Goal: Task Accomplishment & Management: Manage account settings

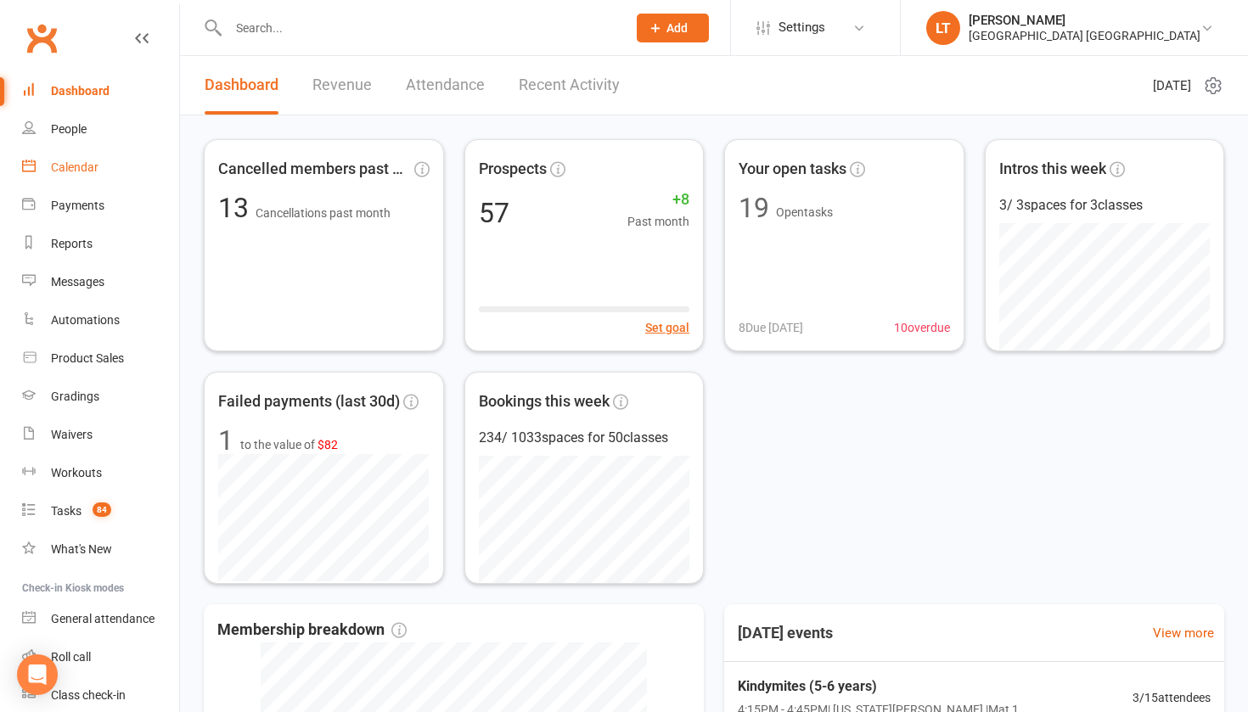
click at [83, 173] on div "Calendar" at bounding box center [75, 167] width 48 height 14
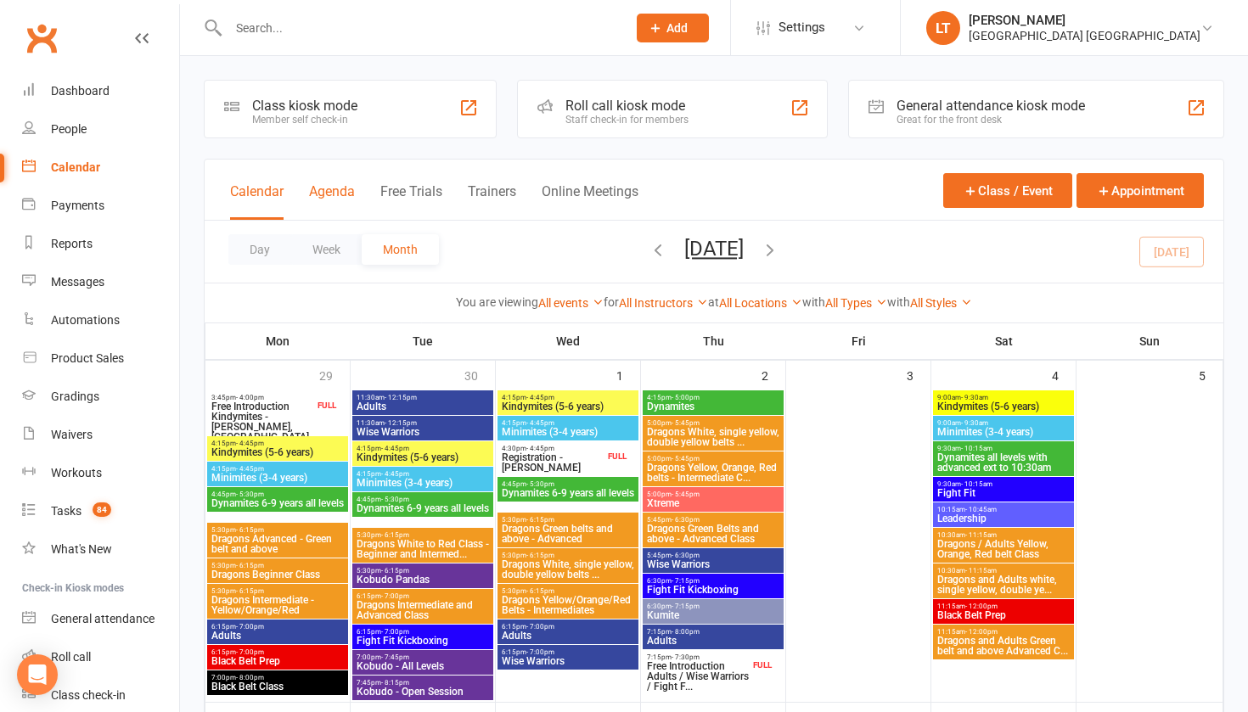
click at [335, 190] on button "Agenda" at bounding box center [332, 201] width 46 height 37
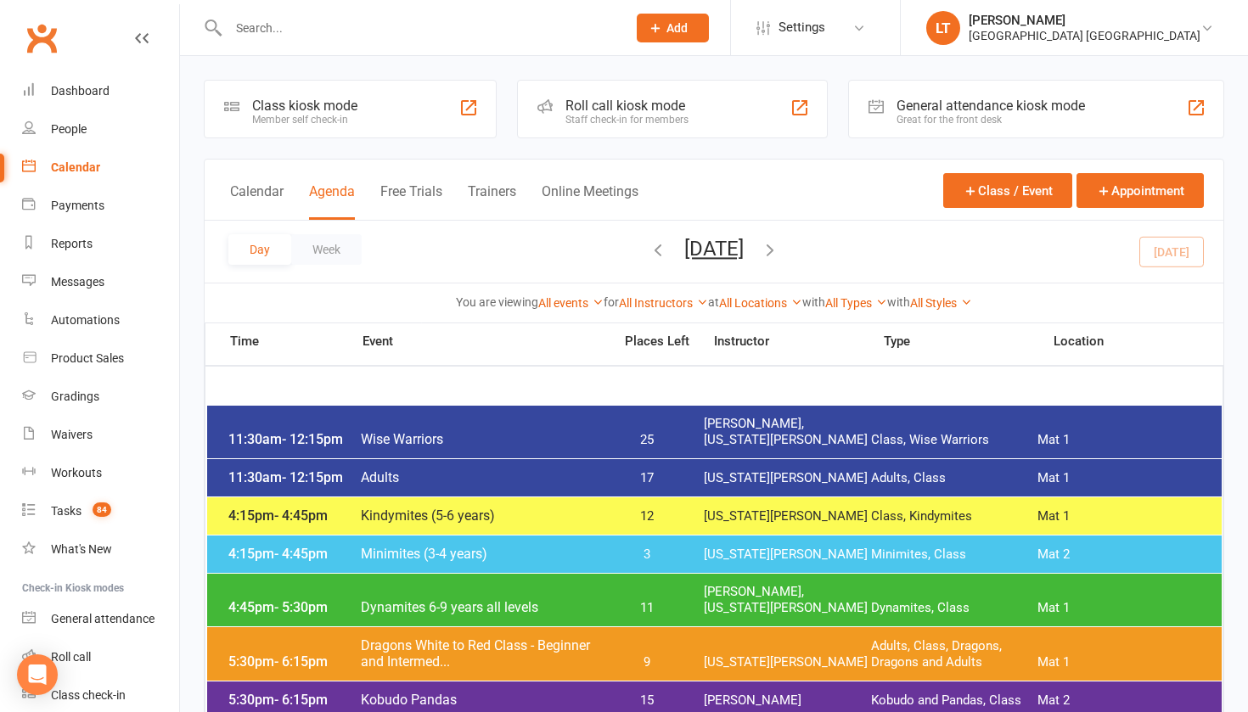
click at [549, 594] on div "4:45pm - 5:30pm Dynamites 6-9 years all levels 11 [PERSON_NAME], [US_STATE][PER…" at bounding box center [714, 600] width 1015 height 53
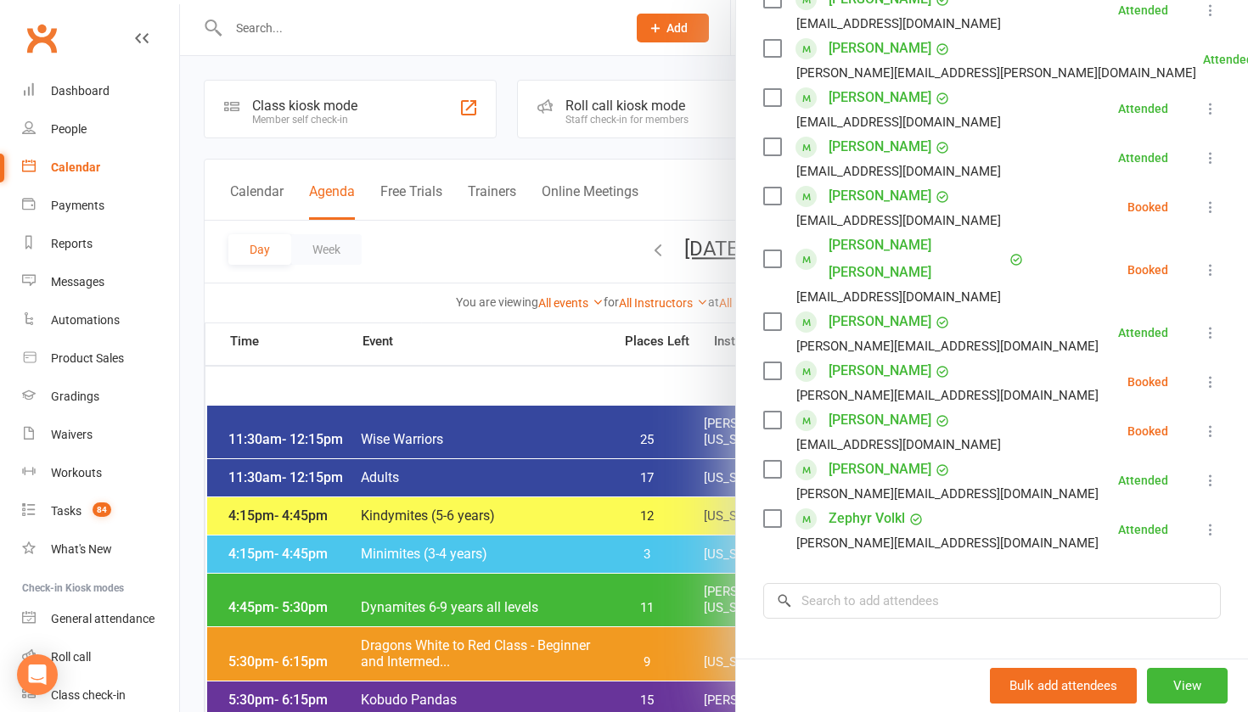
scroll to position [481, 0]
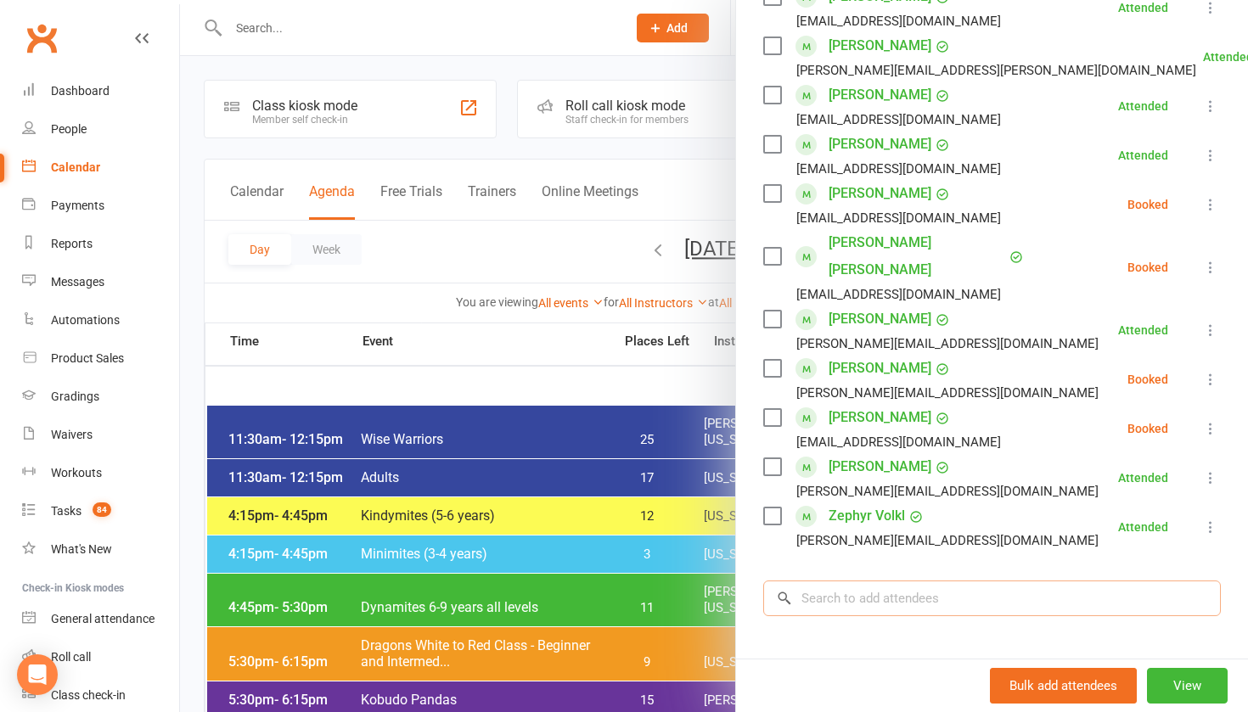
click at [851, 587] on input "search" at bounding box center [992, 599] width 458 height 36
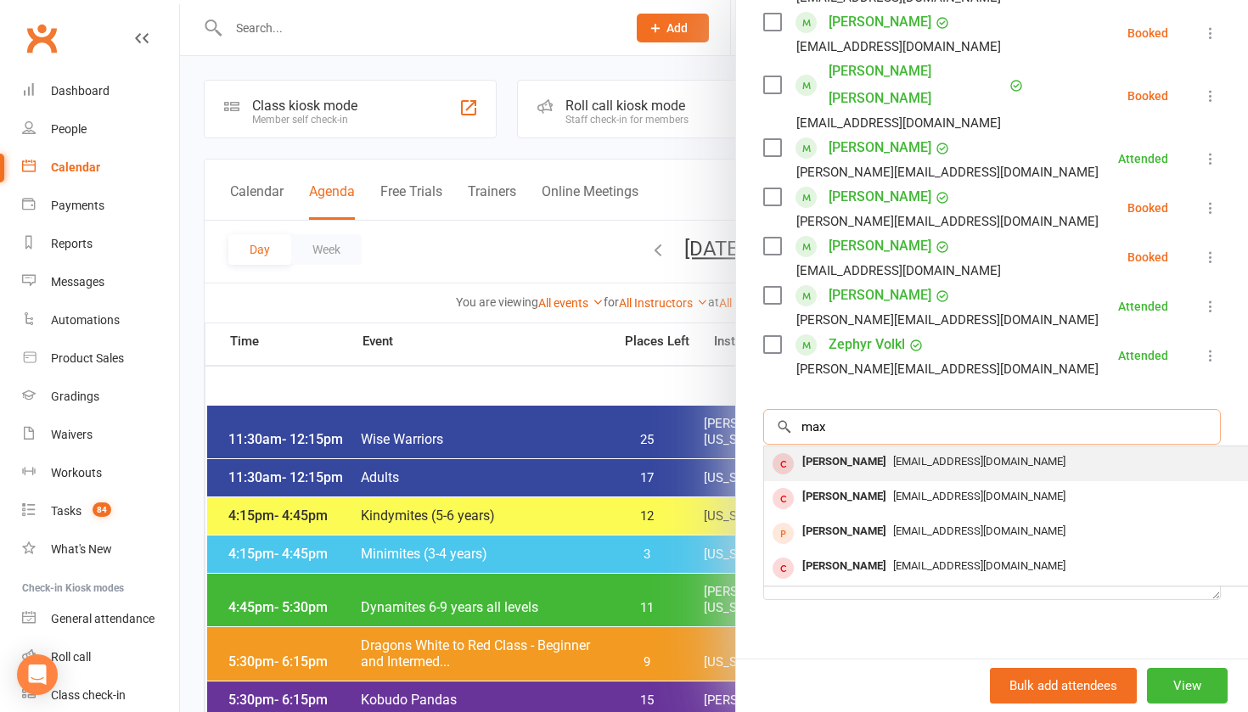
scroll to position [651, 0]
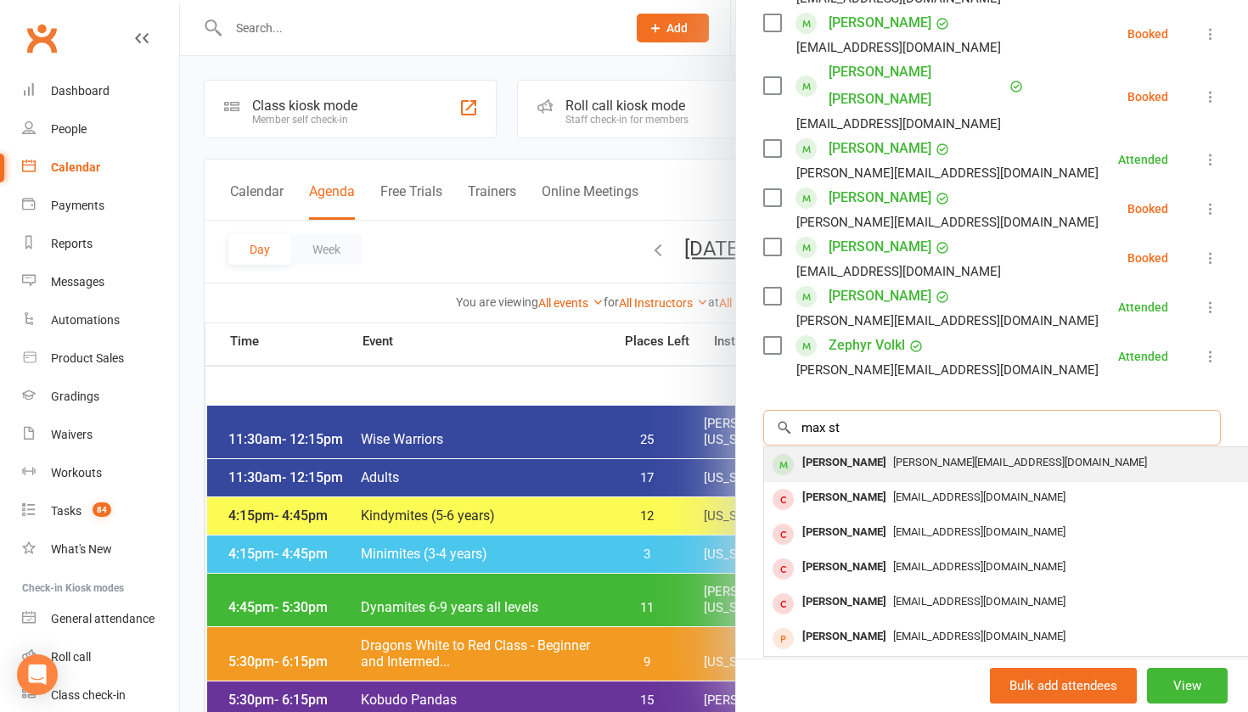
type input "max st"
click at [893, 456] on span "[PERSON_NAME][EMAIL_ADDRESS][DOMAIN_NAME]" at bounding box center [1020, 462] width 254 height 13
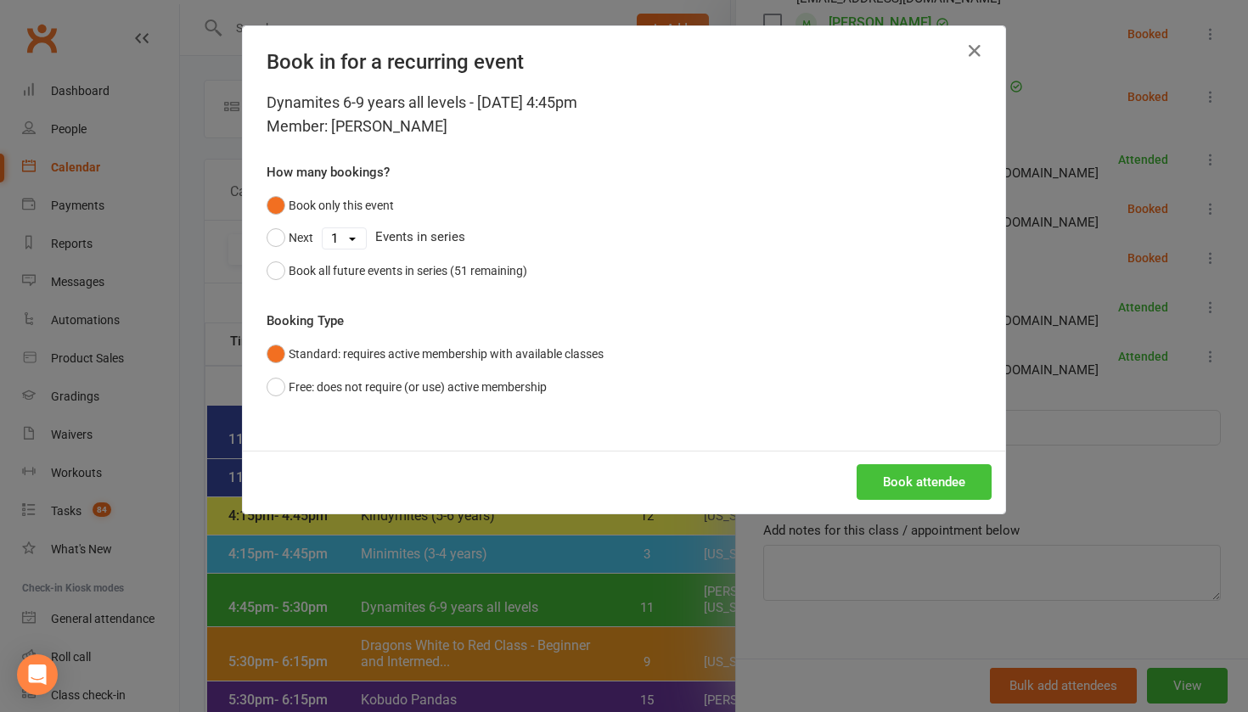
click at [894, 477] on button "Book attendee" at bounding box center [924, 482] width 135 height 36
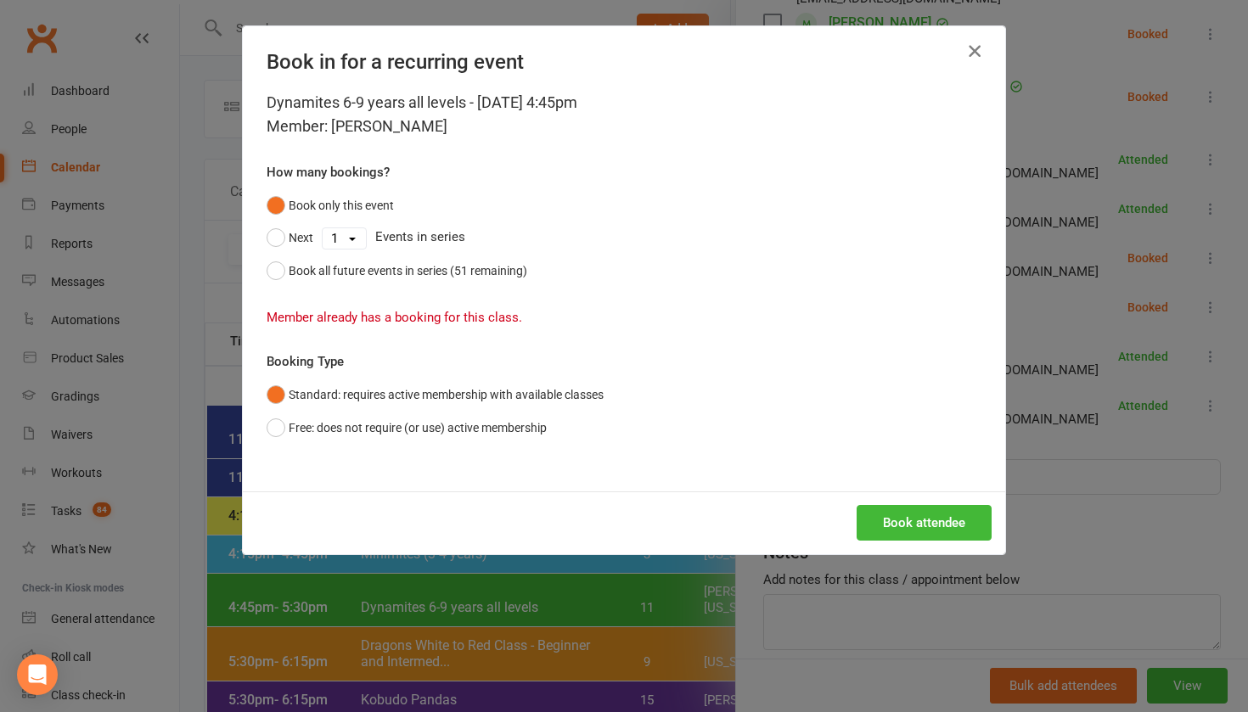
click at [971, 50] on icon "button" at bounding box center [975, 51] width 20 height 20
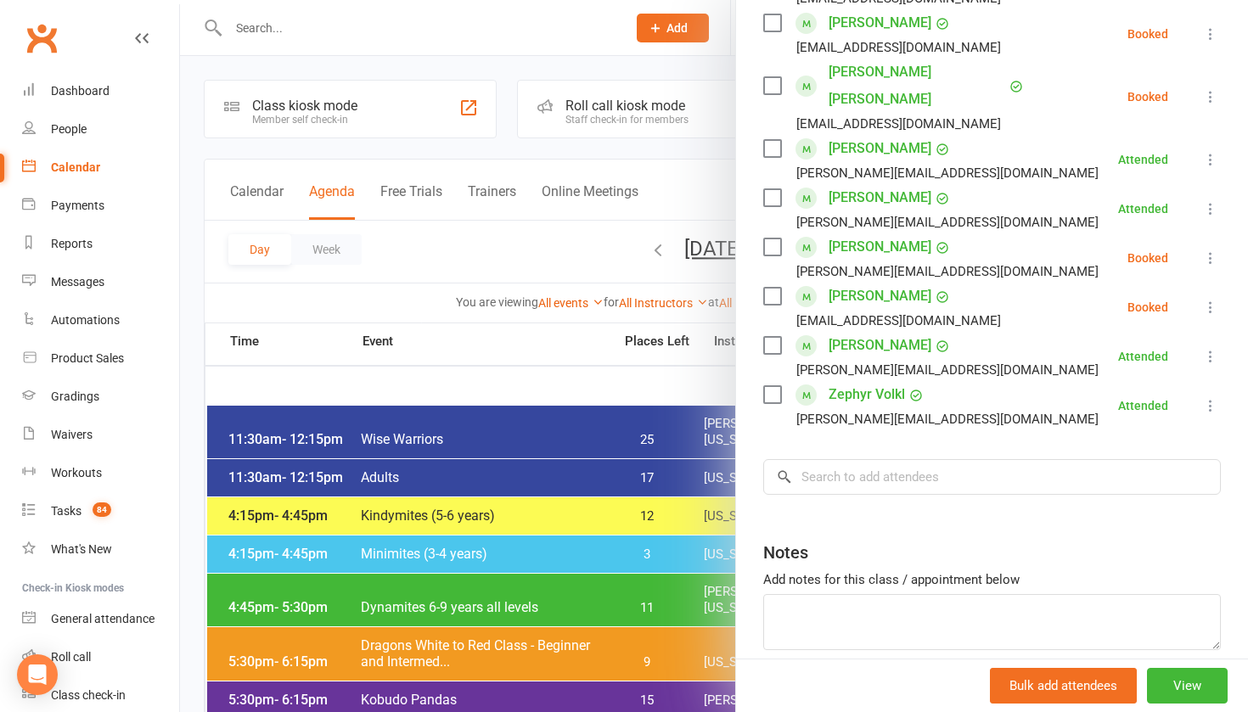
click at [1214, 250] on icon at bounding box center [1210, 258] width 17 height 17
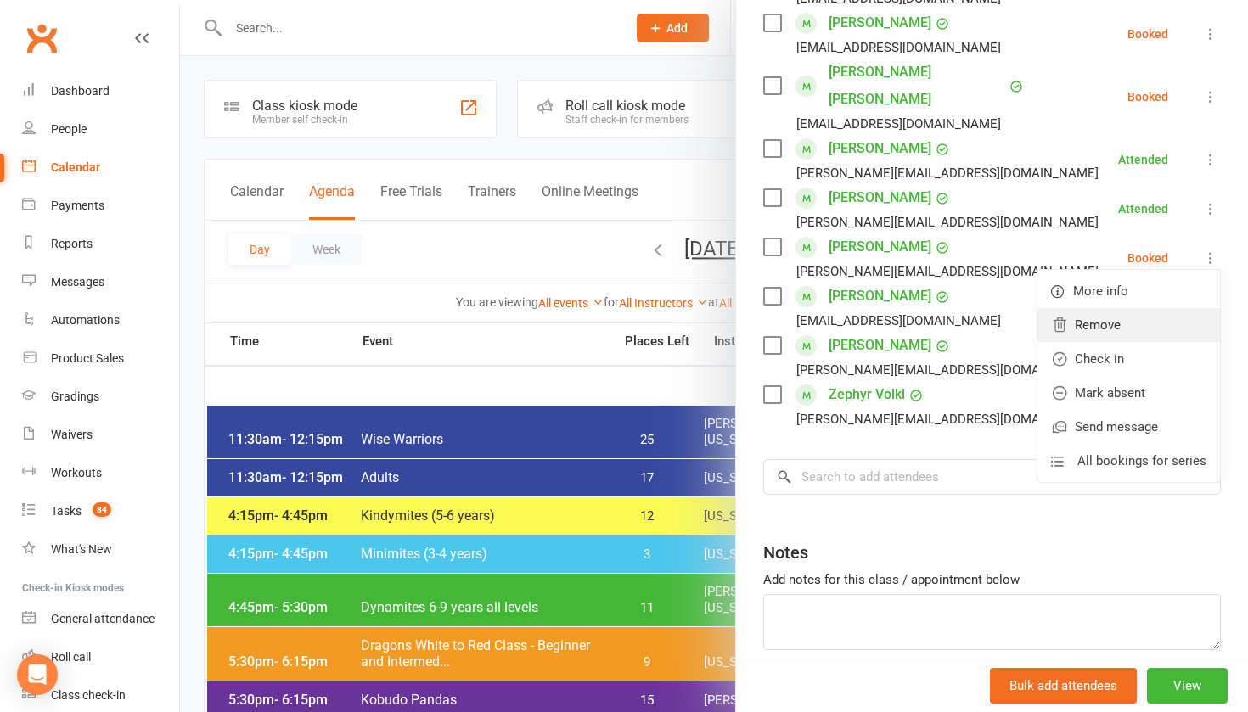
click at [1095, 308] on link "Remove" at bounding box center [1129, 325] width 183 height 34
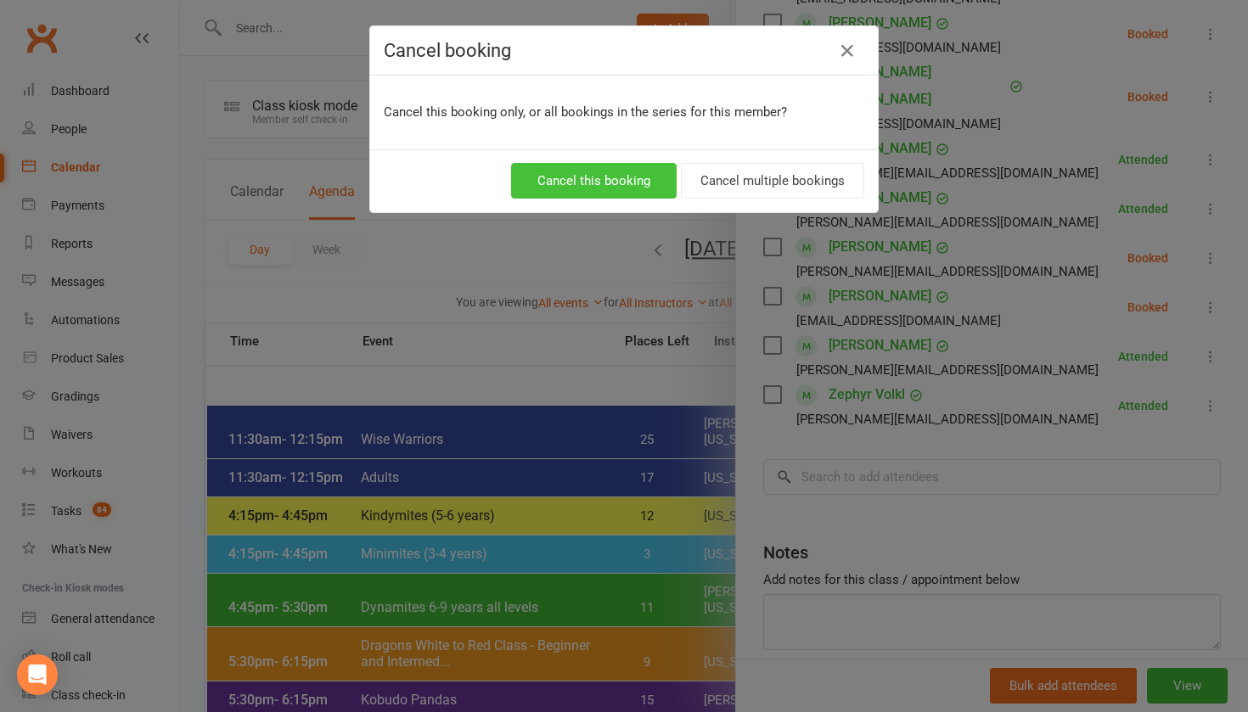
click at [617, 174] on button "Cancel this booking" at bounding box center [594, 181] width 166 height 36
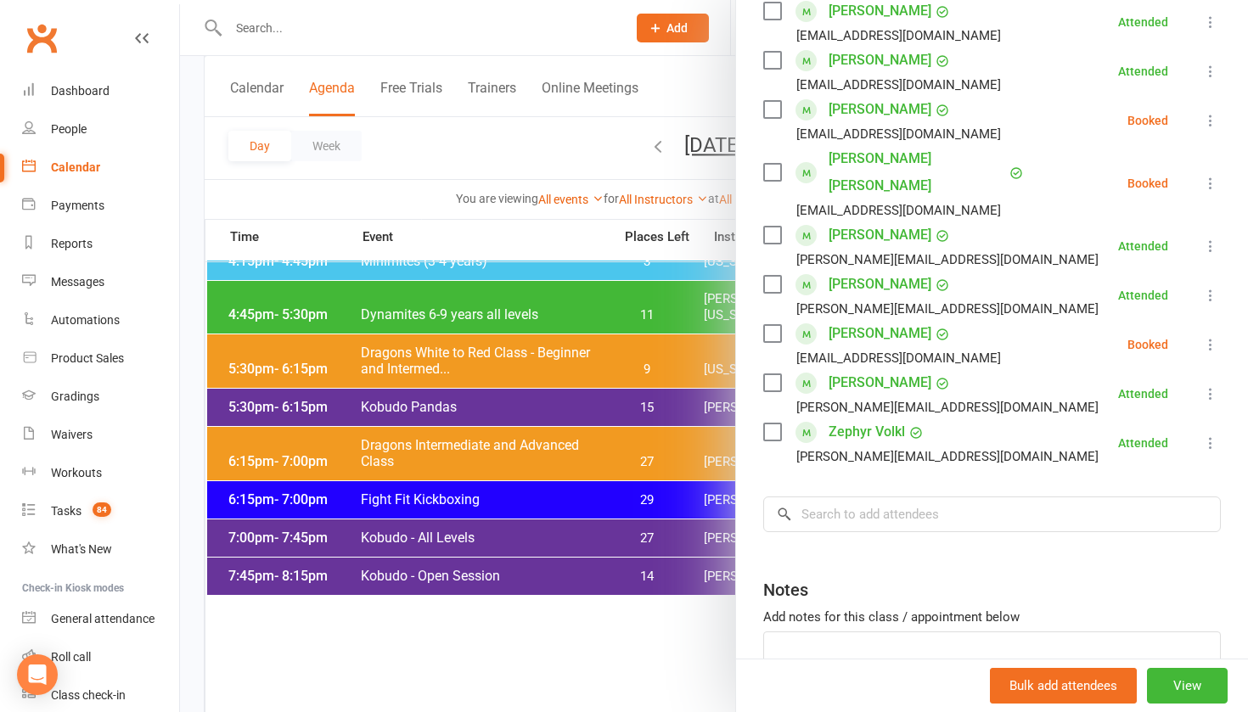
scroll to position [221, 0]
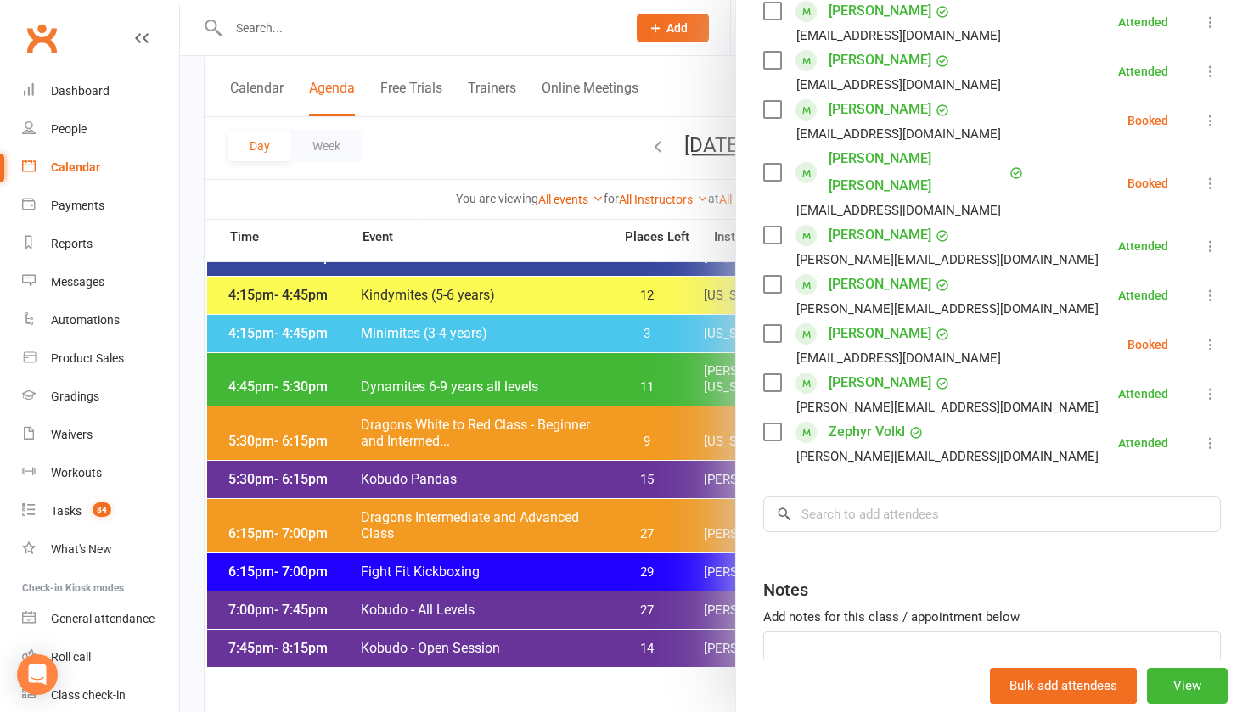
click at [490, 431] on div at bounding box center [714, 356] width 1068 height 712
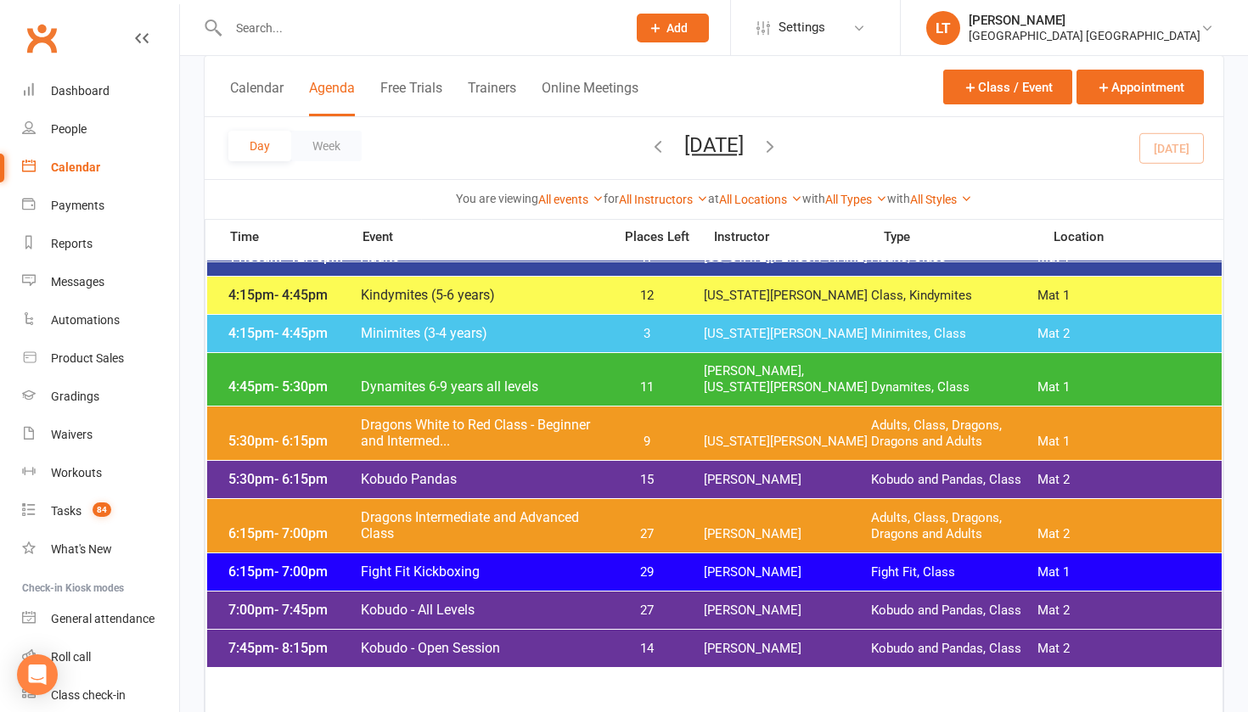
click at [490, 431] on span "Dragons White to Red Class - Beginner and Intermed..." at bounding box center [481, 433] width 243 height 32
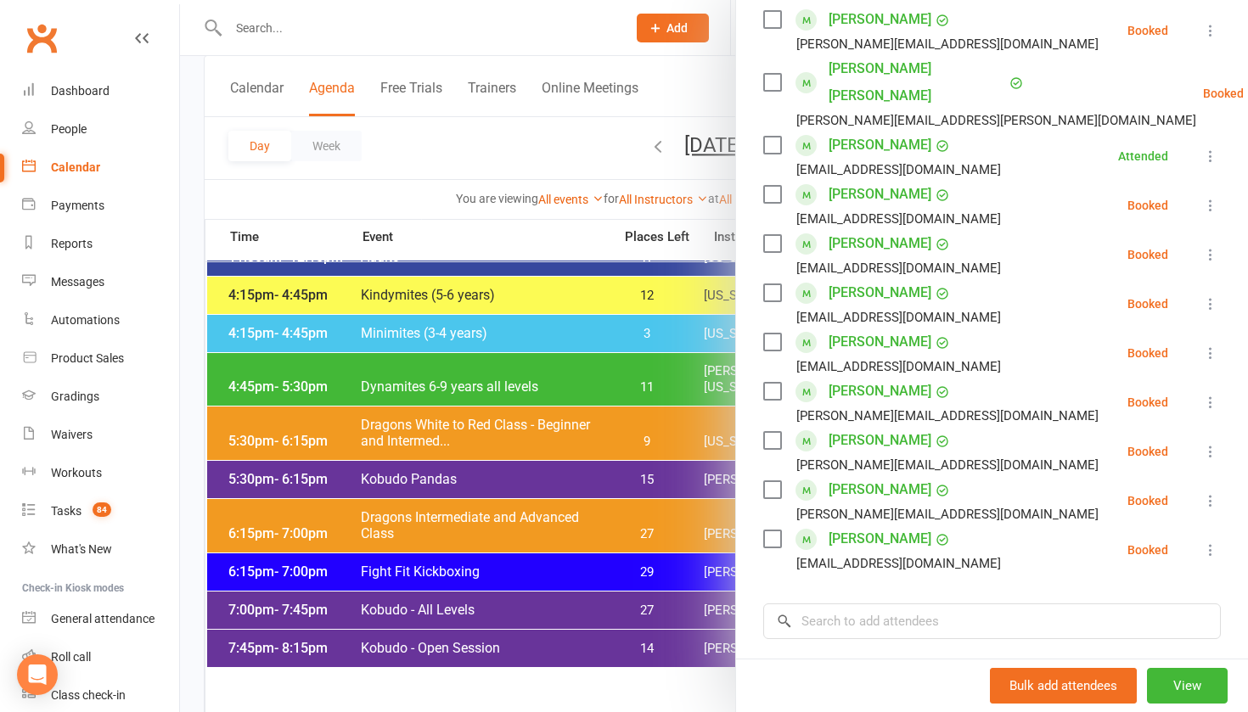
scroll to position [311, 0]
click at [540, 527] on div at bounding box center [714, 356] width 1068 height 712
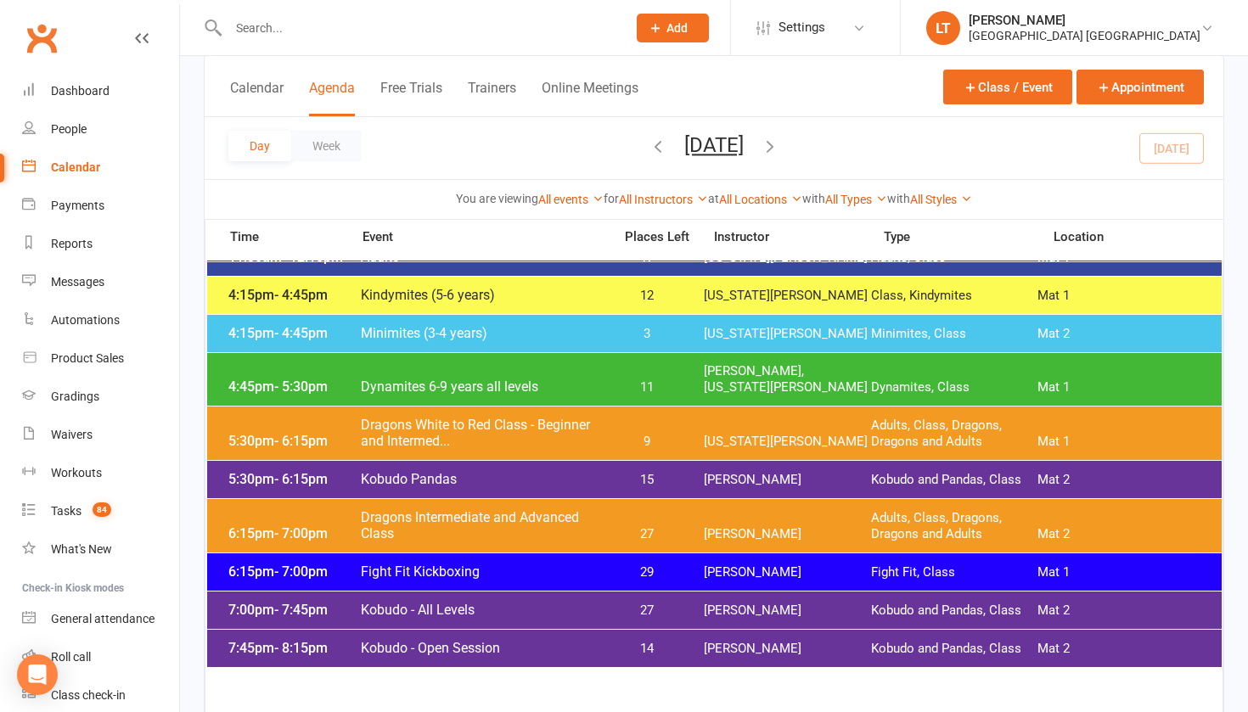
click at [640, 518] on div "6:15pm - 7:00pm Dragons Intermediate and Advanced Class 27 [PERSON_NAME] Adults…" at bounding box center [714, 525] width 1015 height 53
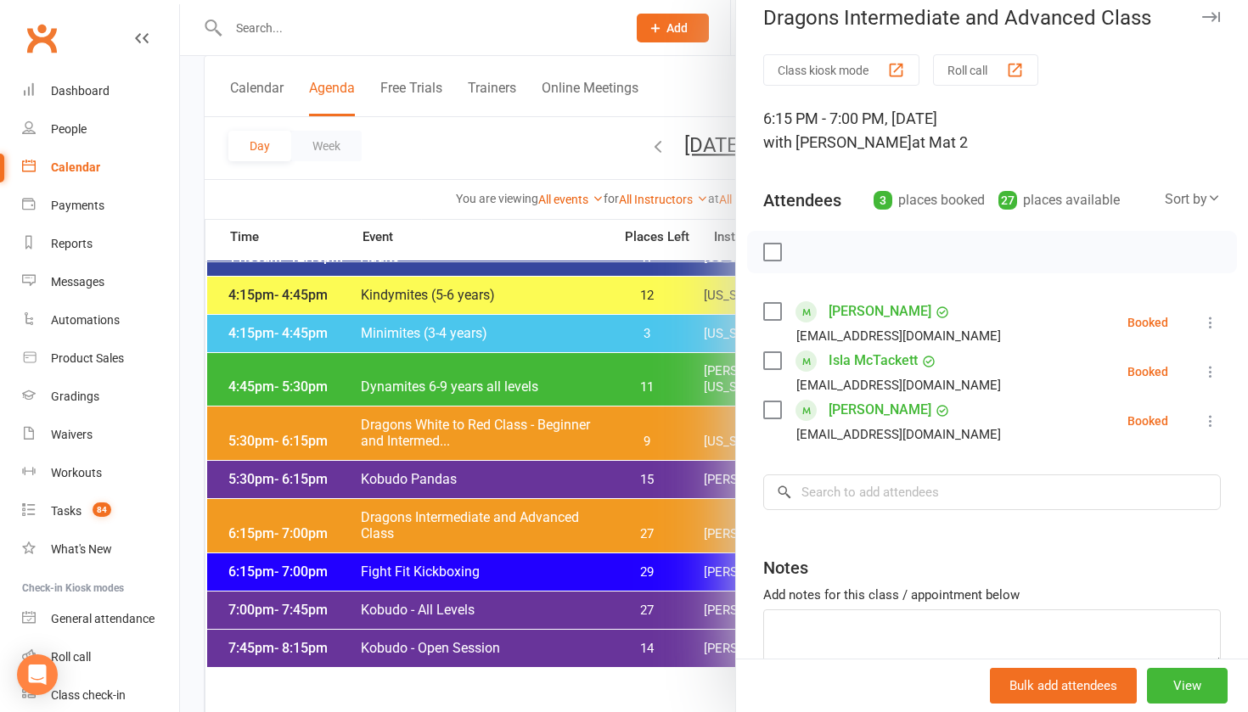
scroll to position [22, 0]
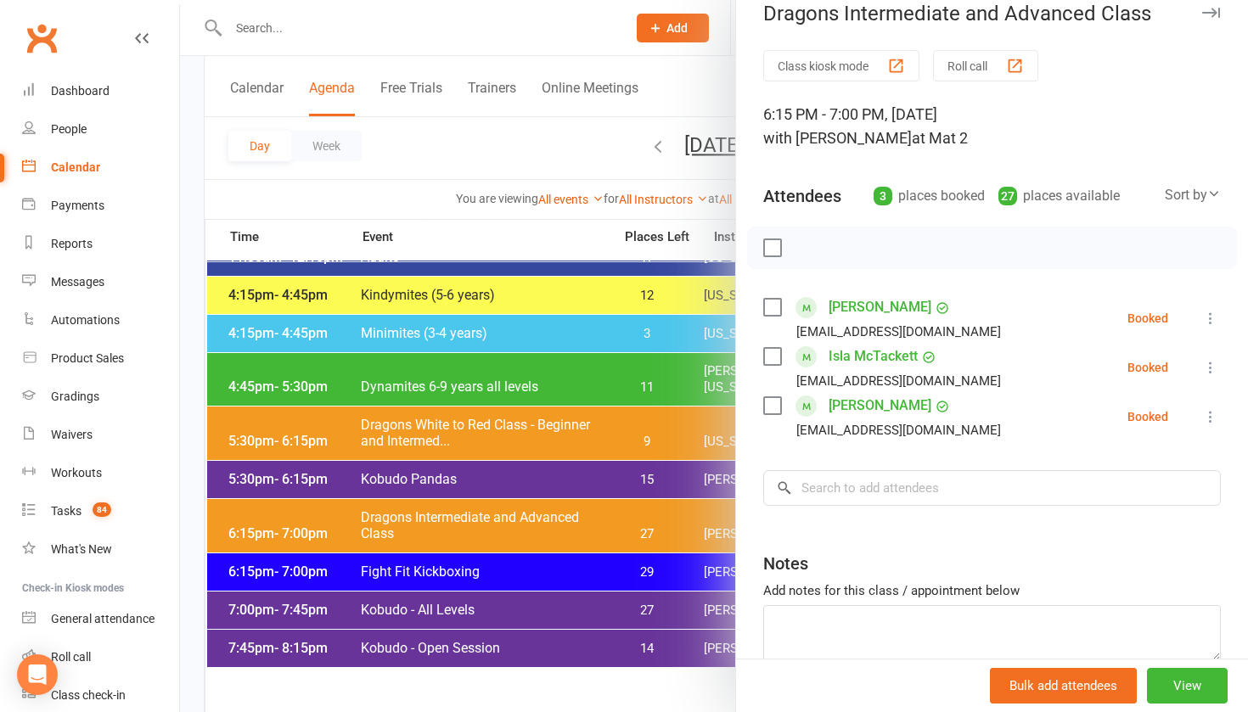
click at [459, 483] on div at bounding box center [714, 356] width 1068 height 712
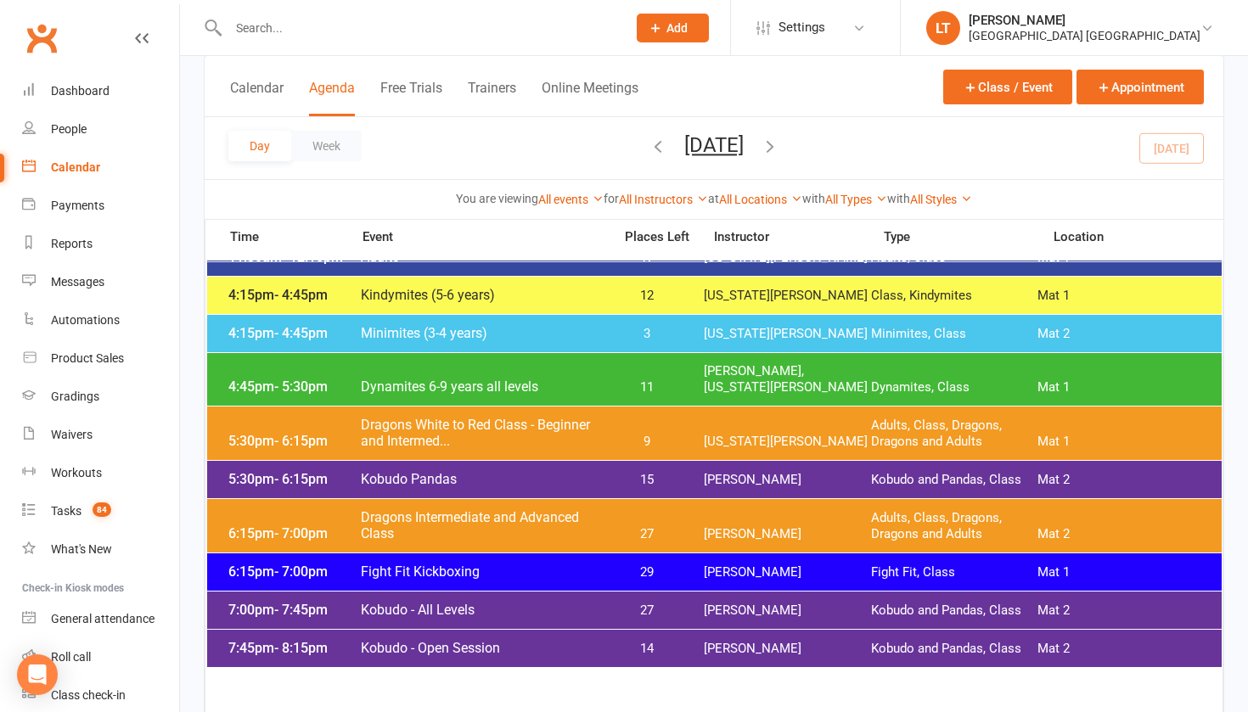
click at [459, 483] on span "Kobudo Pandas" at bounding box center [481, 479] width 243 height 16
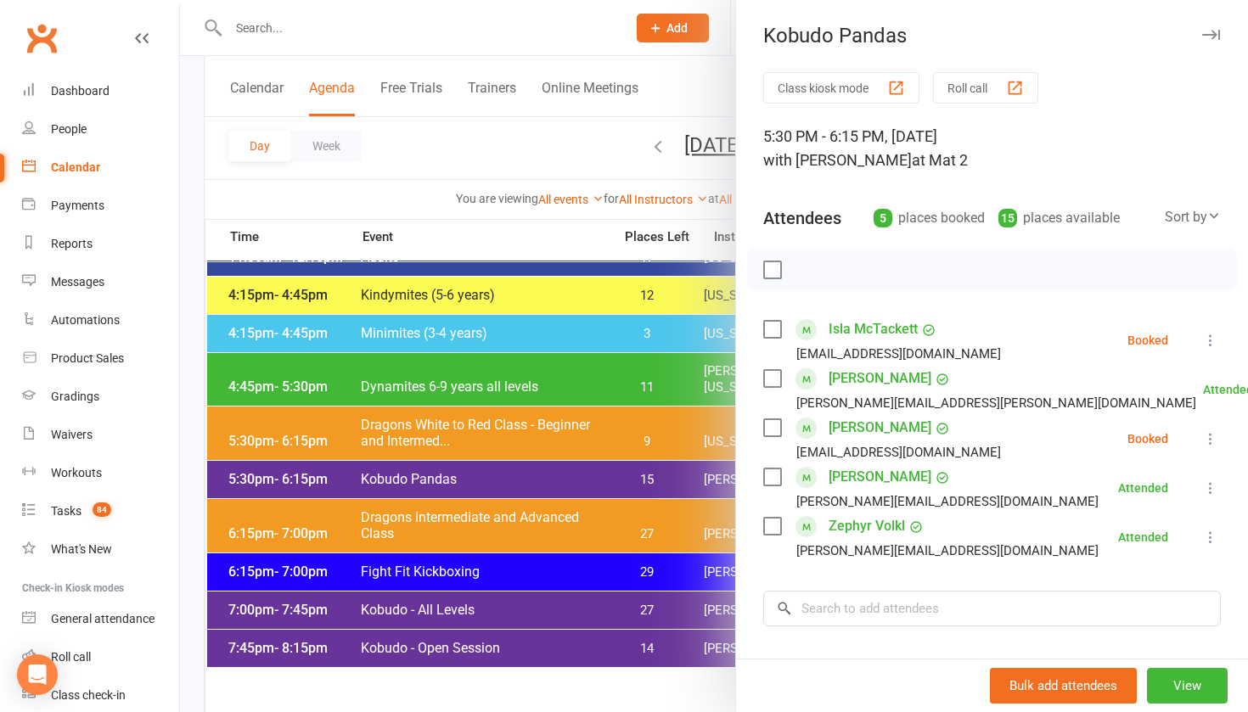
click at [459, 525] on div at bounding box center [714, 356] width 1068 height 712
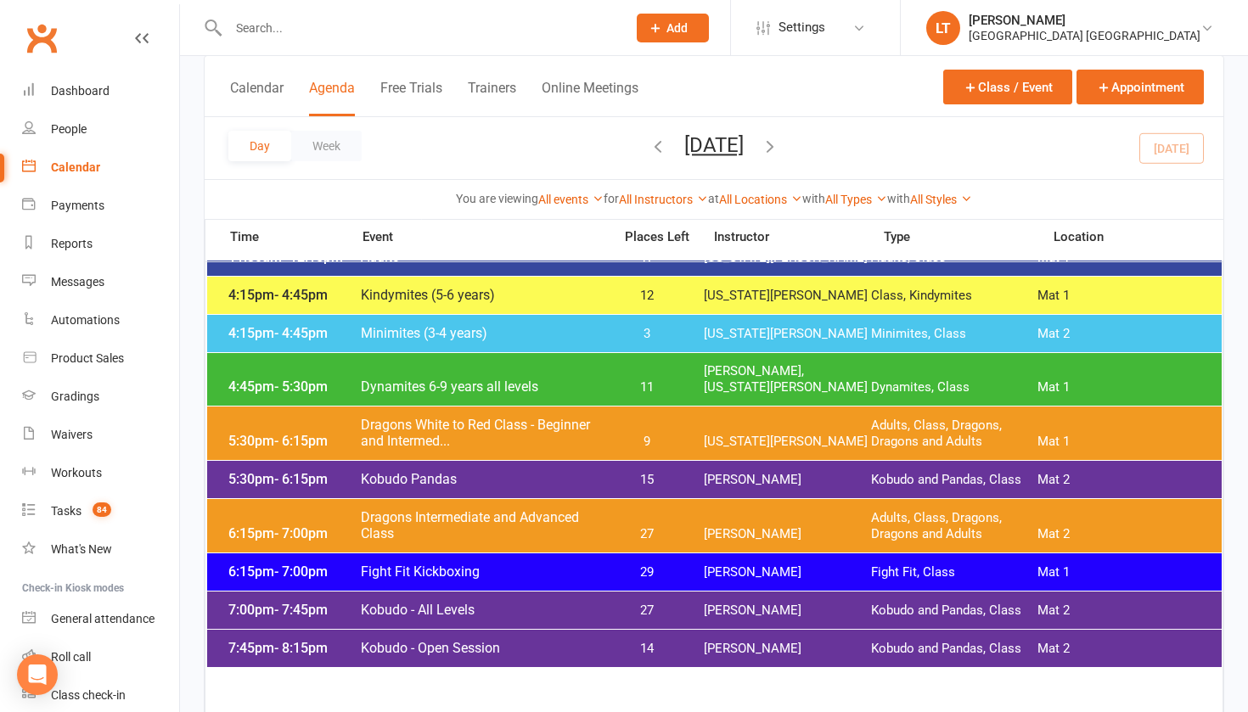
click at [432, 611] on span "Kobudo - All Levels" at bounding box center [481, 610] width 243 height 16
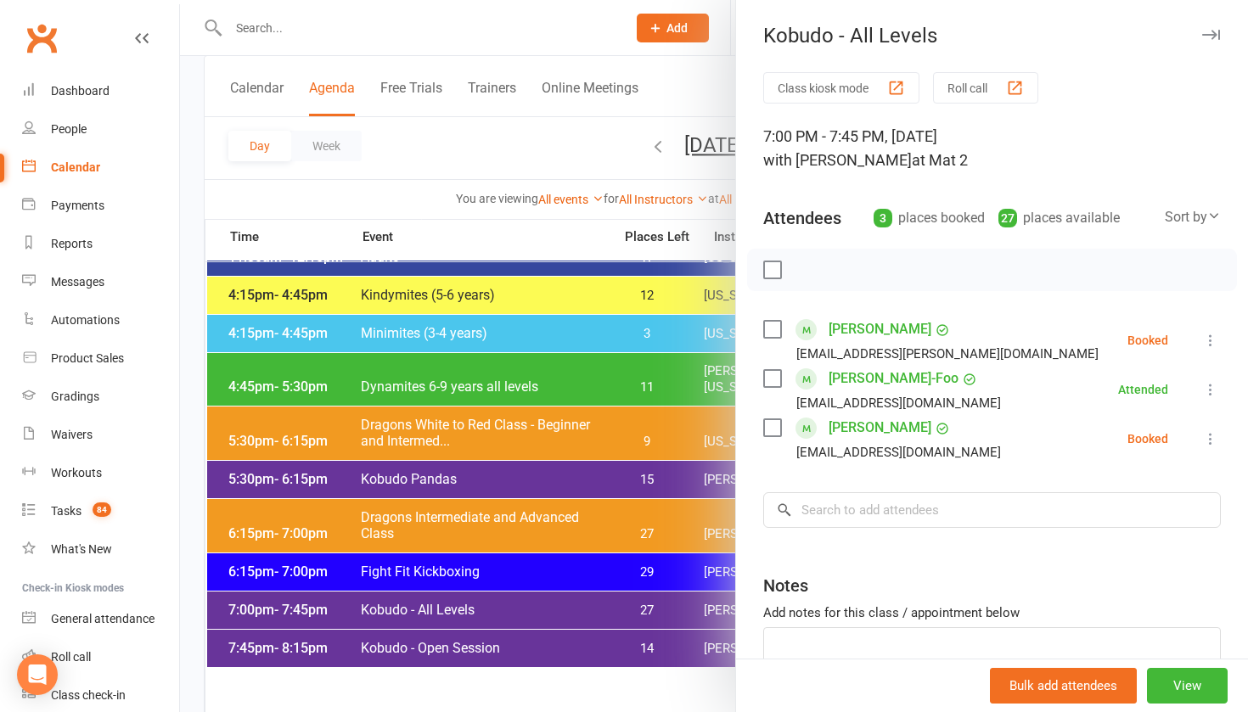
click at [537, 639] on div at bounding box center [714, 356] width 1068 height 712
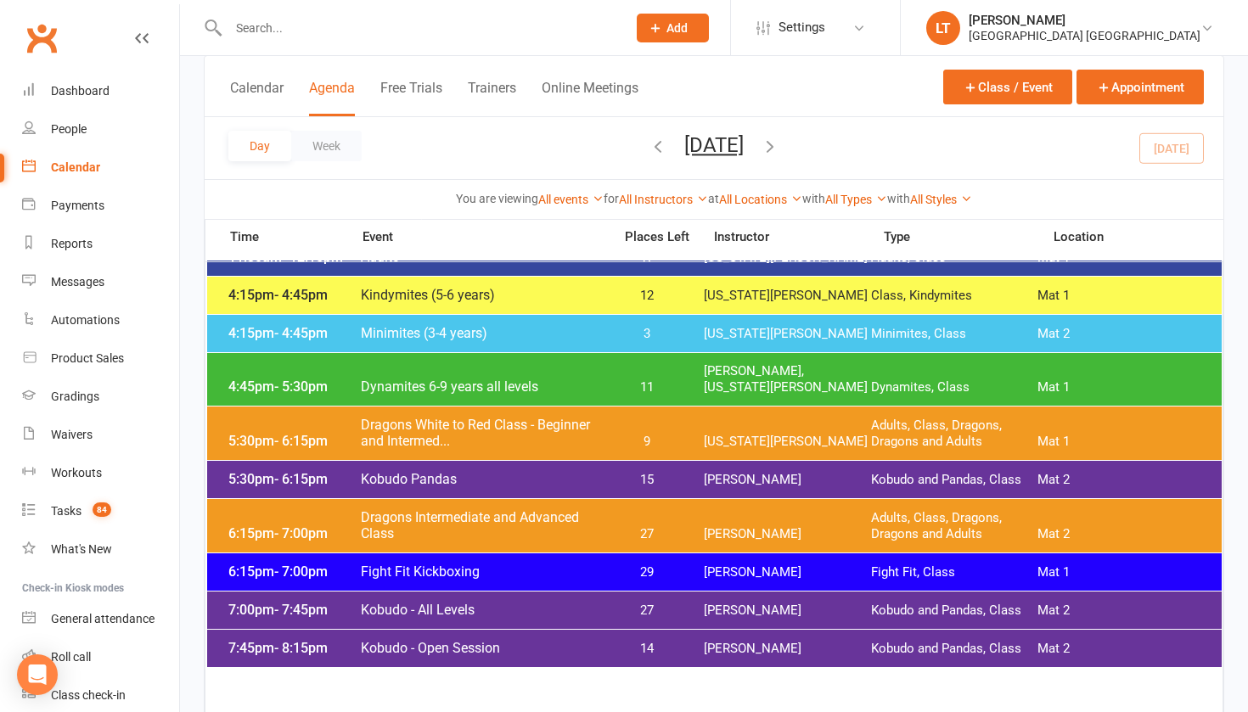
click at [535, 641] on span "Kobudo - Open Session" at bounding box center [481, 648] width 243 height 16
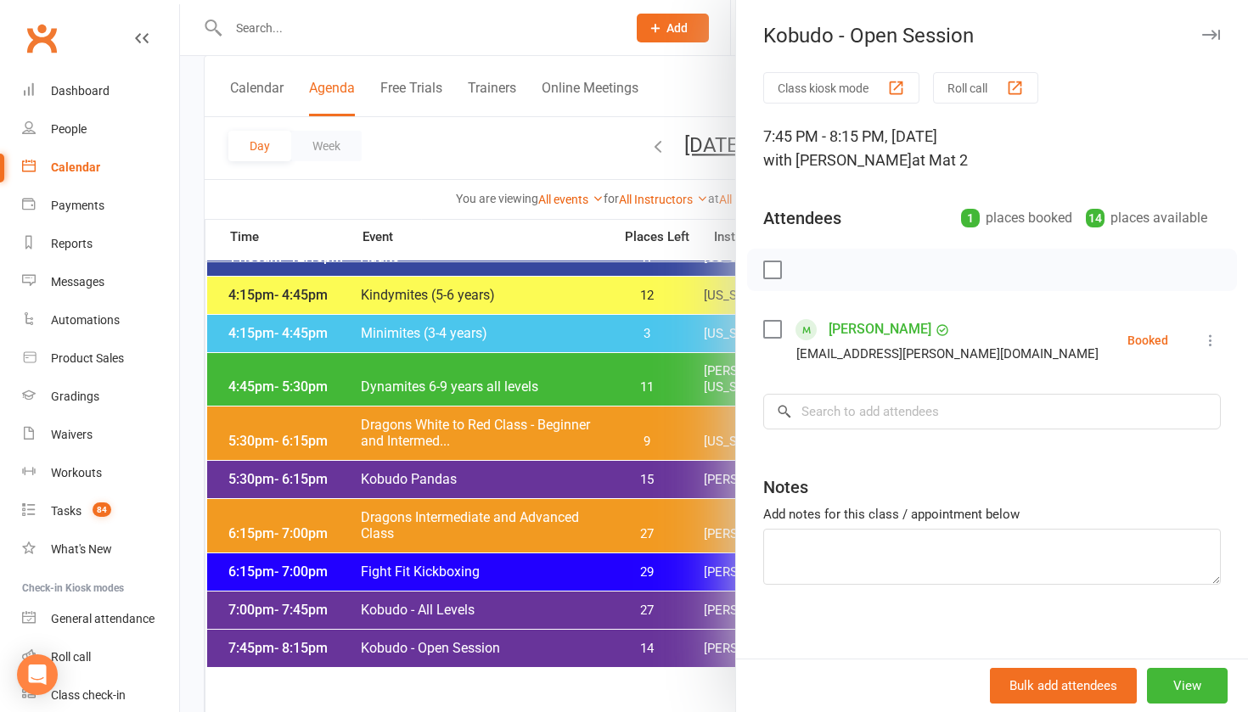
click at [453, 644] on div at bounding box center [714, 356] width 1068 height 712
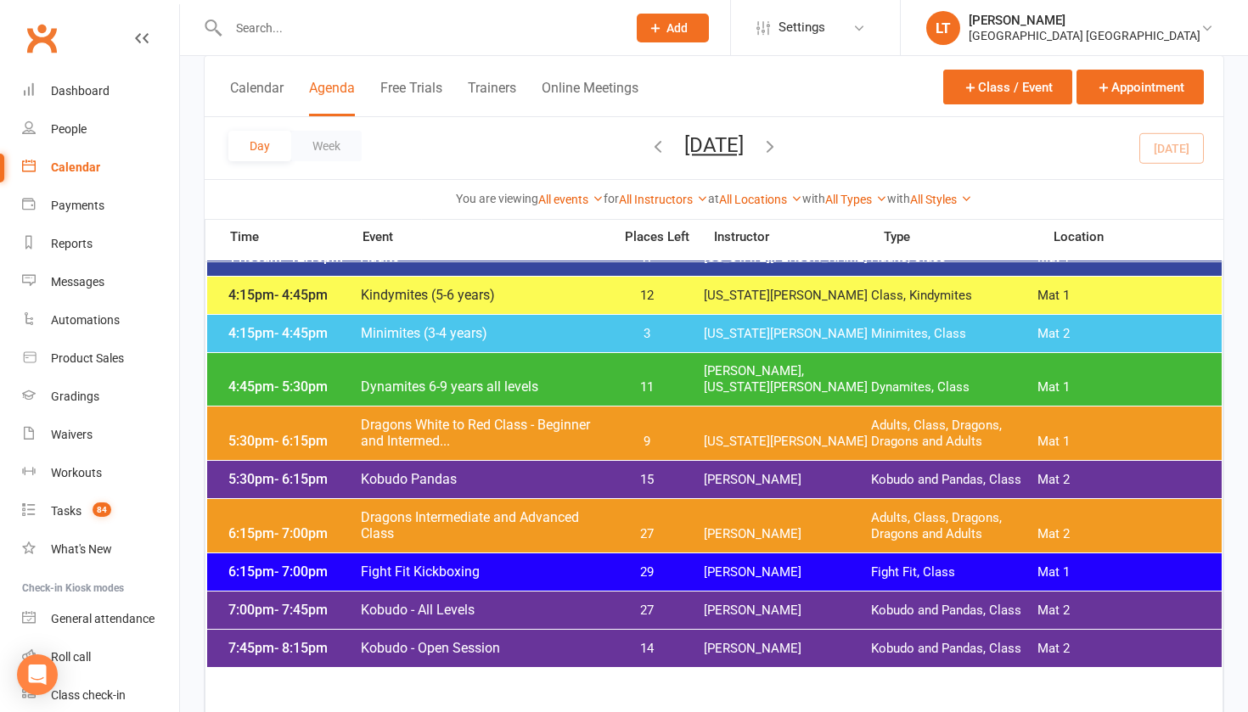
click at [464, 645] on span "Kobudo - Open Session" at bounding box center [481, 648] width 243 height 16
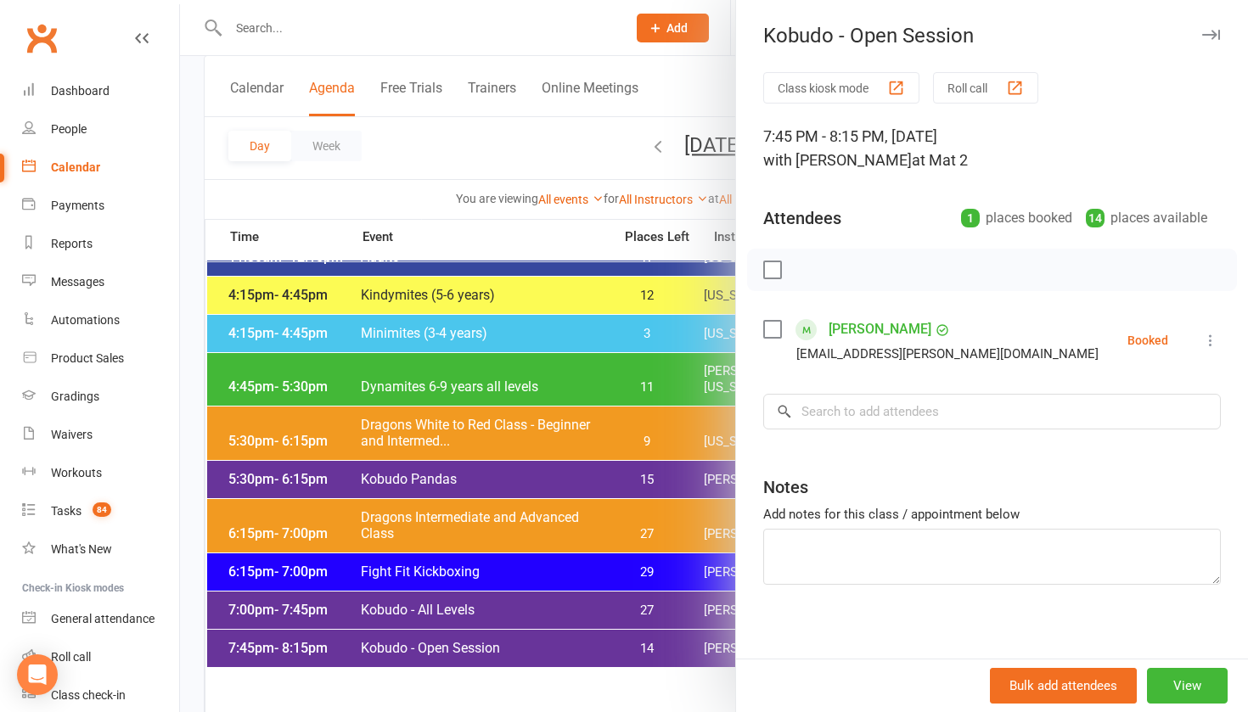
click at [492, 616] on div at bounding box center [714, 356] width 1068 height 712
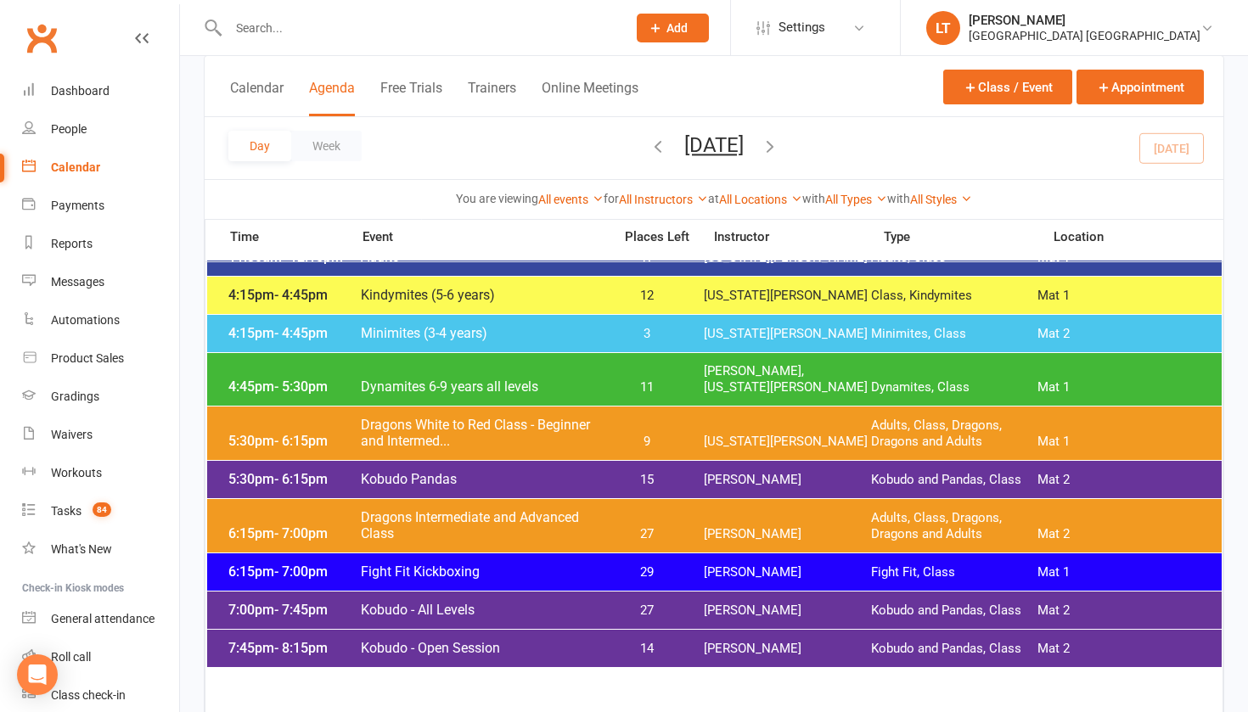
click at [492, 616] on span "Kobudo - All Levels" at bounding box center [481, 610] width 243 height 16
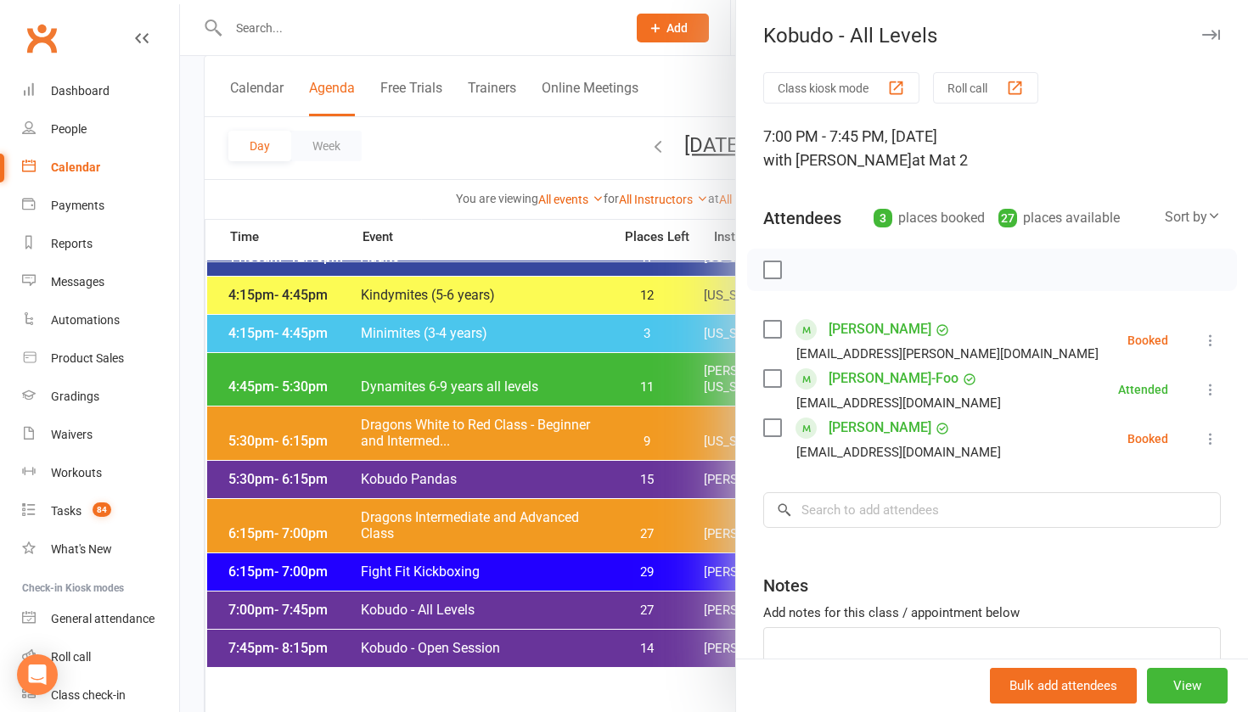
click at [547, 530] on div at bounding box center [714, 356] width 1068 height 712
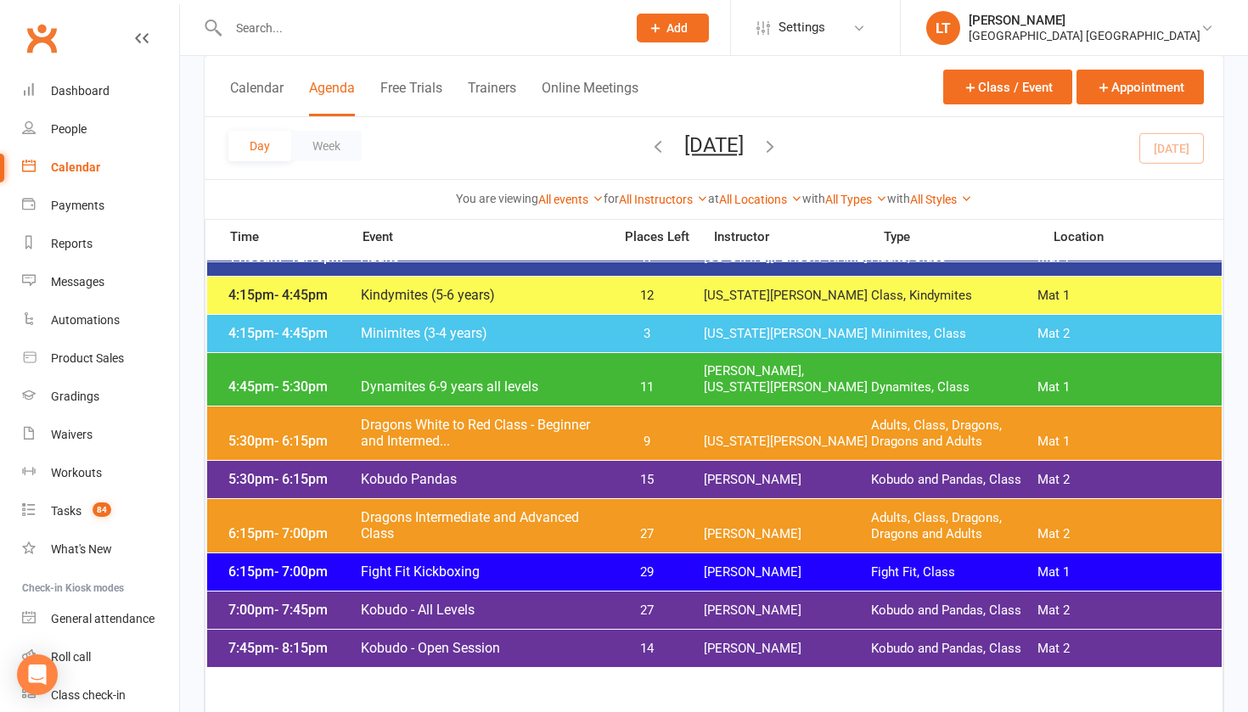
click at [547, 530] on span "Dragons Intermediate and Advanced Class" at bounding box center [481, 525] width 243 height 32
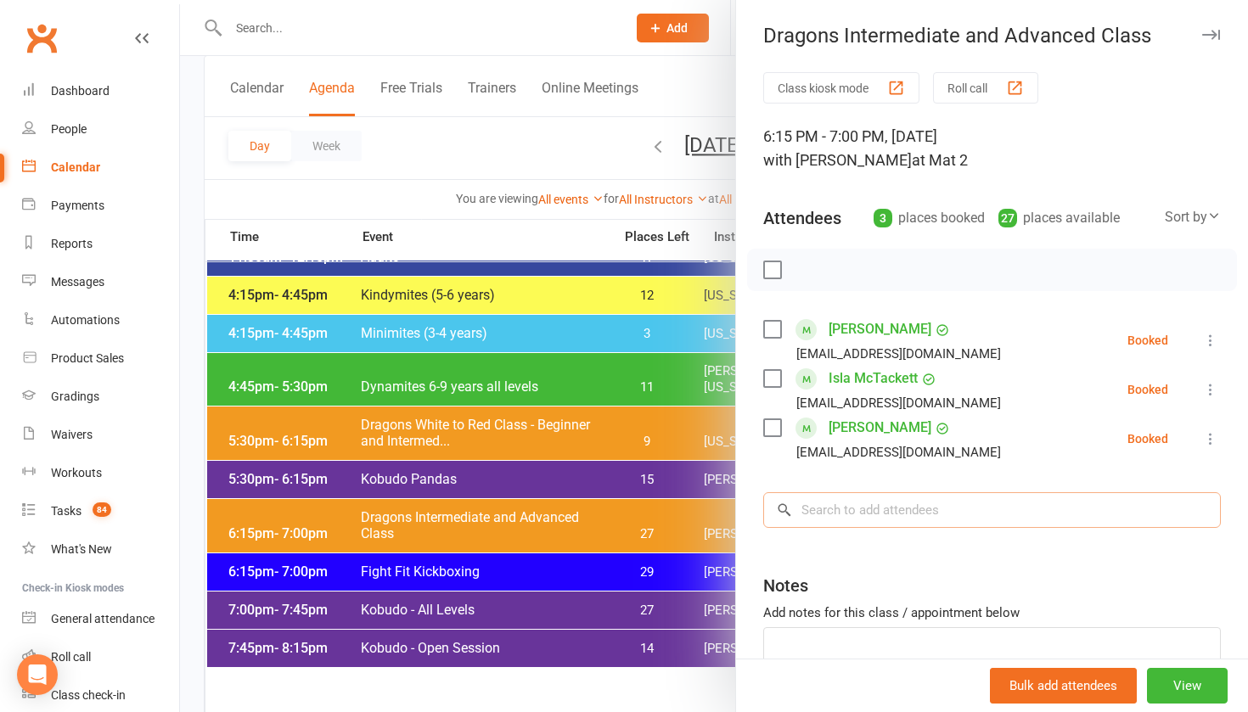
click at [862, 509] on input "search" at bounding box center [992, 510] width 458 height 36
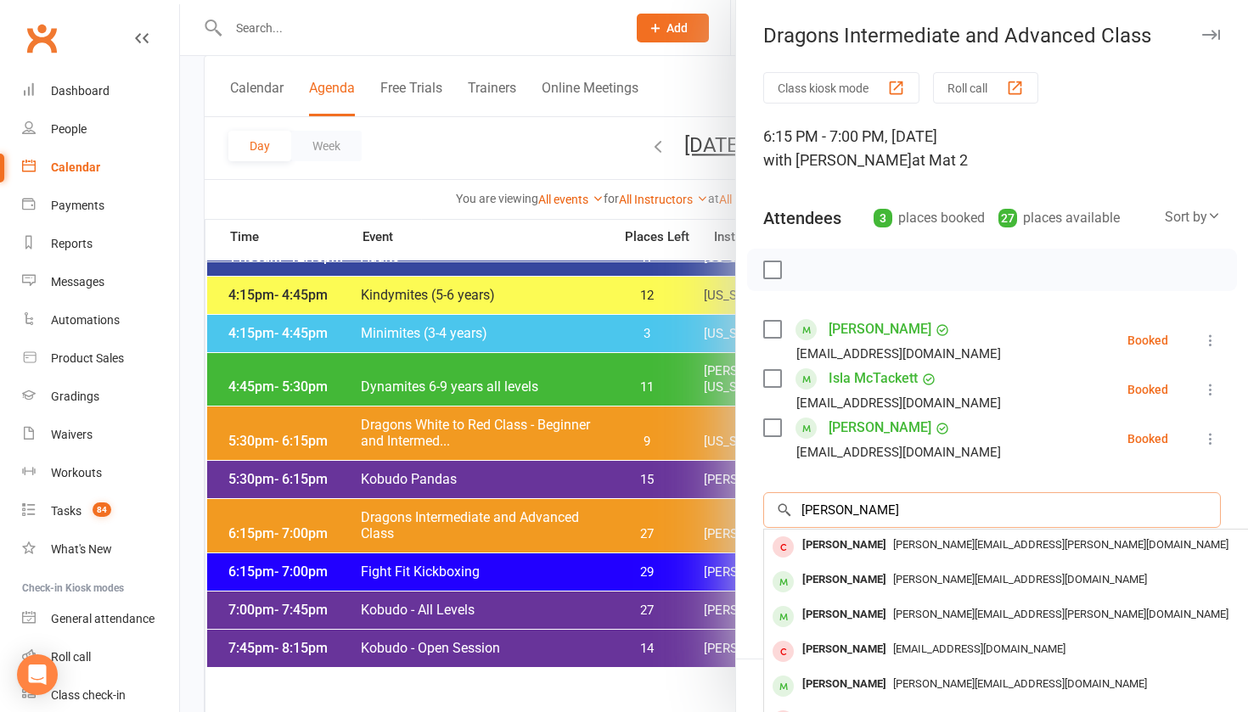
type input "[PERSON_NAME]"
drag, startPoint x: 862, startPoint y: 509, endPoint x: 880, endPoint y: 584, distance: 76.8
click at [880, 584] on div "[PERSON_NAME]" at bounding box center [845, 580] width 98 height 25
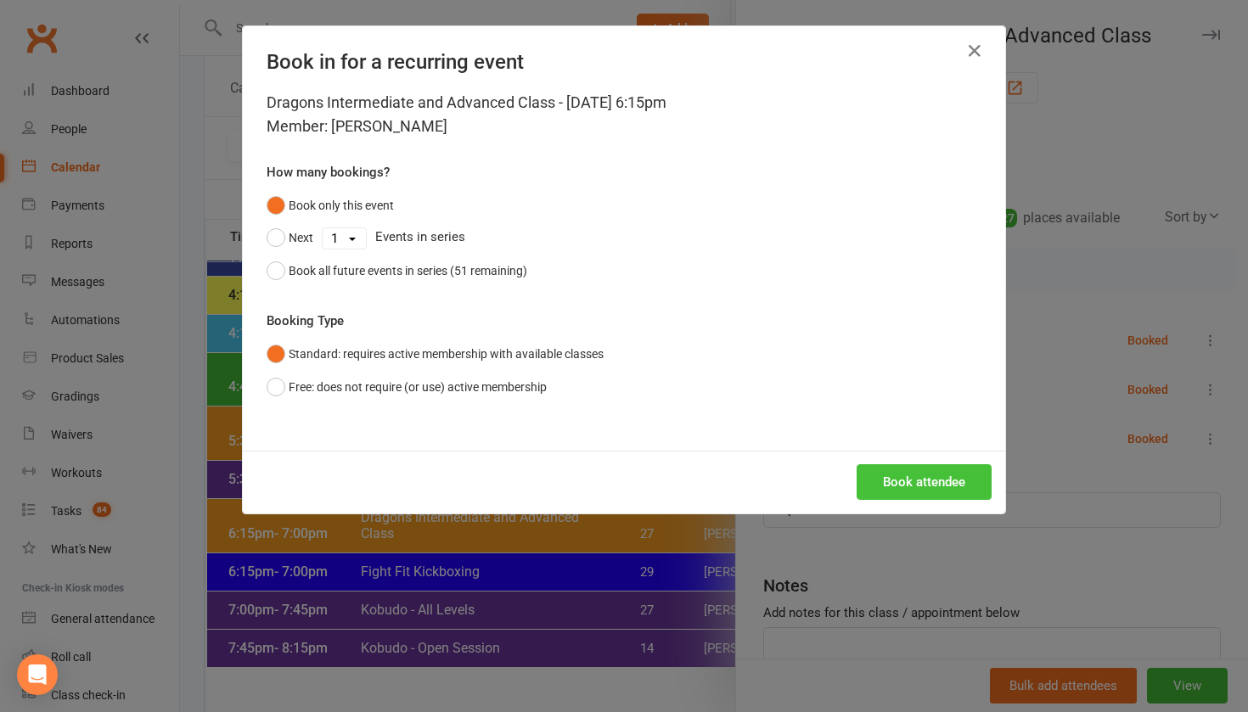
click at [932, 486] on button "Book attendee" at bounding box center [924, 482] width 135 height 36
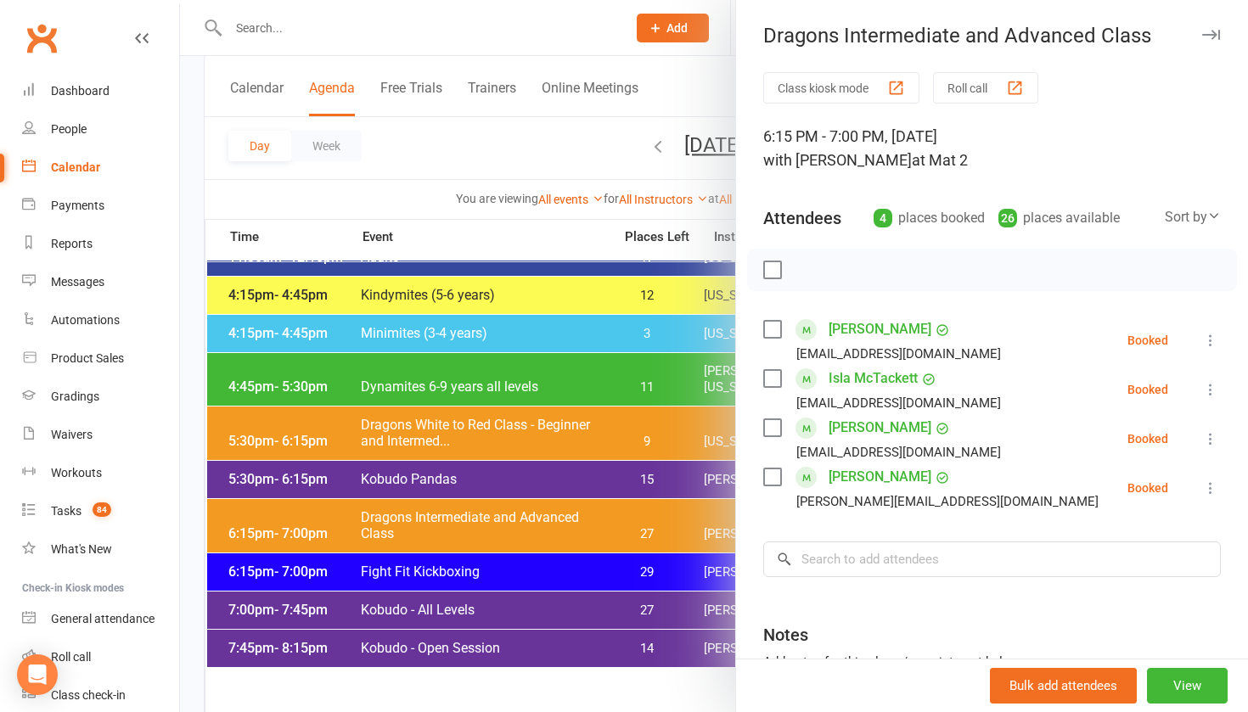
click at [1209, 38] on icon "button" at bounding box center [1211, 35] width 18 height 10
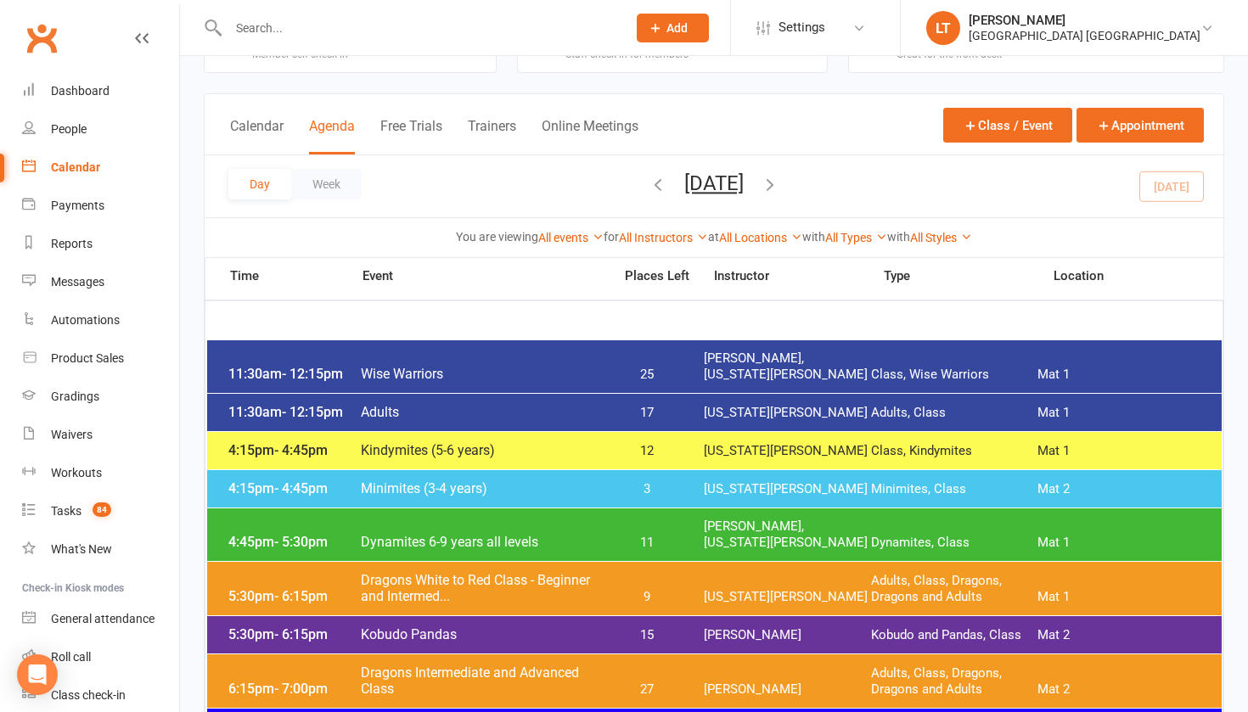
scroll to position [64, 0]
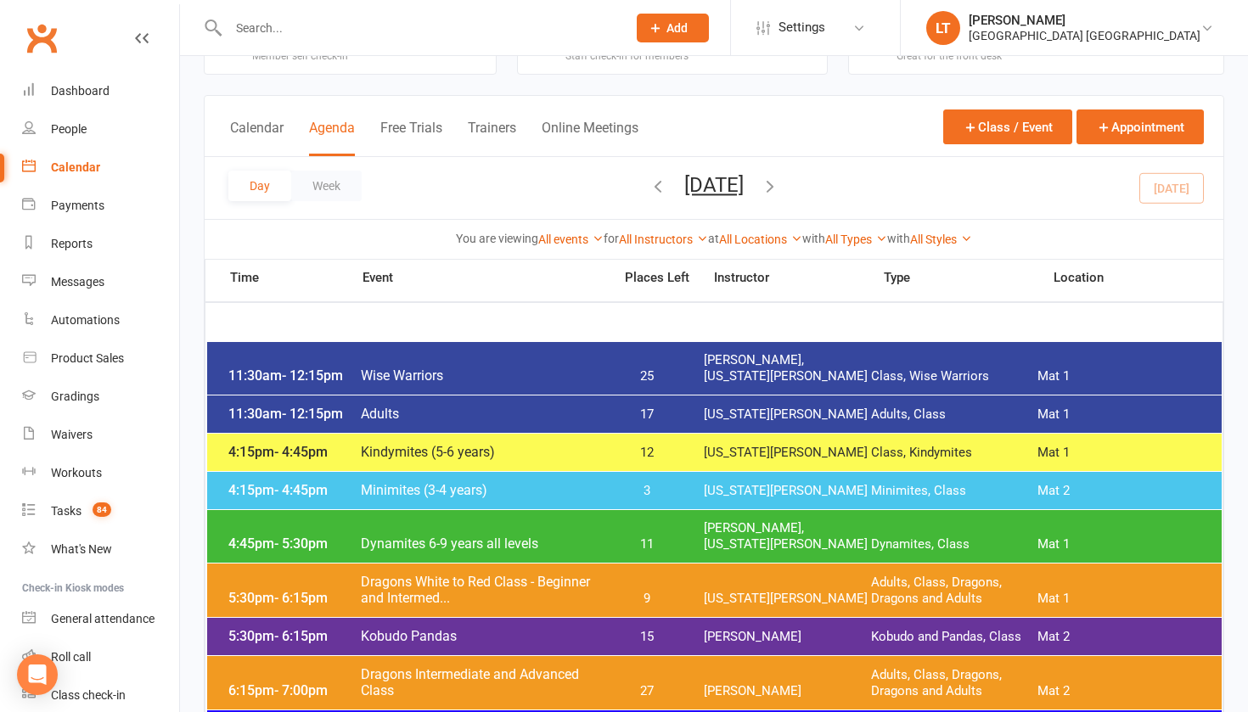
click at [231, 25] on input "text" at bounding box center [418, 28] width 391 height 24
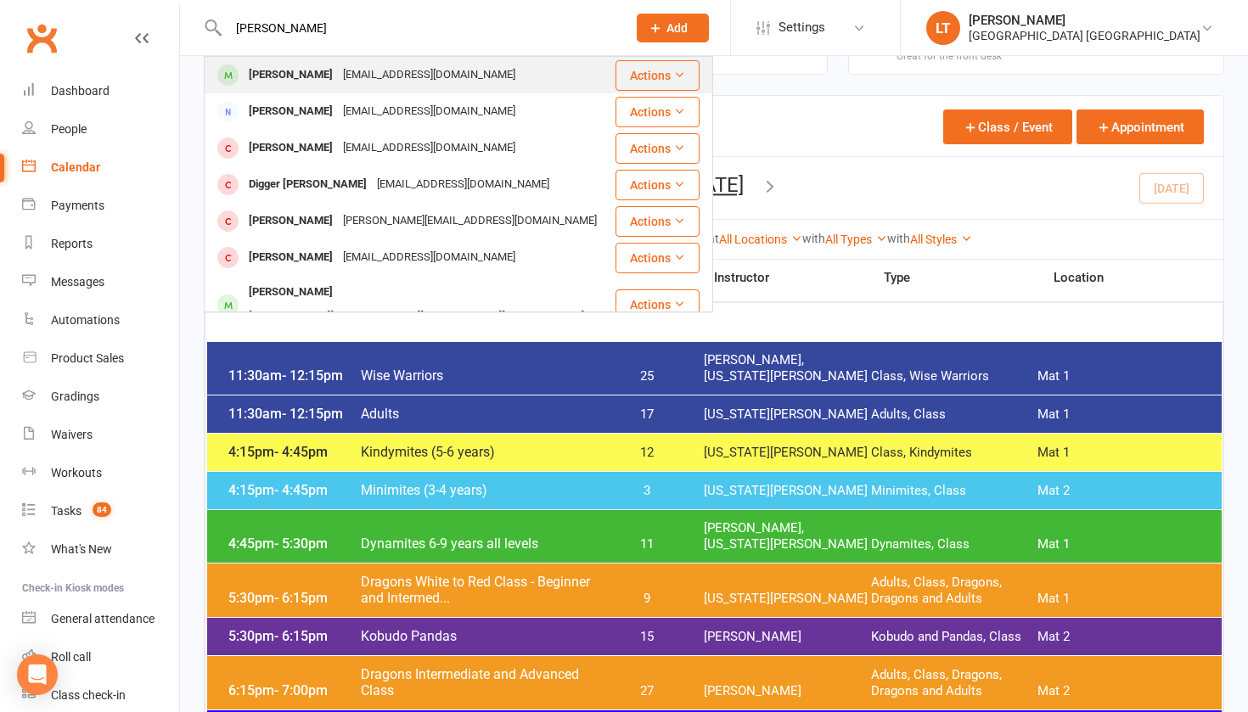
type input "[PERSON_NAME]"
click at [268, 74] on div "[PERSON_NAME]" at bounding box center [291, 75] width 94 height 25
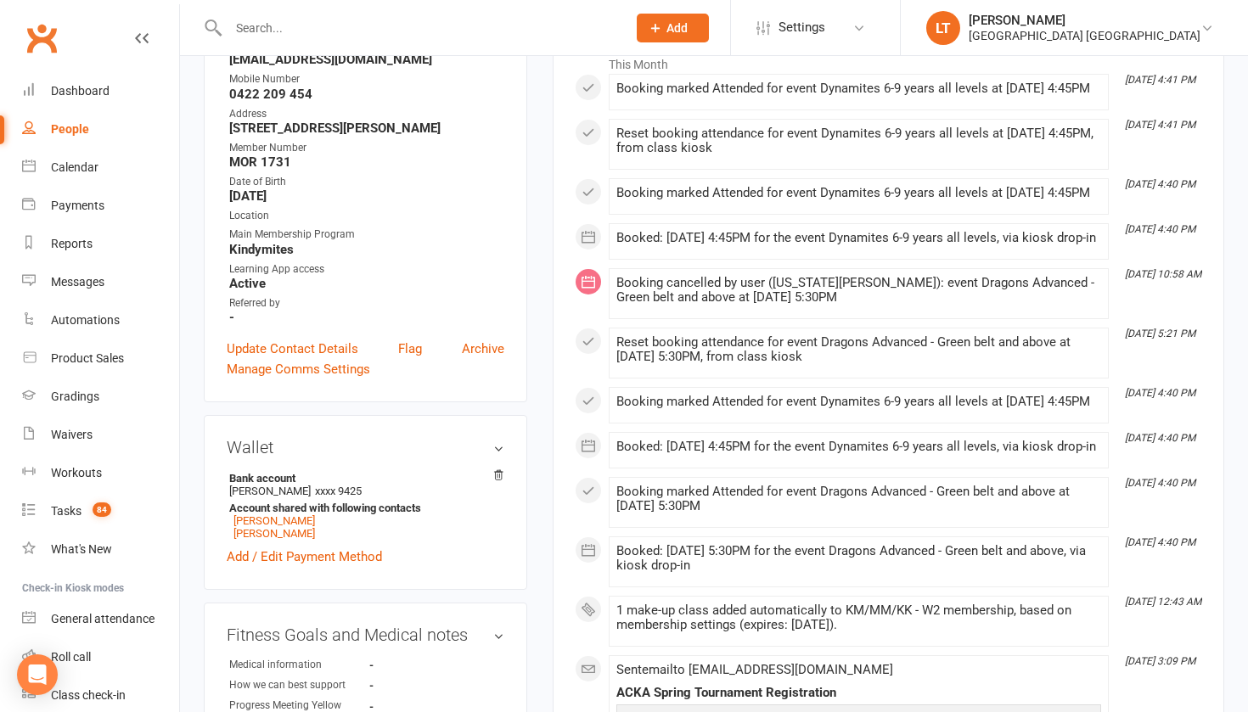
scroll to position [295, 0]
click at [281, 531] on link "[PERSON_NAME]" at bounding box center [275, 532] width 82 height 13
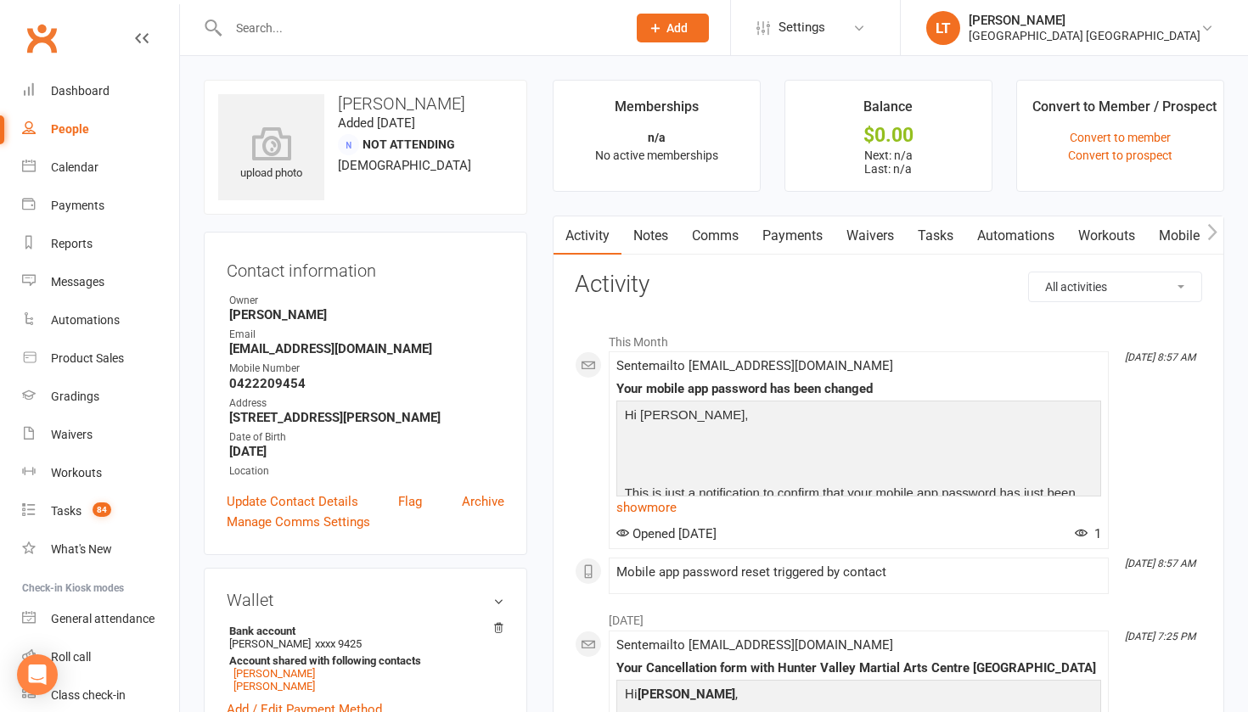
click at [1184, 235] on link "Mobile App" at bounding box center [1193, 236] width 92 height 39
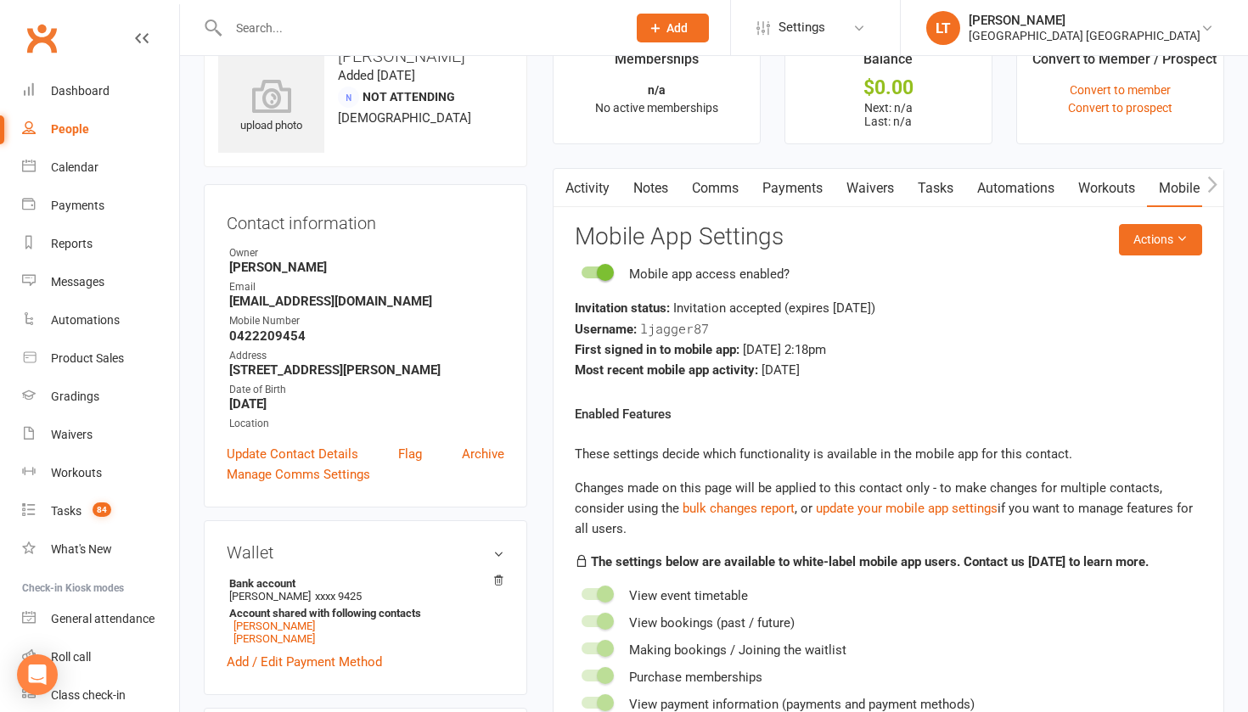
scroll to position [55, 0]
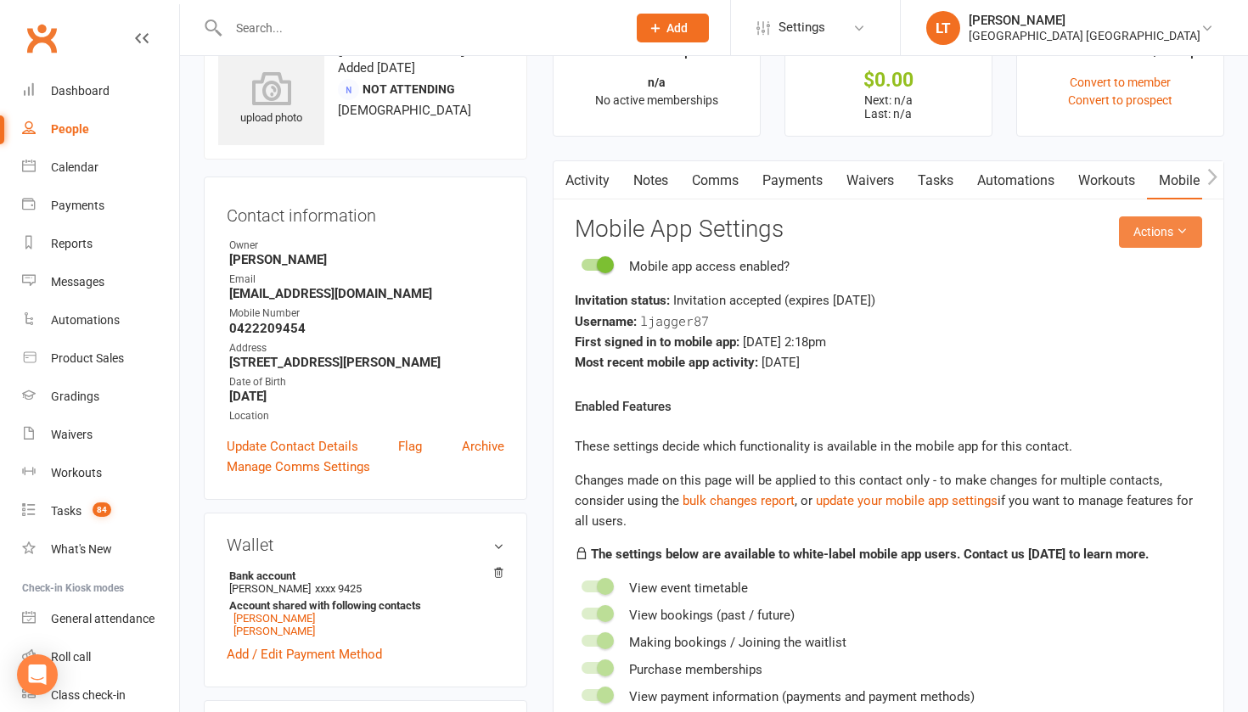
click at [1150, 234] on button "Actions" at bounding box center [1160, 232] width 83 height 31
click at [1112, 337] on link "Reset password" at bounding box center [1117, 337] width 168 height 34
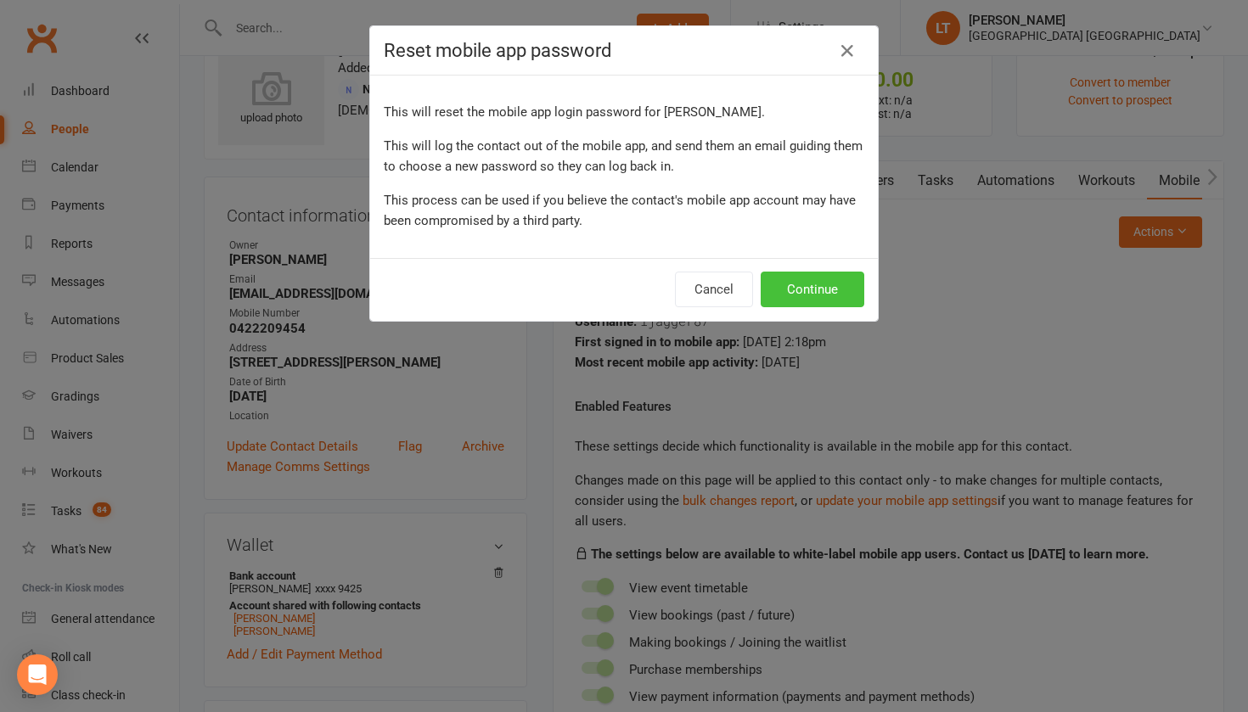
click at [806, 273] on button "Continue" at bounding box center [813, 290] width 104 height 36
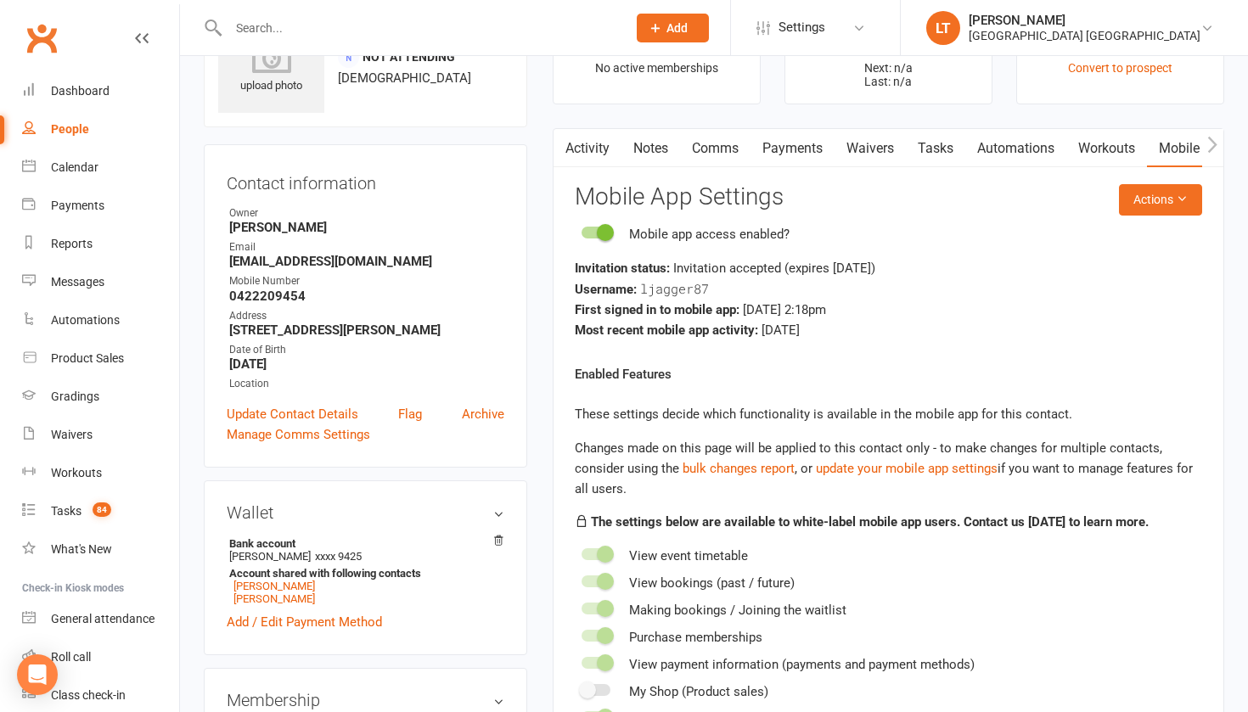
scroll to position [87, 0]
click at [376, 25] on input "text" at bounding box center [418, 28] width 391 height 24
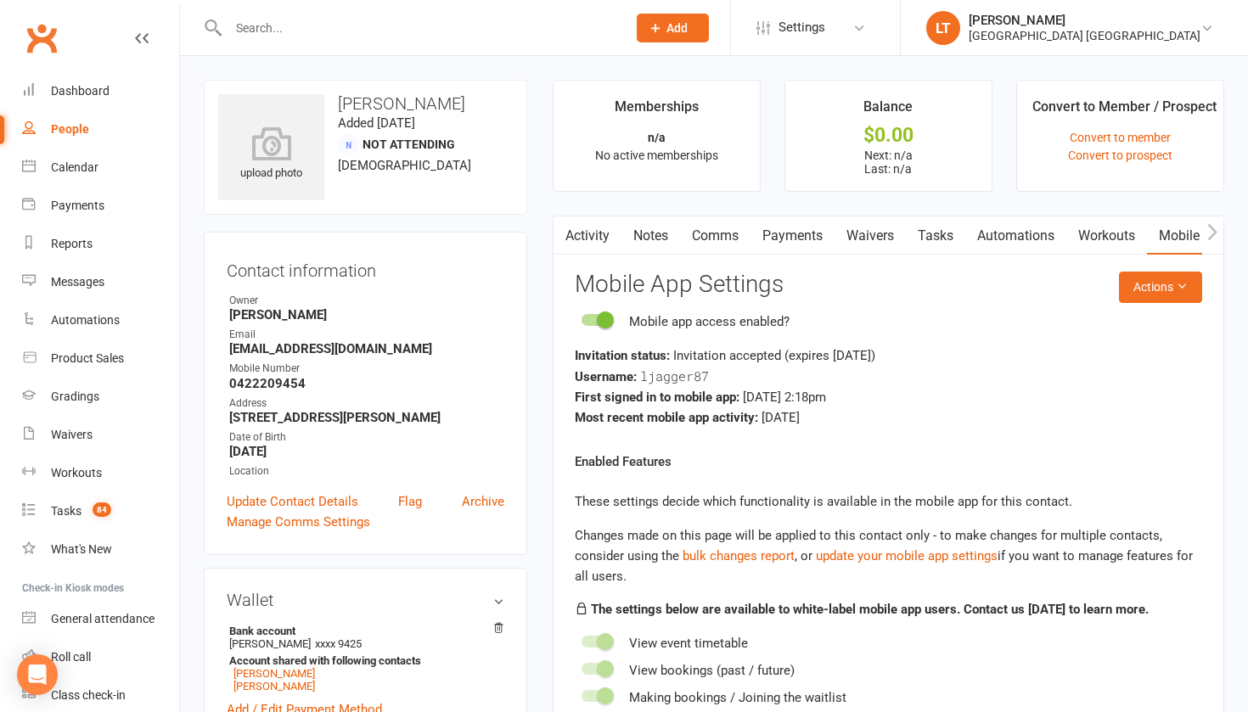
scroll to position [0, 0]
click at [279, 25] on input "text" at bounding box center [418, 28] width 391 height 24
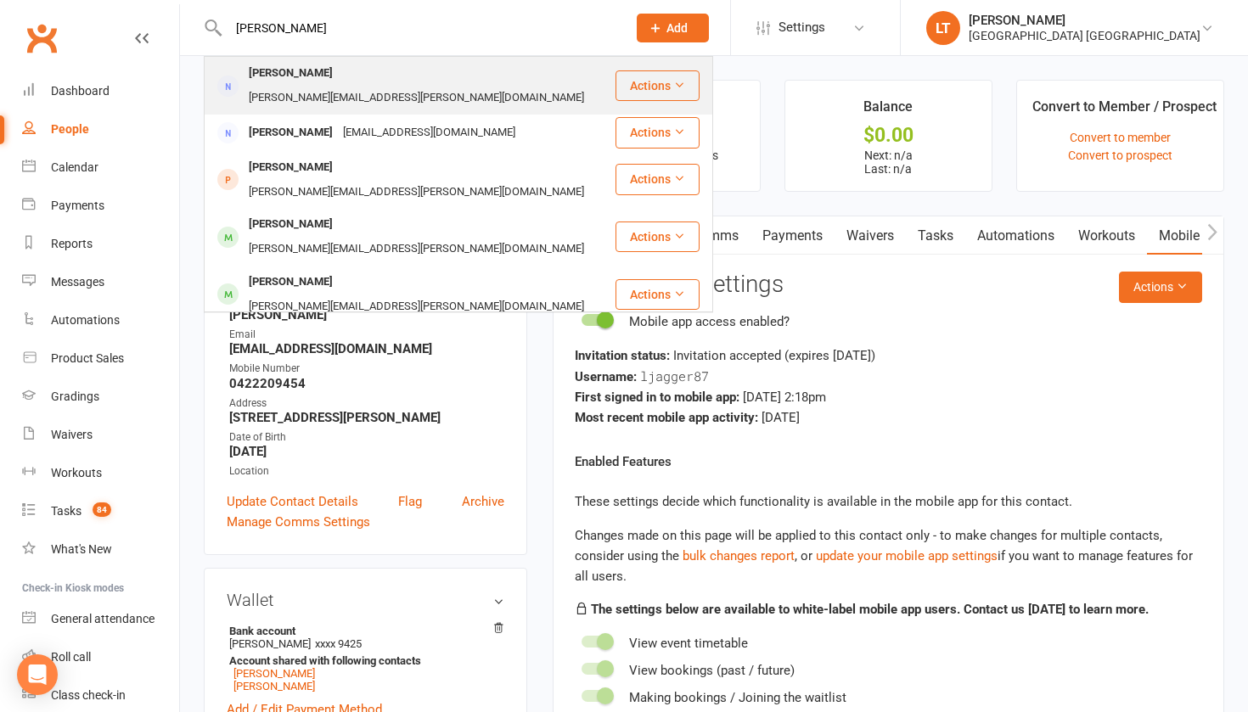
type input "[PERSON_NAME]"
click at [271, 81] on div "[PERSON_NAME]" at bounding box center [291, 73] width 94 height 25
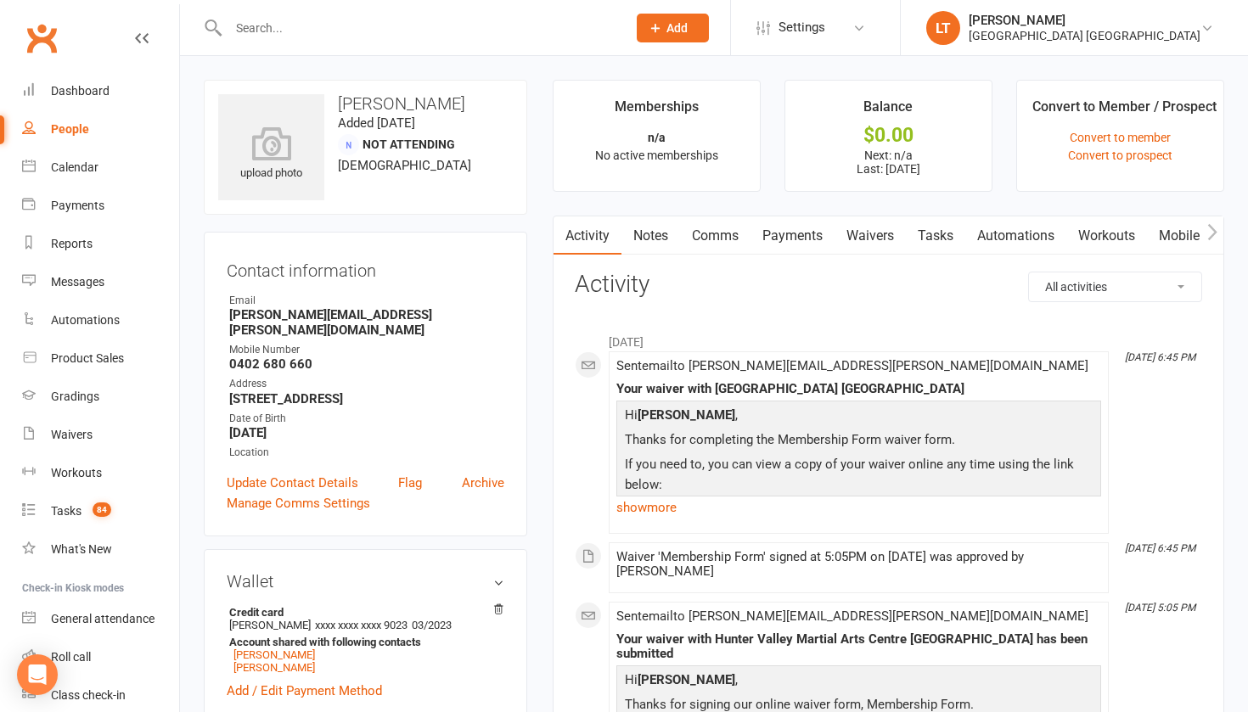
click at [1184, 236] on link "Mobile App" at bounding box center [1193, 236] width 92 height 39
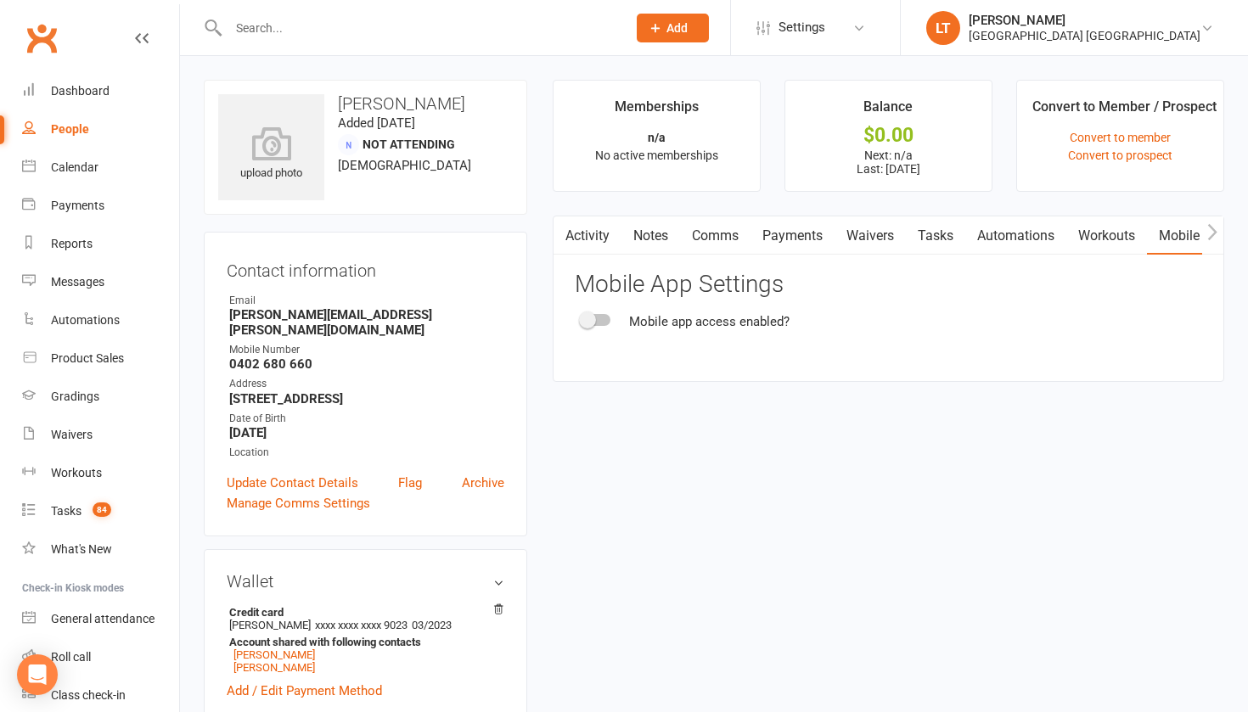
click at [608, 314] on div at bounding box center [596, 320] width 29 height 12
click at [582, 318] on input "checkbox" at bounding box center [582, 318] width 0 height 0
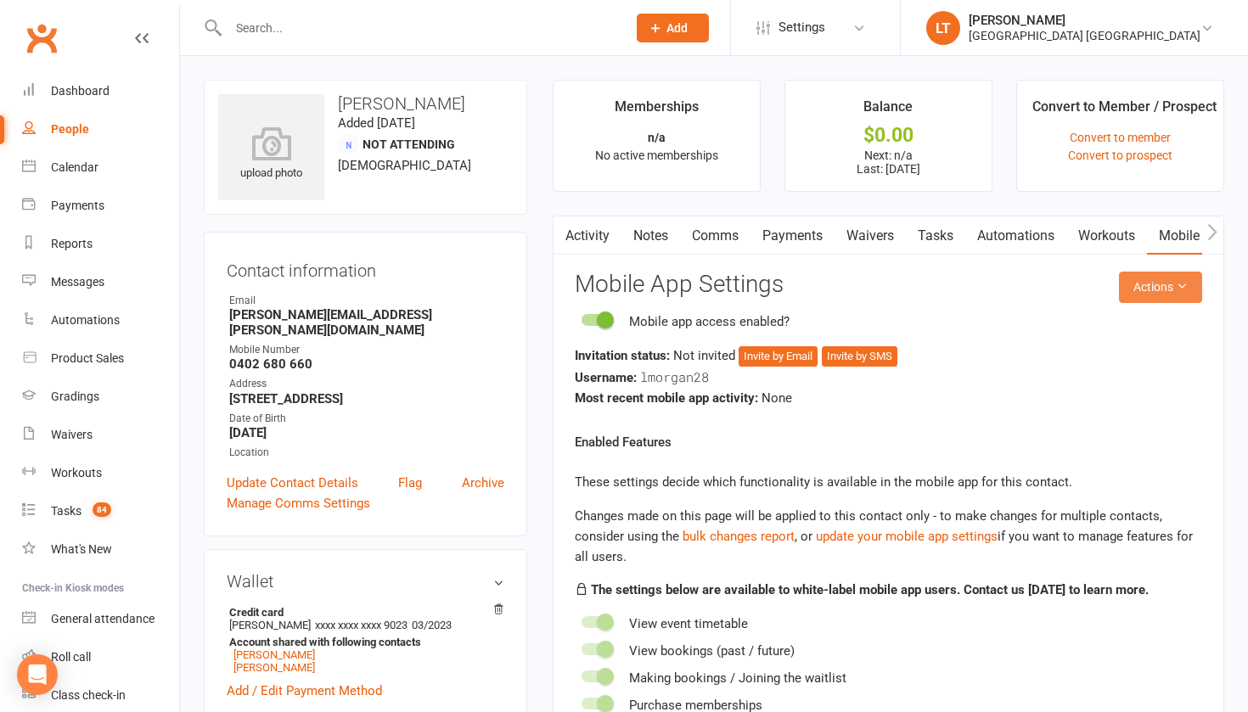
click at [1179, 287] on icon at bounding box center [1182, 286] width 12 height 12
click at [776, 353] on button "Invite by Email" at bounding box center [778, 356] width 79 height 20
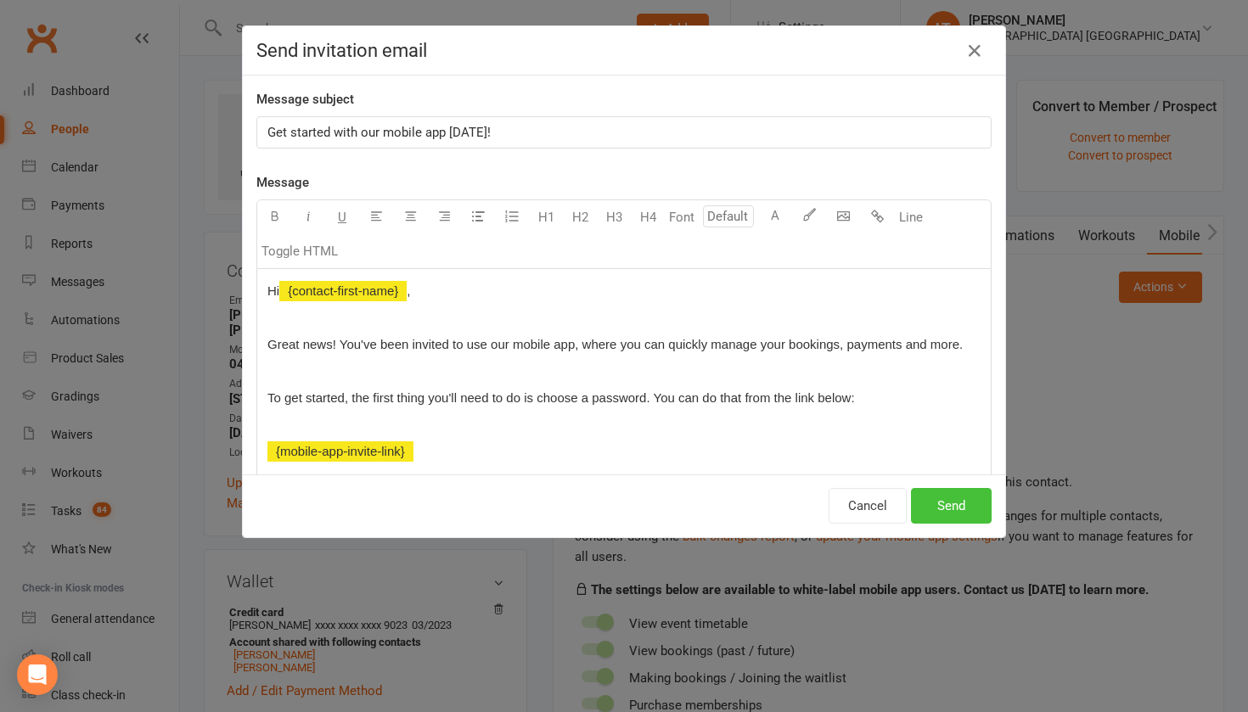
click at [967, 506] on button "Send" at bounding box center [951, 506] width 81 height 36
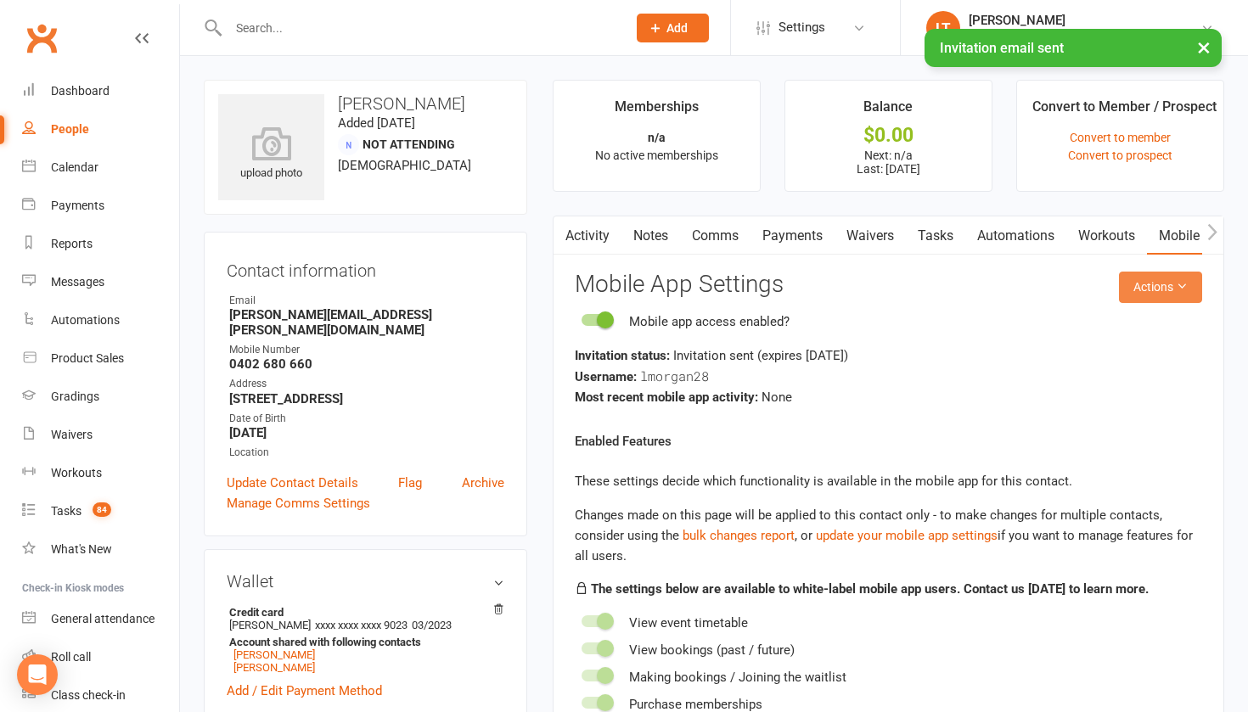
click at [1160, 275] on button "Actions" at bounding box center [1160, 287] width 83 height 31
click at [1140, 329] on link "Send invitation email" at bounding box center [1117, 324] width 168 height 34
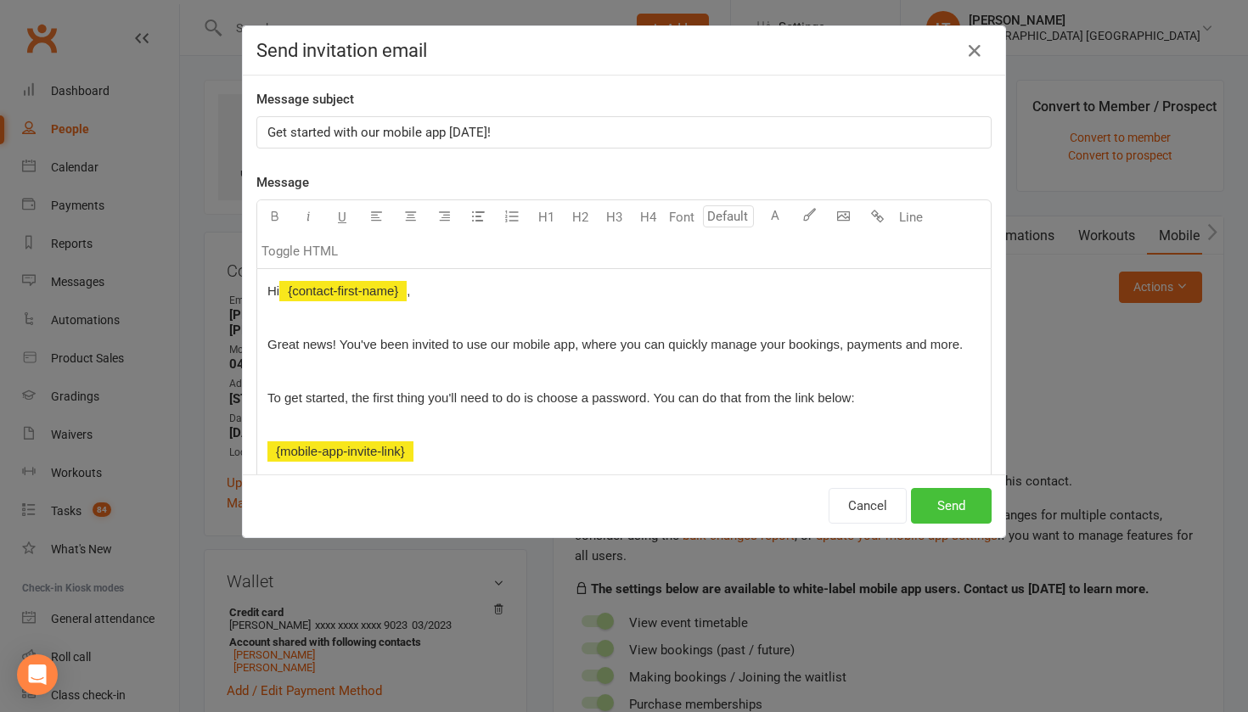
click at [943, 498] on button "Send" at bounding box center [951, 506] width 81 height 36
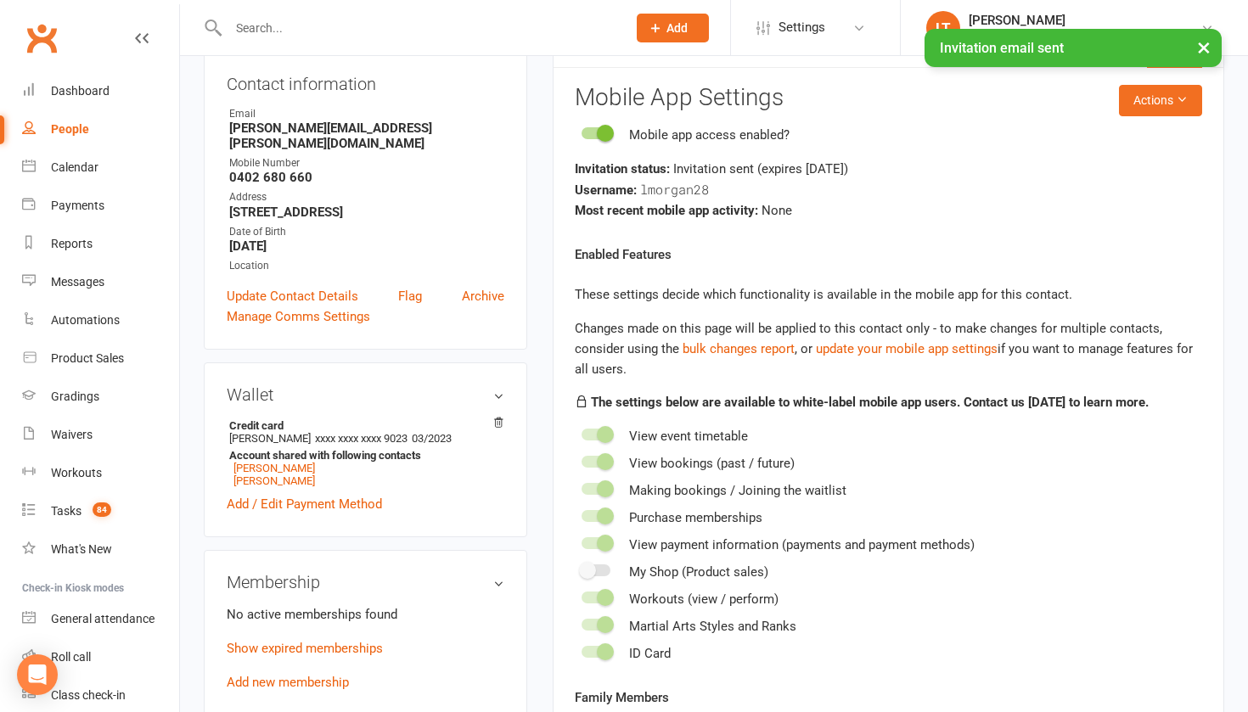
scroll to position [192, 0]
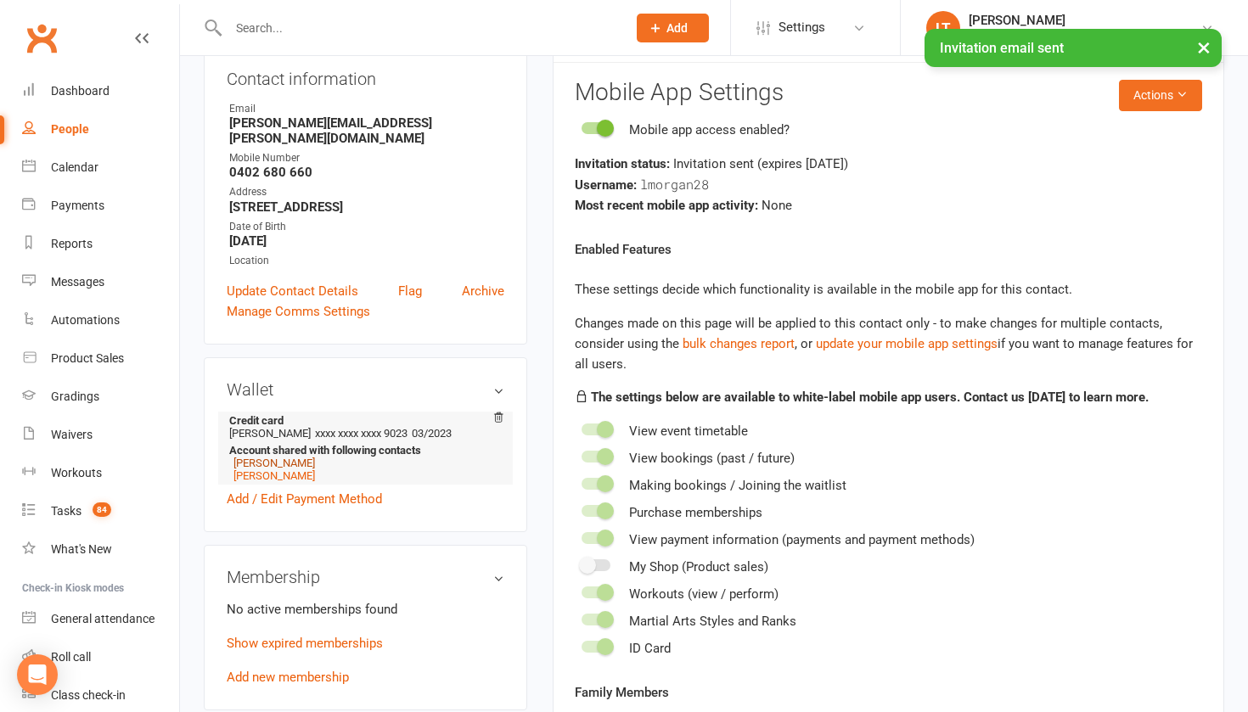
click at [296, 457] on link "[PERSON_NAME]" at bounding box center [275, 463] width 82 height 13
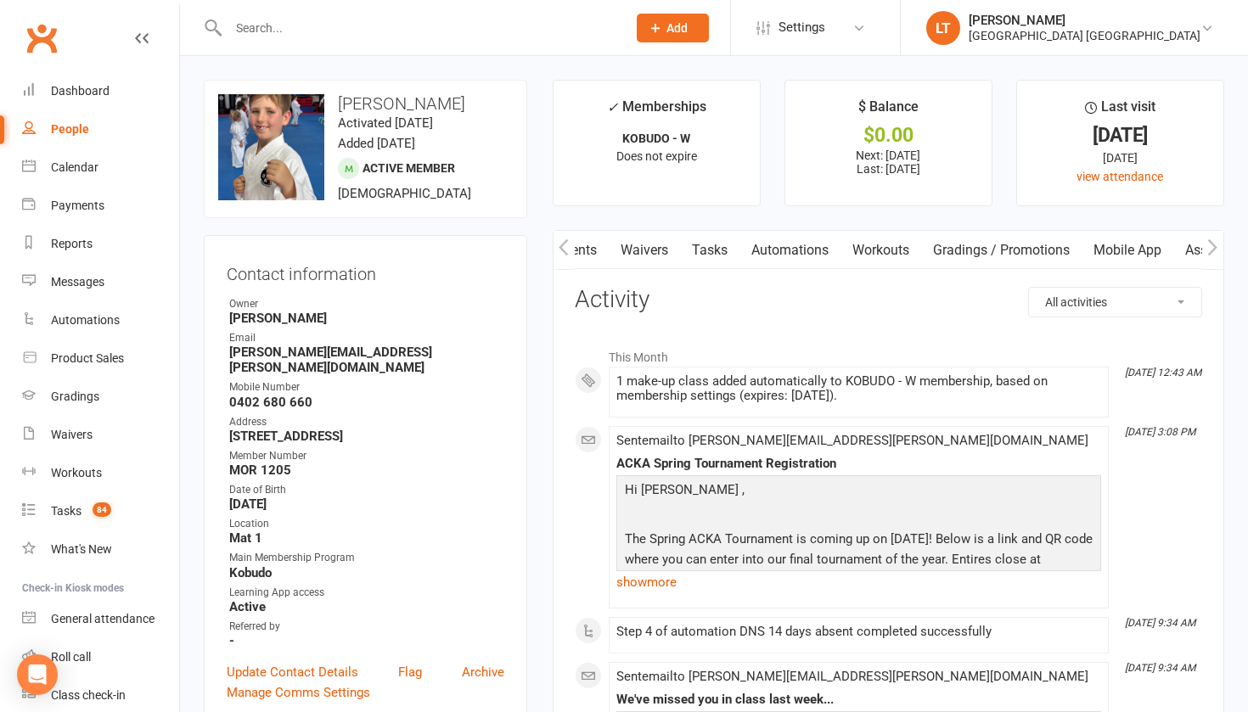
scroll to position [0, 318]
click at [1147, 243] on link "Mobile App" at bounding box center [1127, 250] width 92 height 39
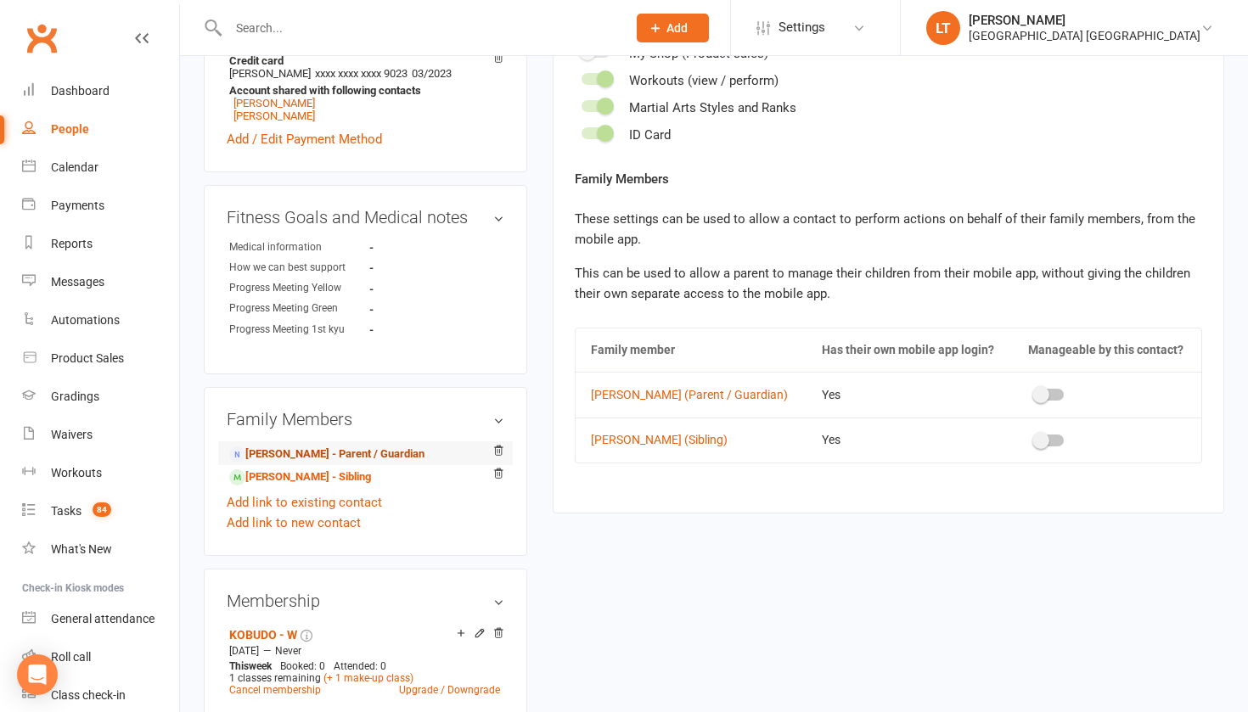
scroll to position [734, 0]
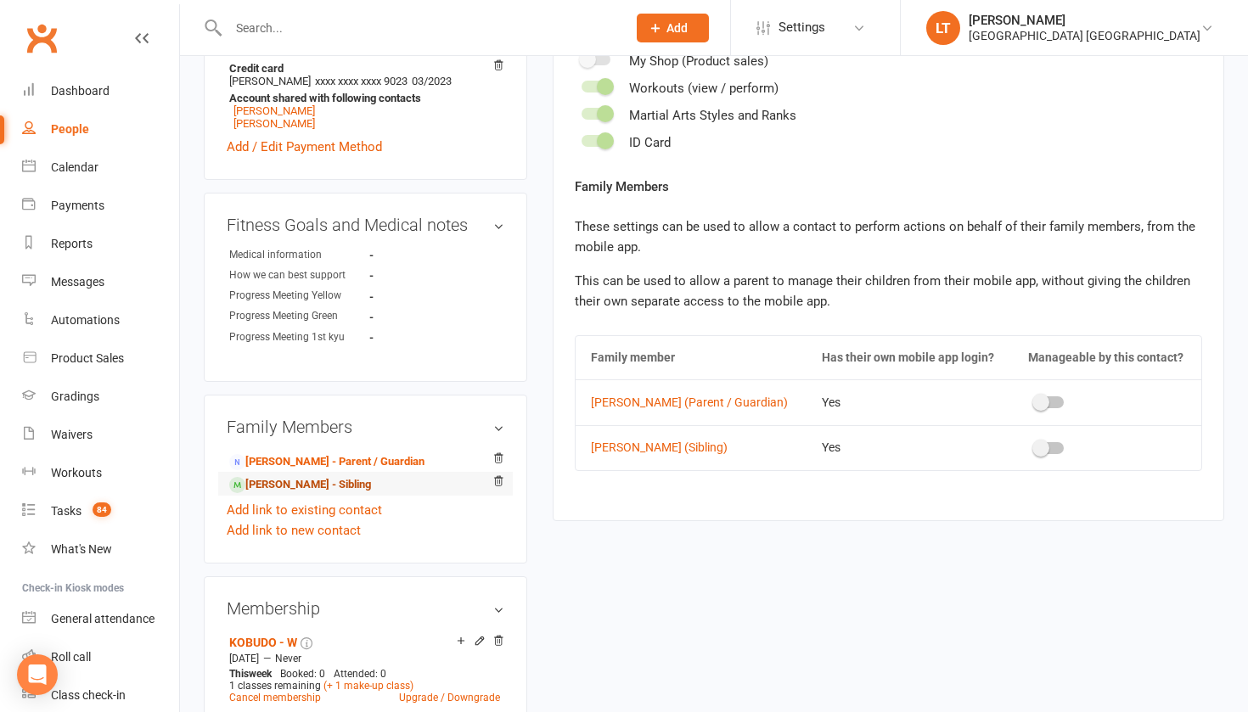
click at [295, 476] on link "[PERSON_NAME] - Sibling" at bounding box center [300, 485] width 142 height 18
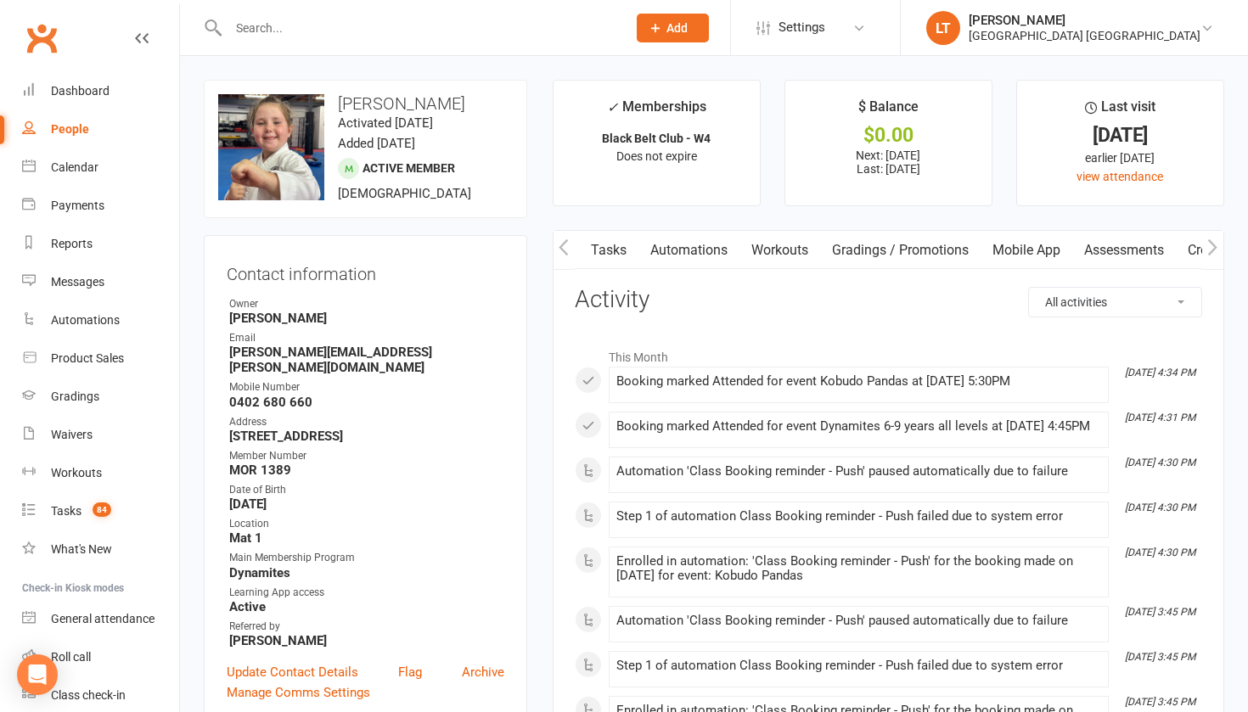
scroll to position [0, 452]
click at [971, 243] on link "Mobile App" at bounding box center [994, 250] width 92 height 39
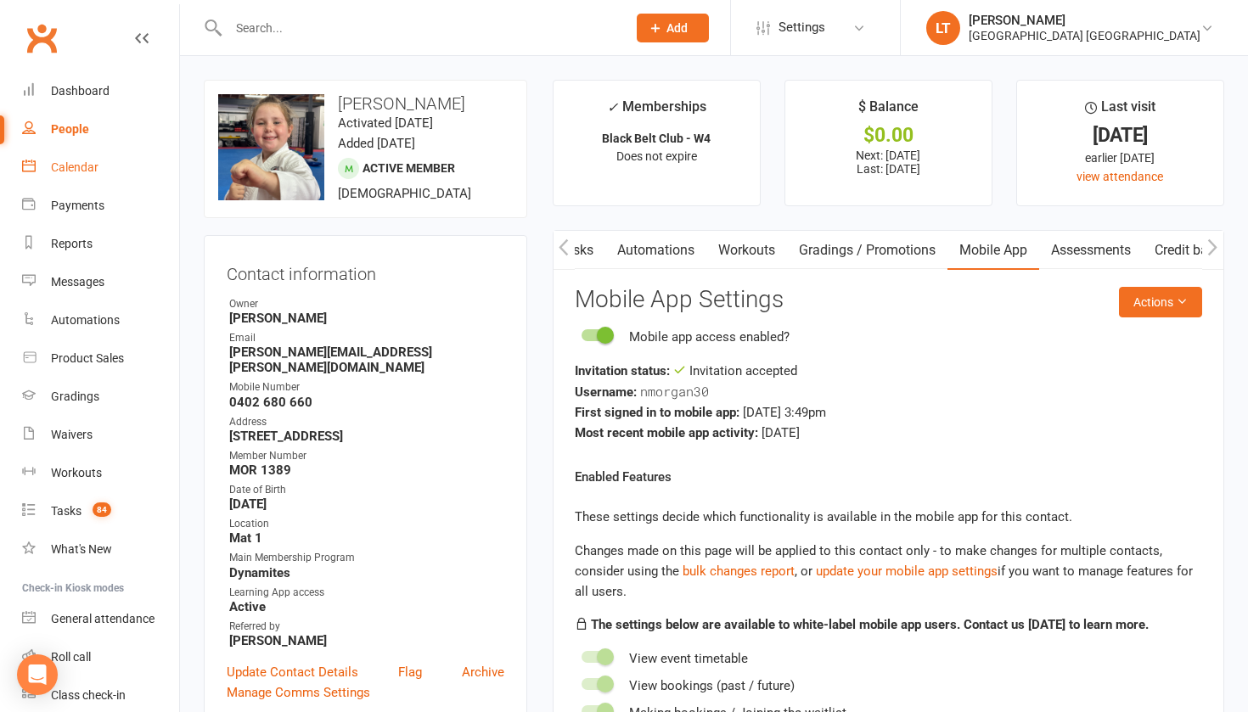
click at [73, 177] on link "Calendar" at bounding box center [100, 168] width 157 height 38
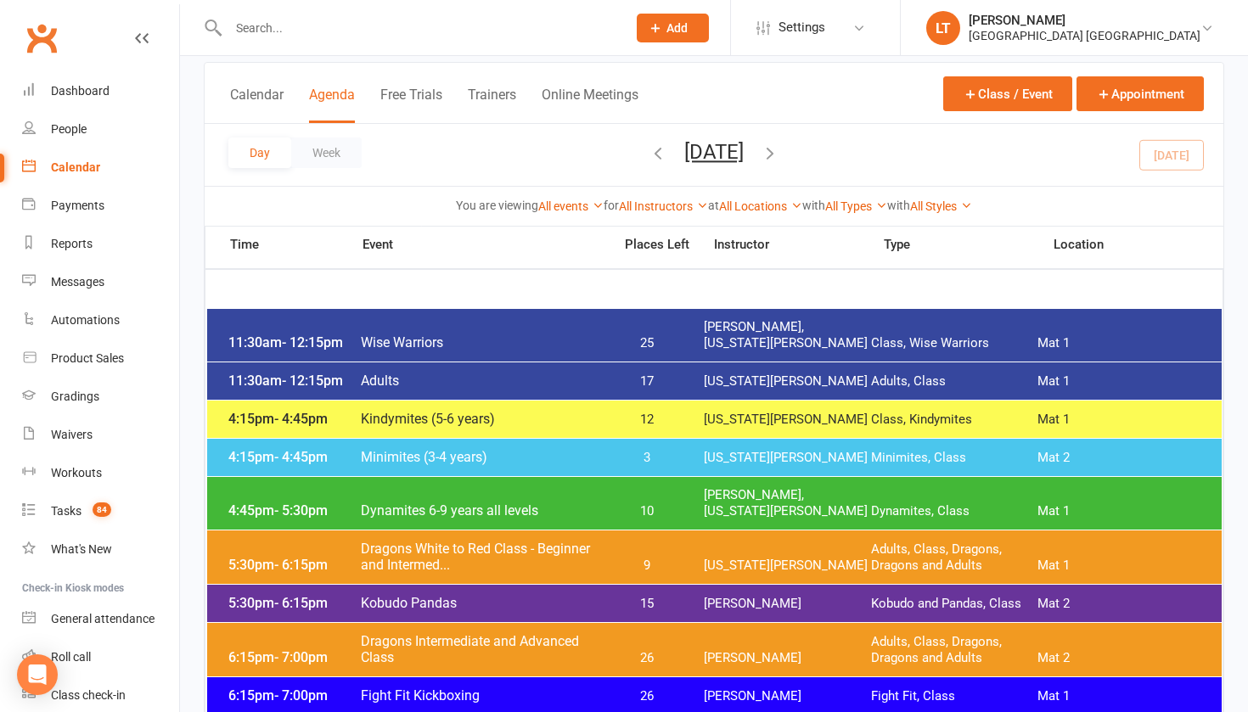
scroll to position [113, 0]
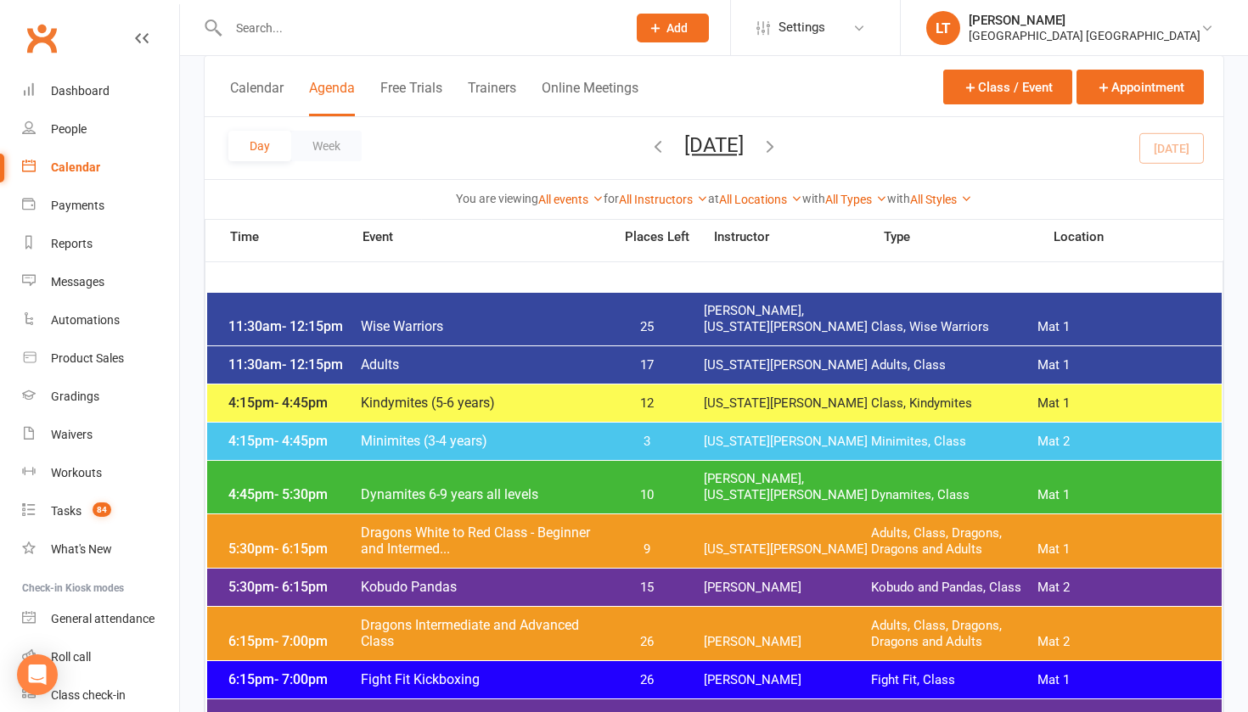
click at [601, 498] on span "Dynamites 6-9 years all levels" at bounding box center [481, 495] width 243 height 16
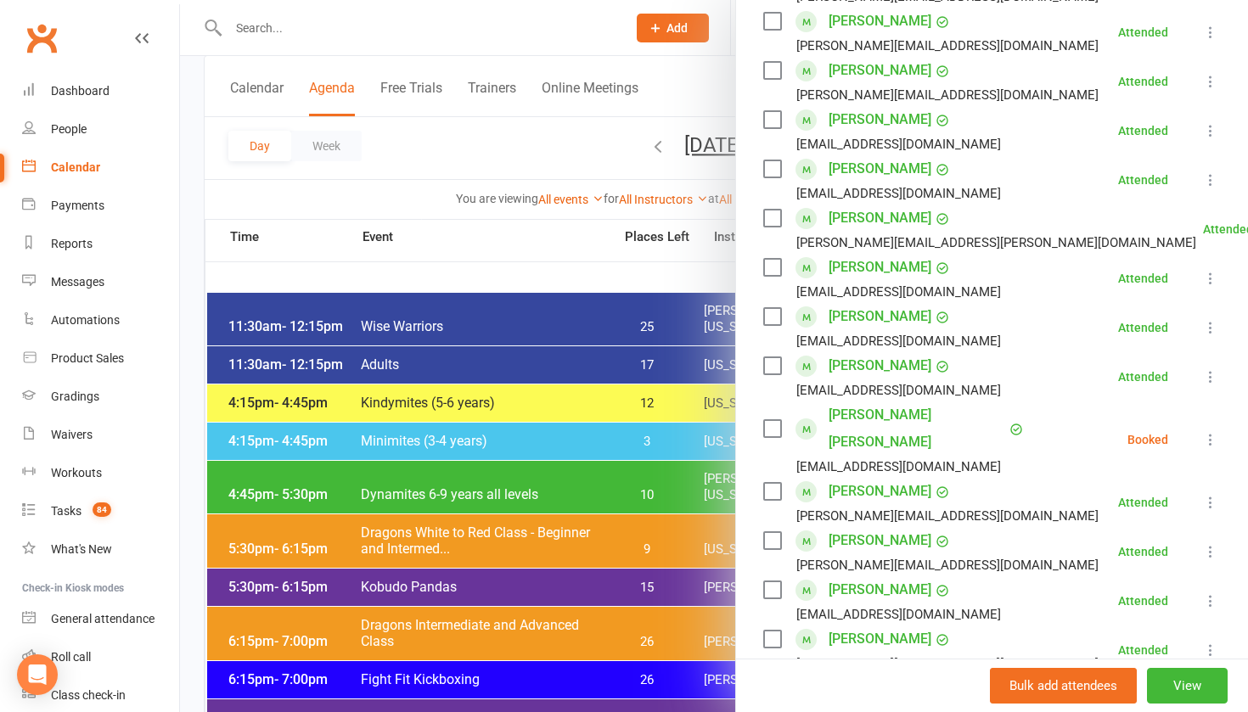
scroll to position [362, 0]
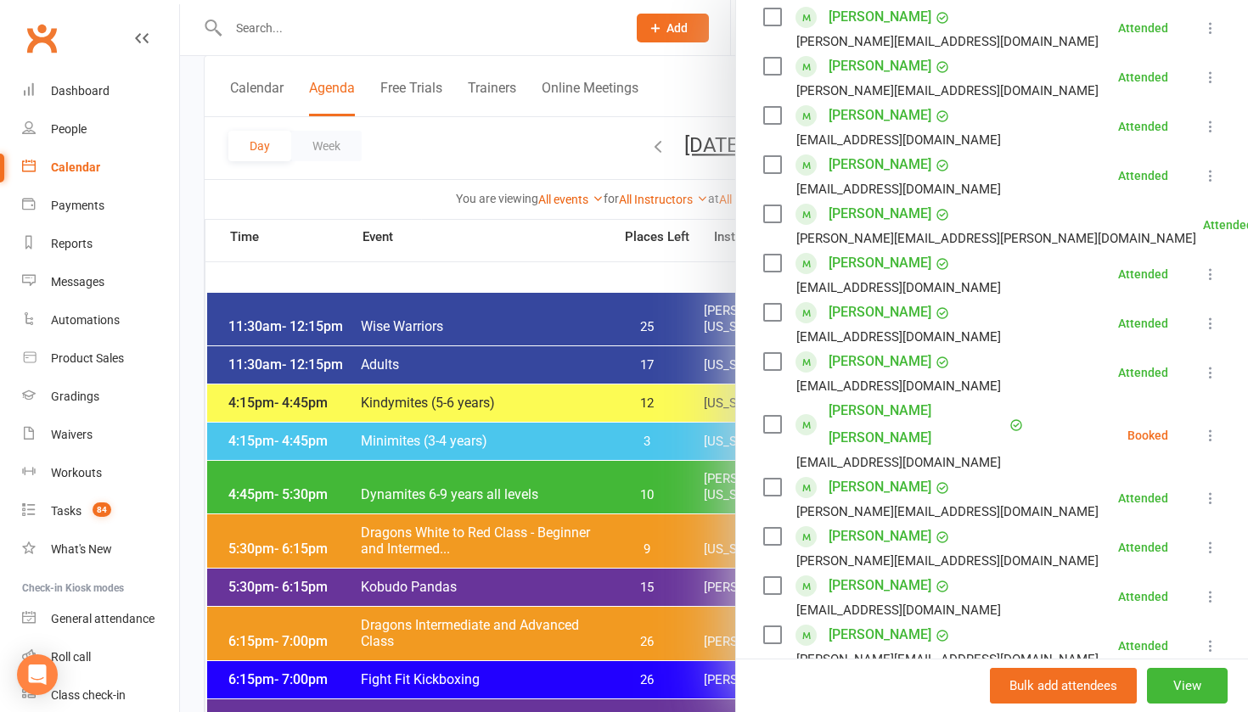
click at [1212, 427] on icon at bounding box center [1210, 435] width 17 height 17
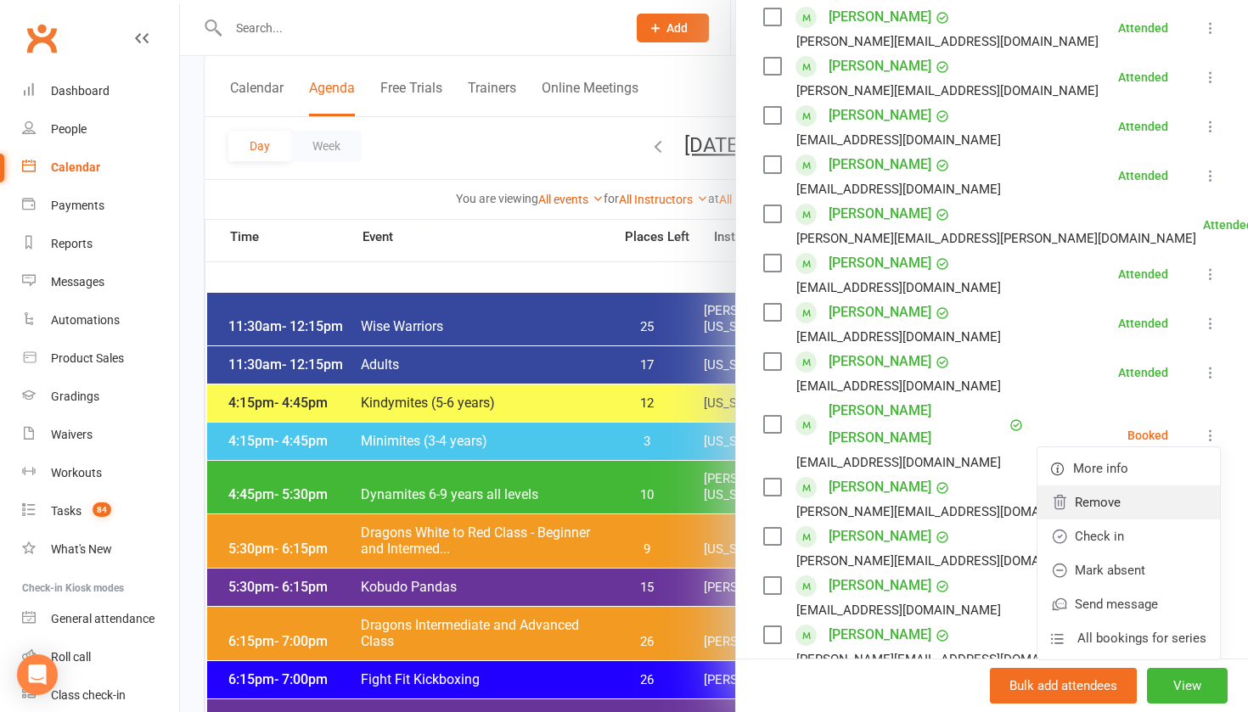
click at [1151, 490] on link "Remove" at bounding box center [1129, 503] width 183 height 34
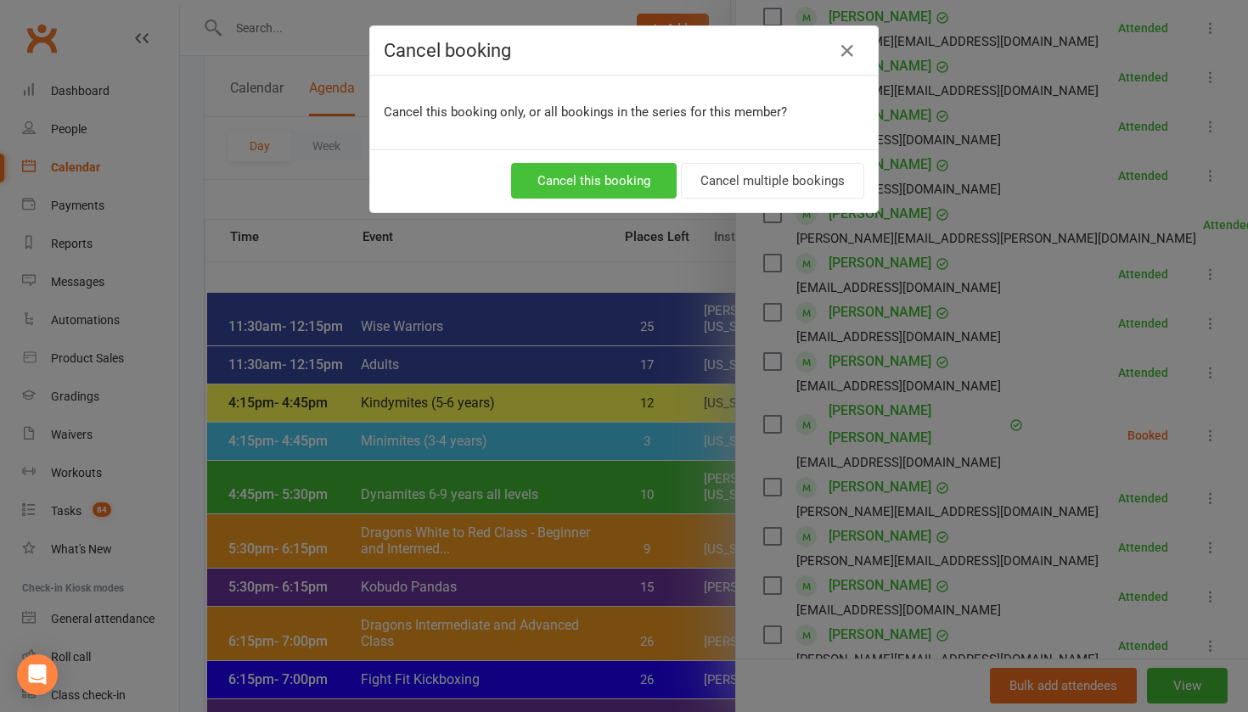
click at [581, 173] on button "Cancel this booking" at bounding box center [594, 181] width 166 height 36
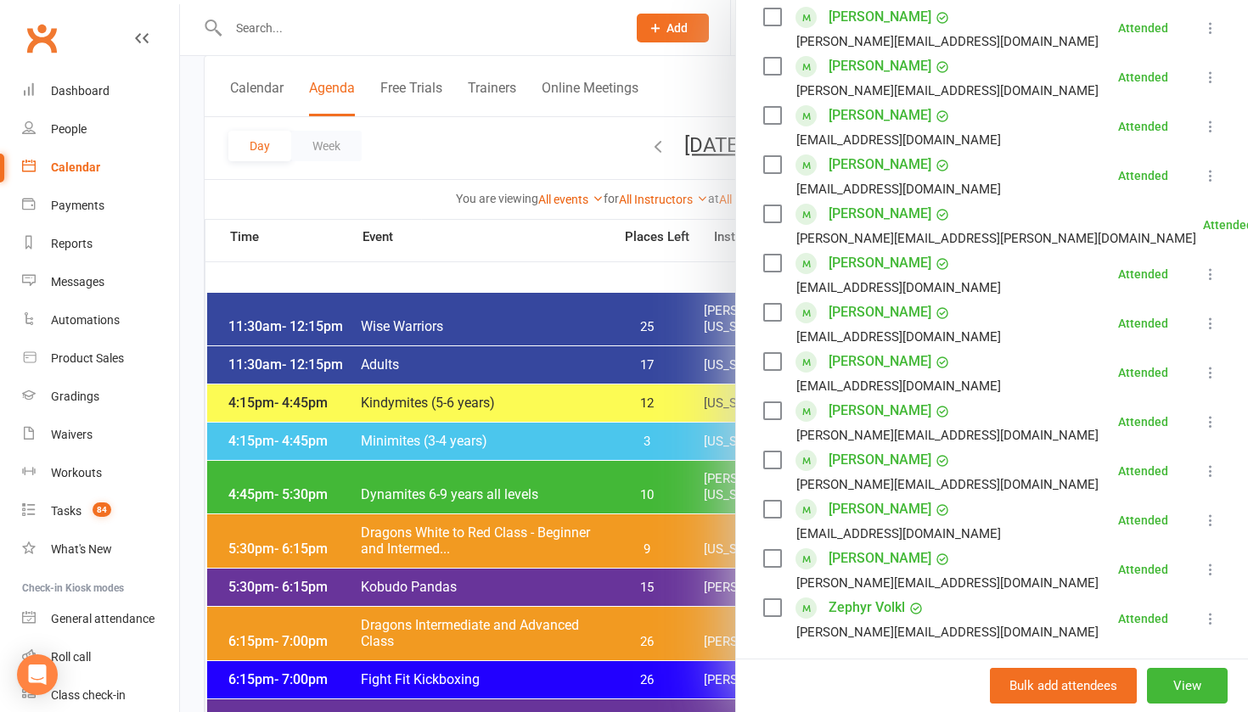
click at [691, 149] on div at bounding box center [714, 356] width 1068 height 712
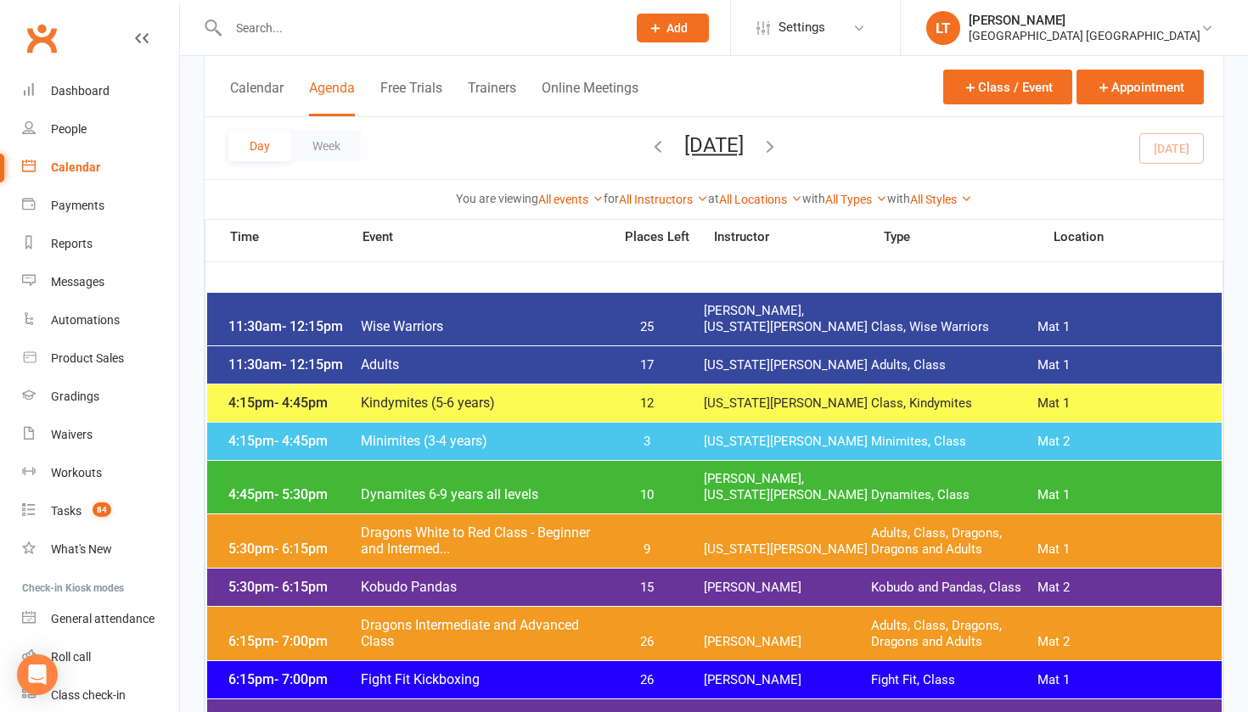
click at [780, 138] on icon "button" at bounding box center [770, 146] width 19 height 19
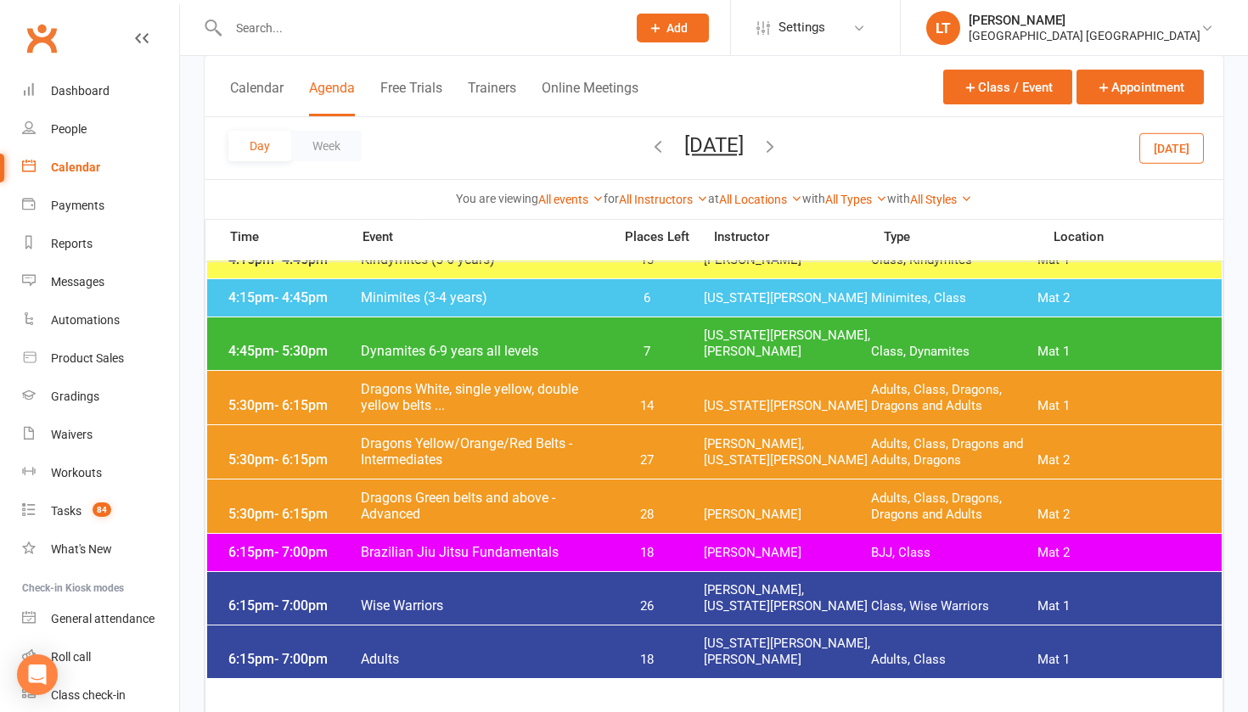
scroll to position [140, 0]
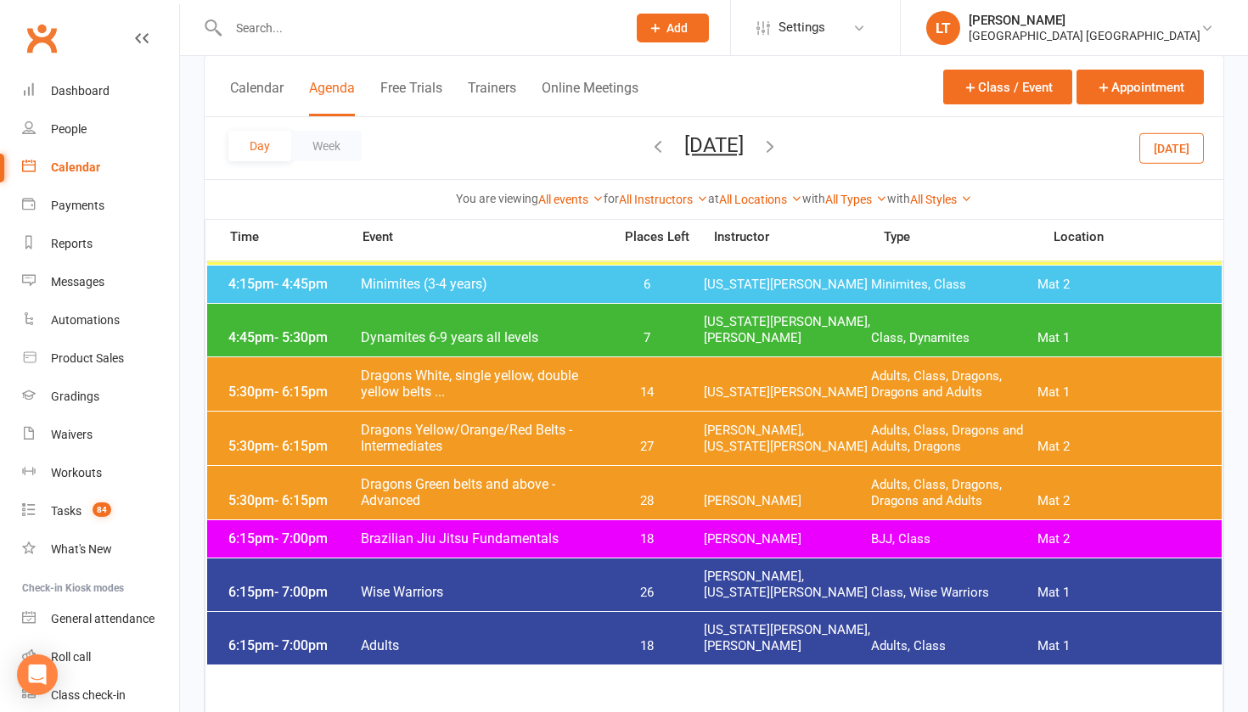
click at [672, 329] on div "4:45pm - 5:30pm Dynamites 6-9 years all levels 7 [US_STATE][PERSON_NAME], [PERS…" at bounding box center [714, 330] width 1015 height 53
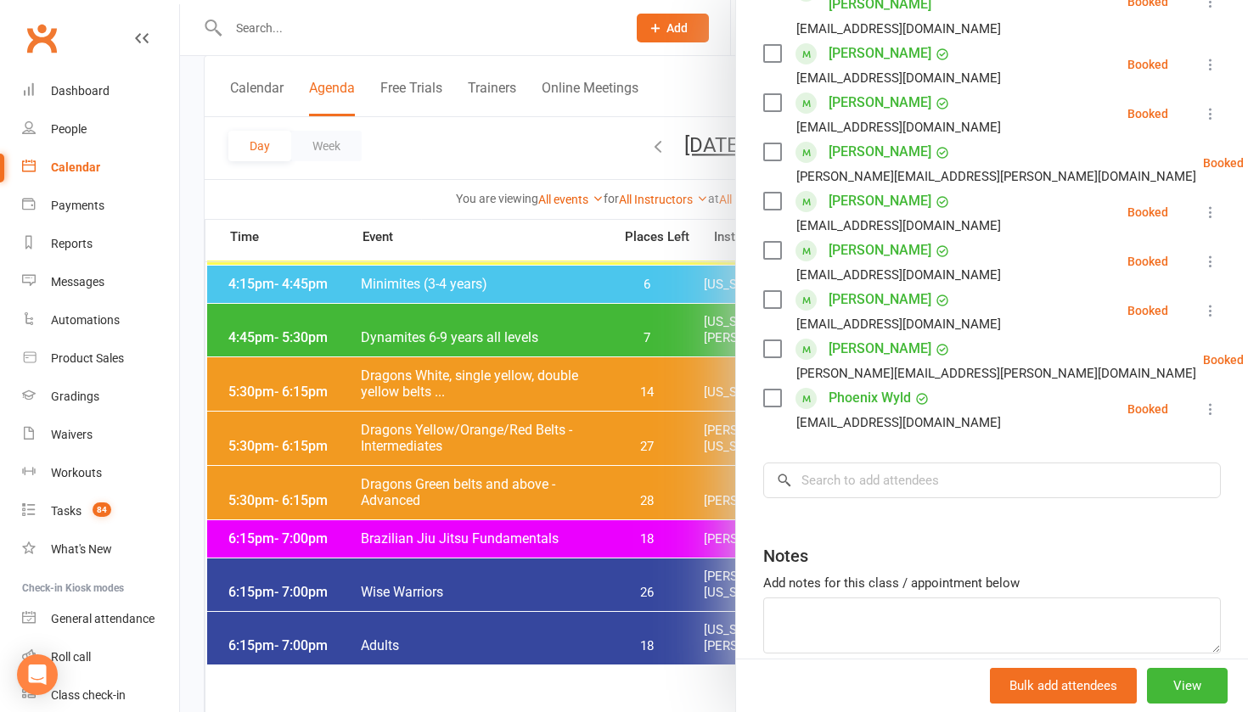
scroll to position [849, 0]
click at [853, 464] on input "search" at bounding box center [992, 482] width 458 height 36
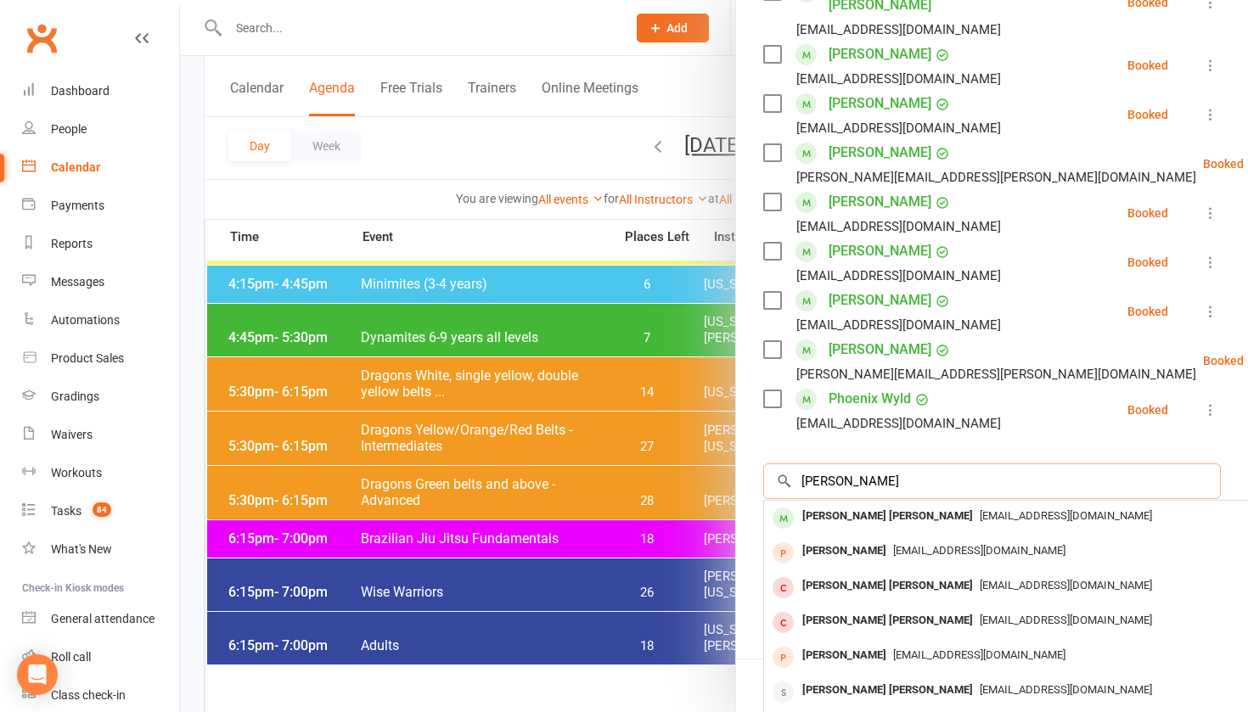
type input "[PERSON_NAME]"
drag, startPoint x: 867, startPoint y: 417, endPoint x: 851, endPoint y: 440, distance: 28.0
click at [851, 504] on div "[PERSON_NAME] [PERSON_NAME]" at bounding box center [888, 516] width 184 height 25
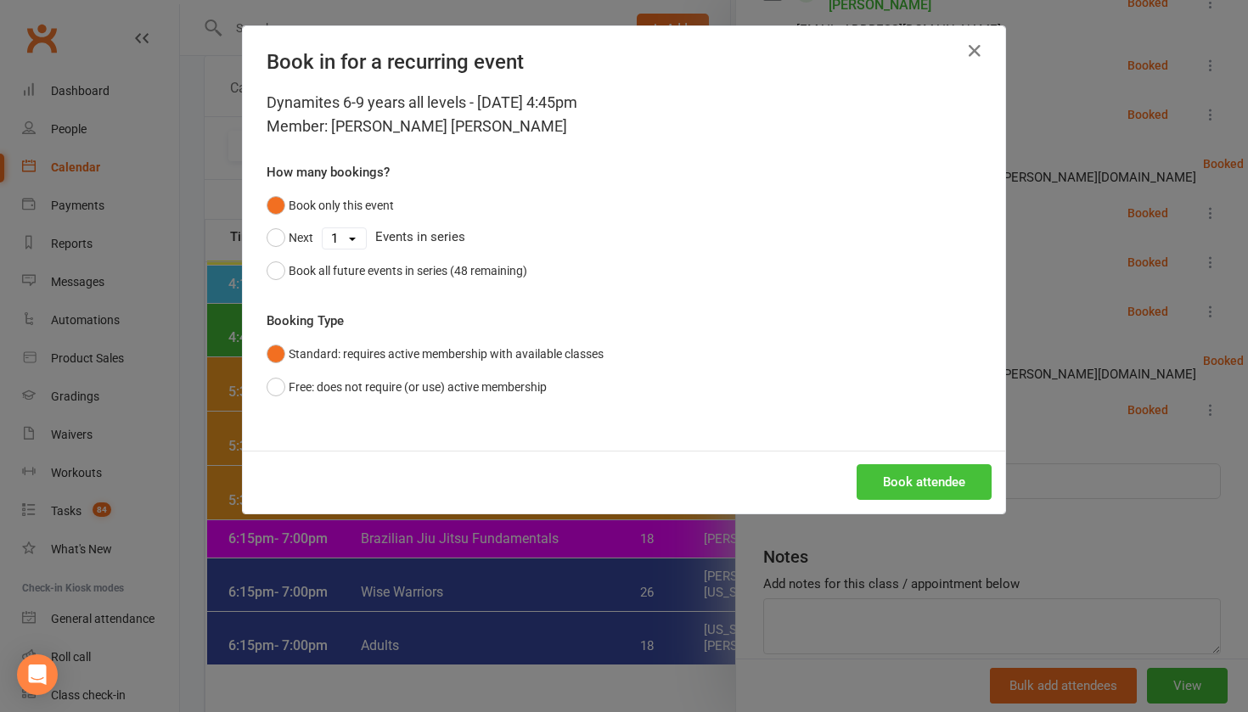
click at [911, 476] on button "Book attendee" at bounding box center [924, 482] width 135 height 36
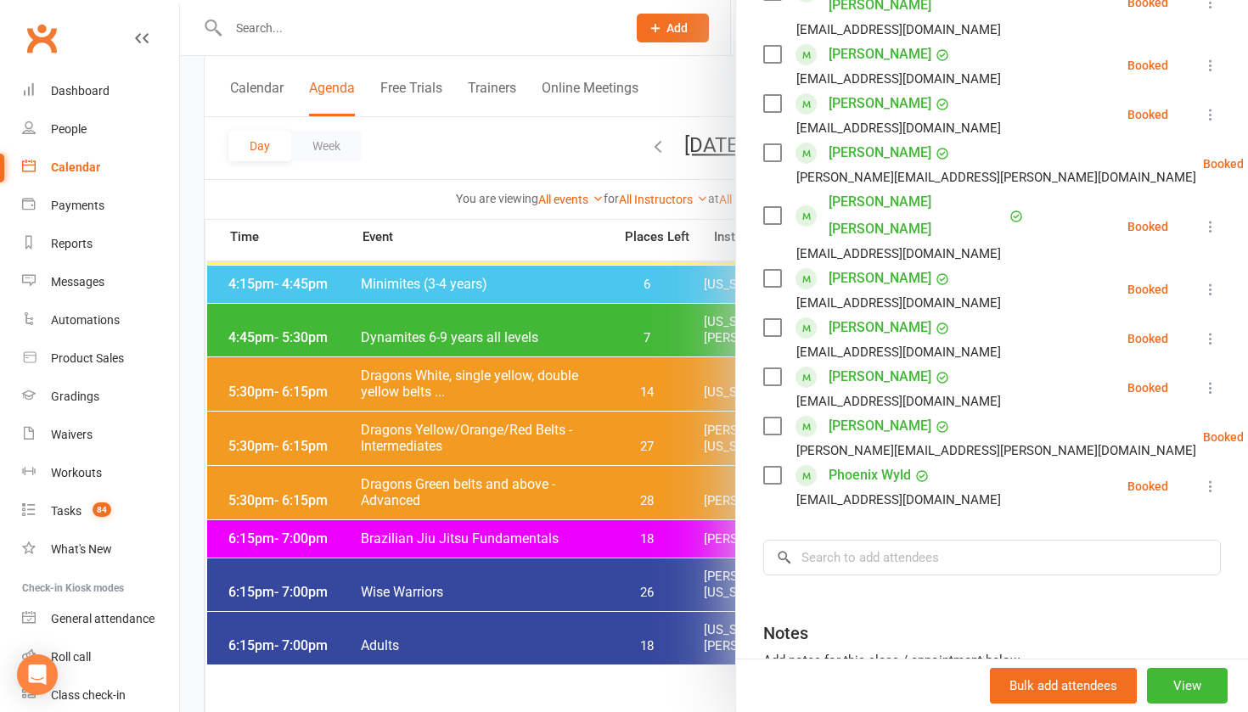
click at [436, 393] on div at bounding box center [714, 356] width 1068 height 712
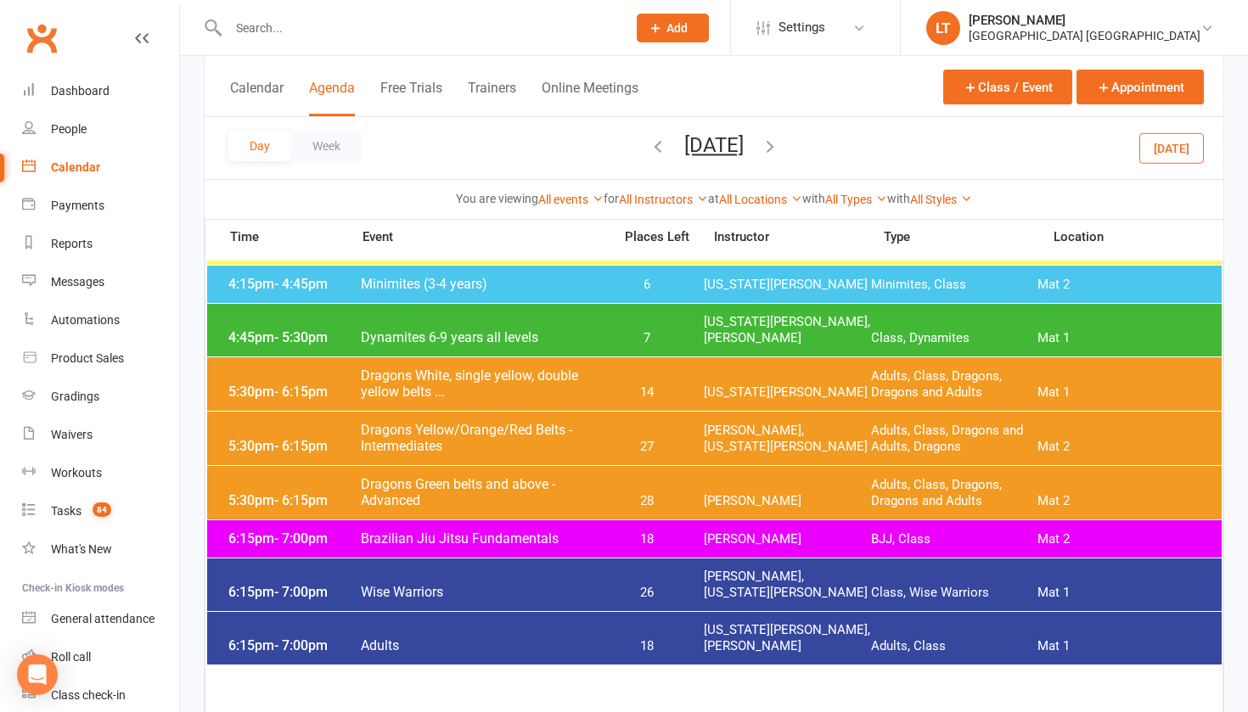
click at [458, 391] on span "Dragons White, single yellow, double yellow belts ..." at bounding box center [481, 384] width 243 height 32
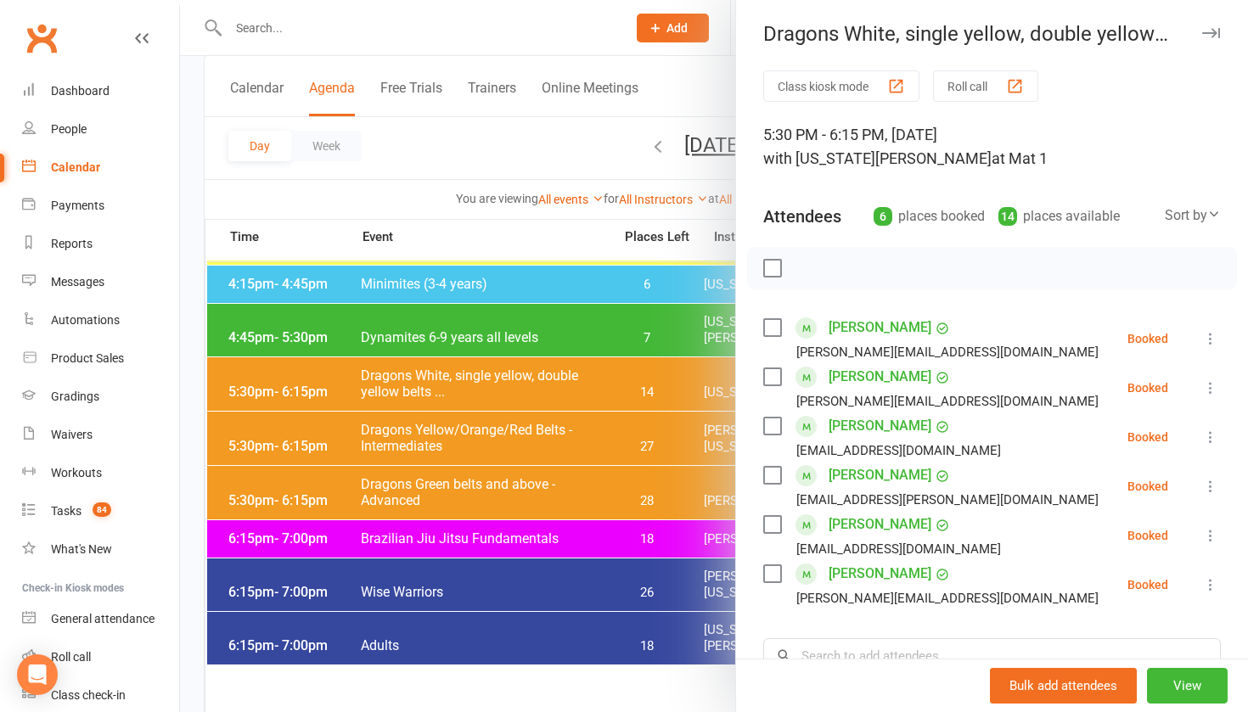
scroll to position [0, 0]
click at [86, 403] on link "Gradings" at bounding box center [100, 397] width 157 height 38
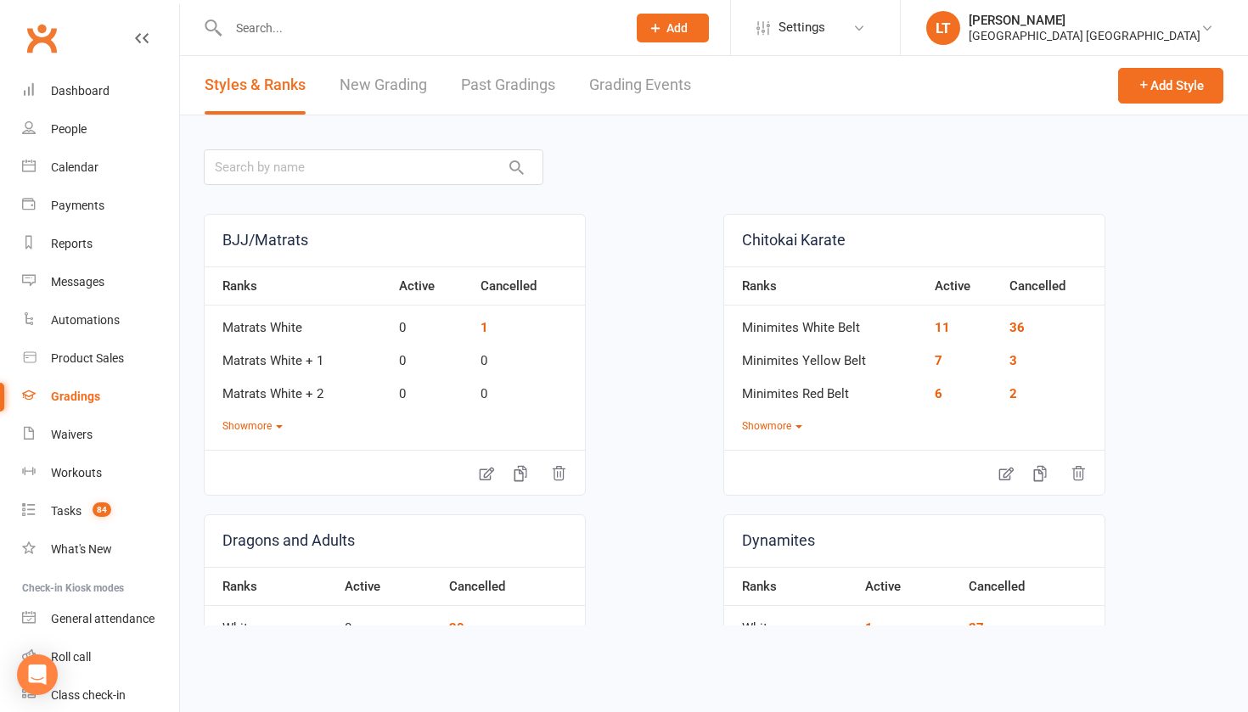
click at [626, 98] on link "Grading Events" at bounding box center [640, 85] width 102 height 59
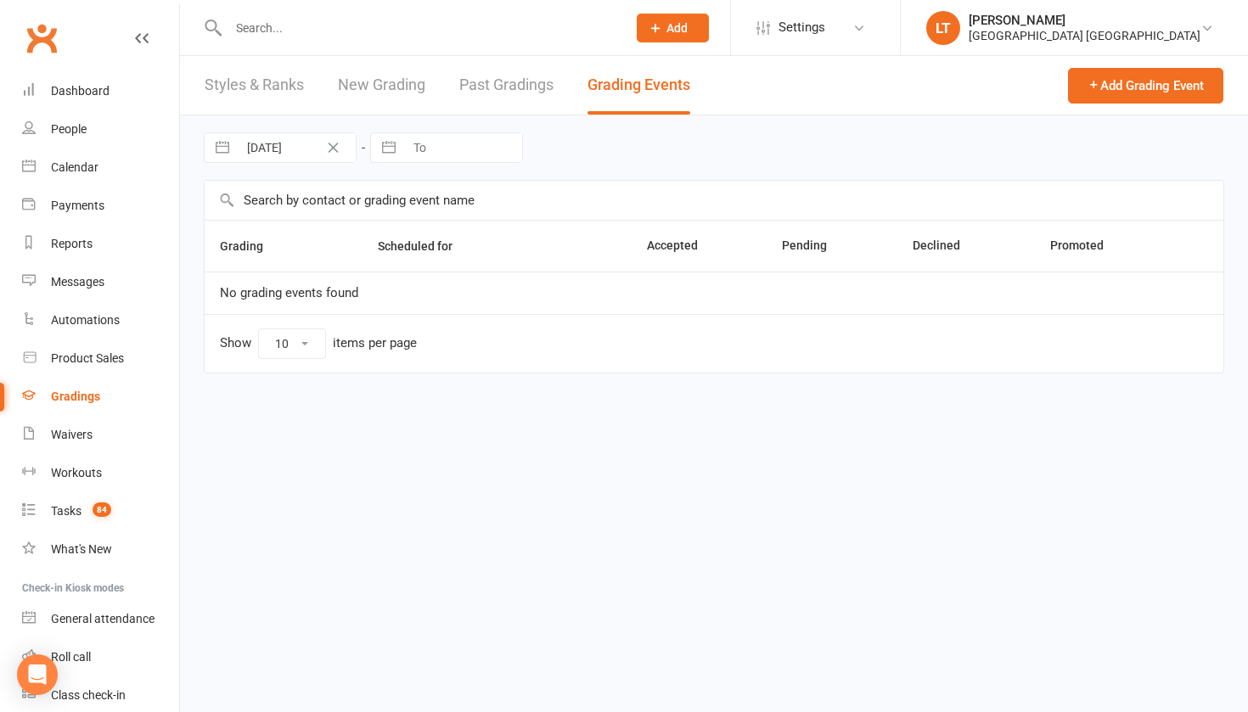
select select "100"
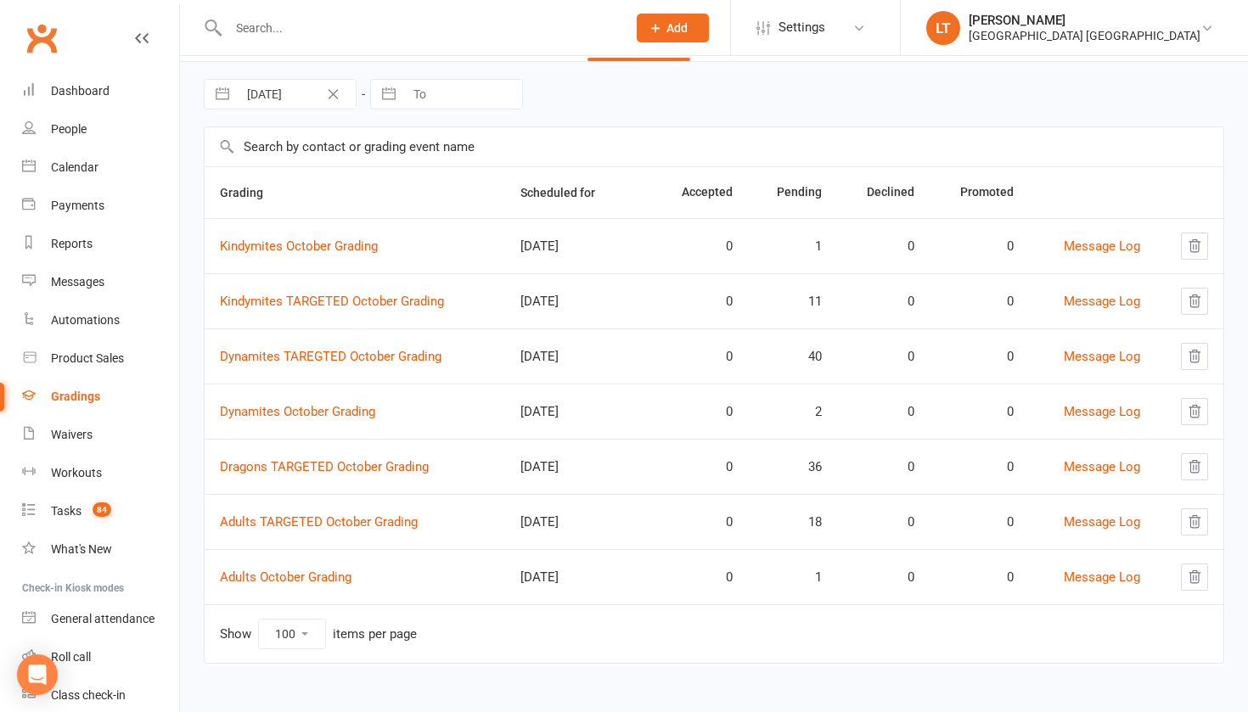
scroll to position [68, 0]
click at [279, 404] on link "Dynamites October Grading" at bounding box center [297, 411] width 155 height 15
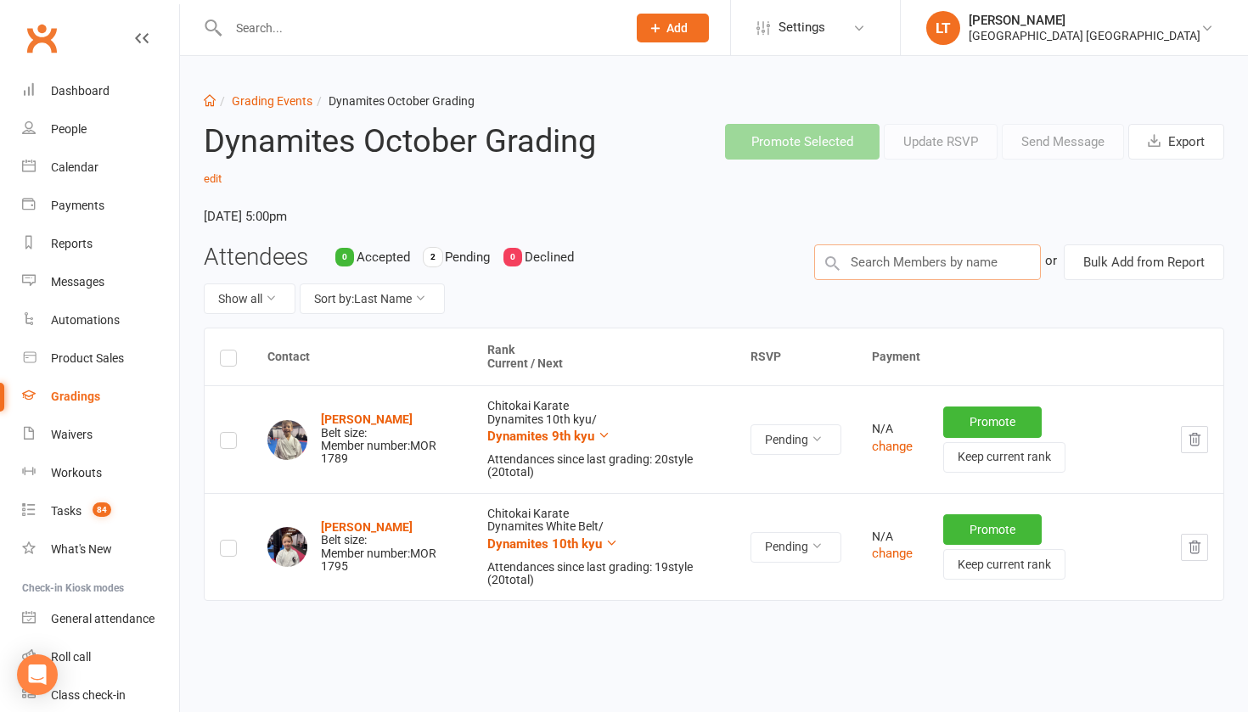
click at [1020, 263] on input "text" at bounding box center [927, 263] width 227 height 36
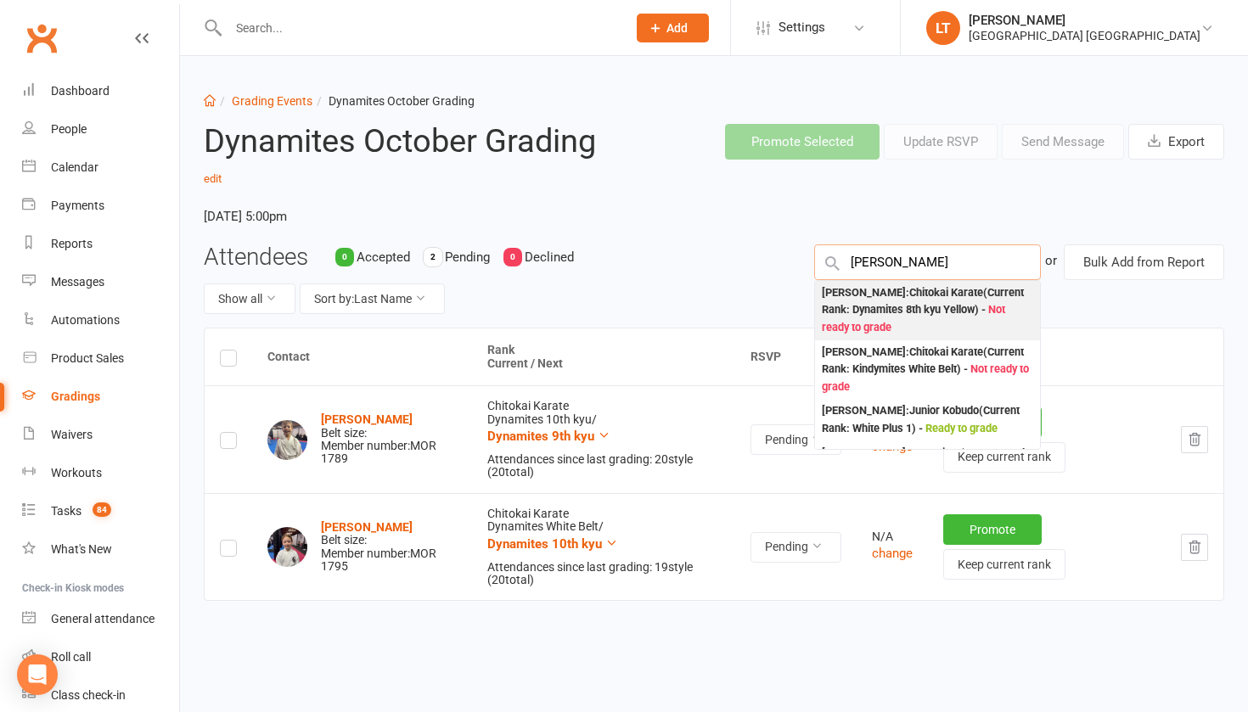
type input "[PERSON_NAME]"
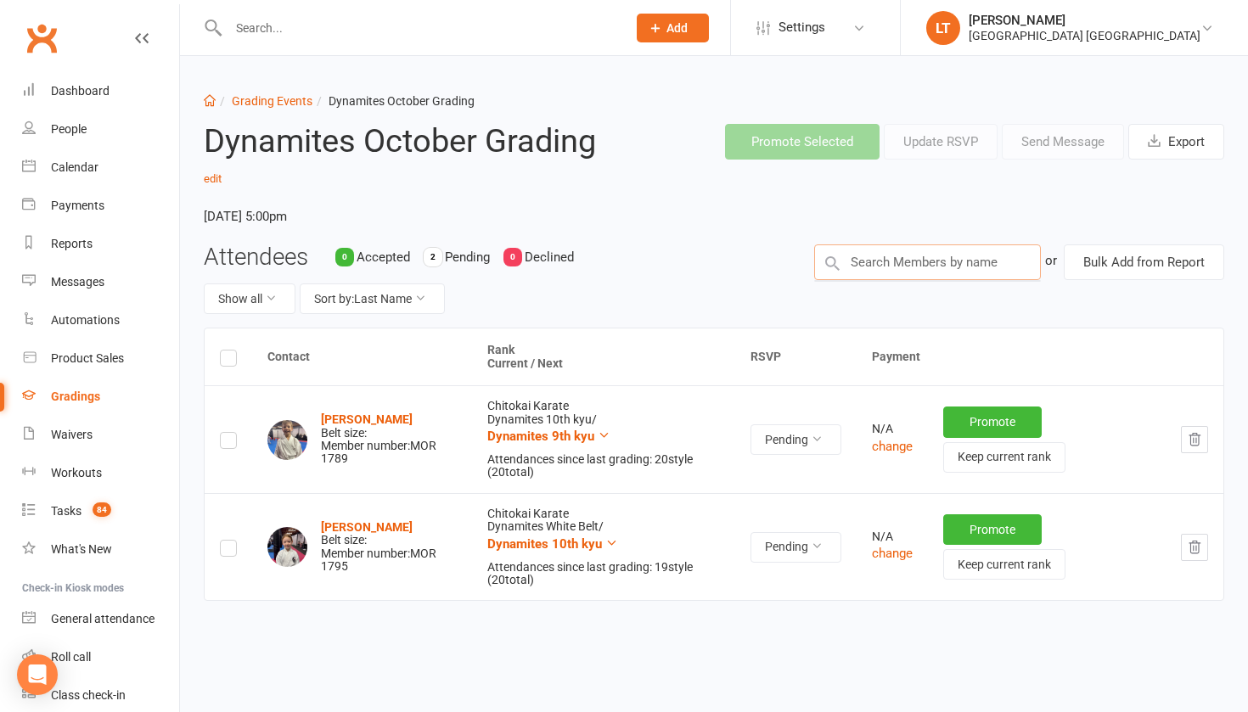
click at [916, 268] on input "text" at bounding box center [927, 263] width 227 height 36
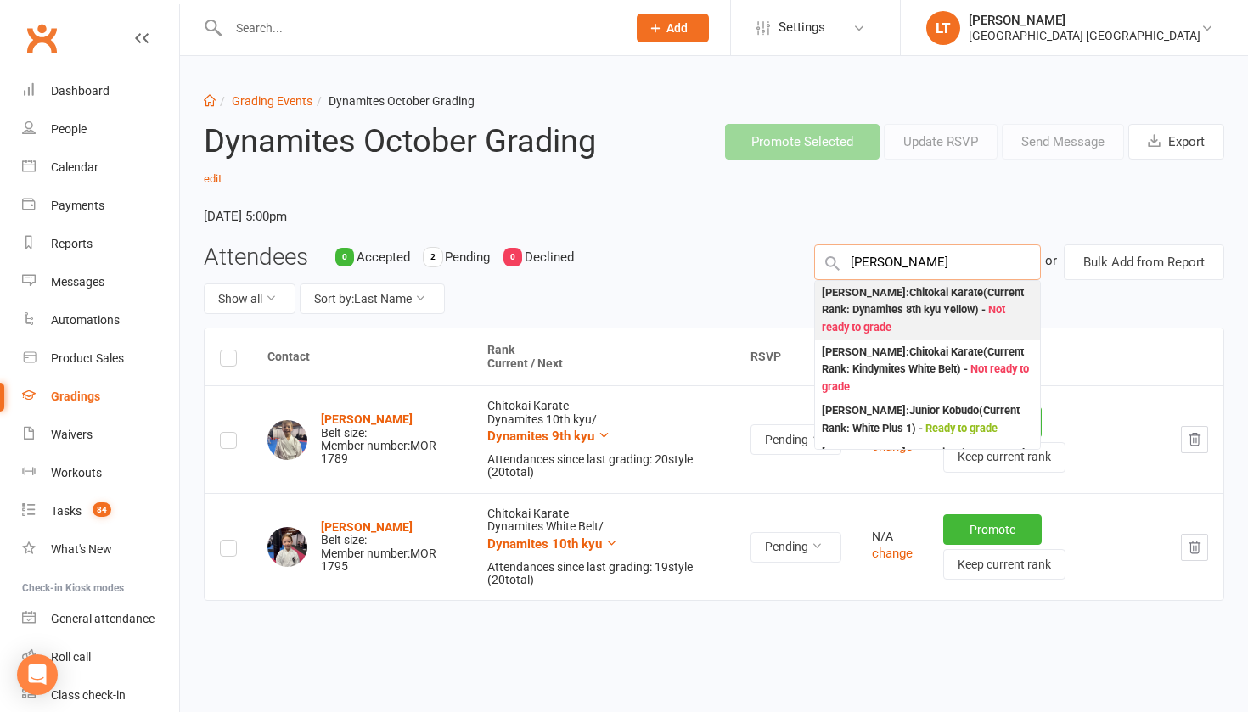
type input "[PERSON_NAME]"
click at [1001, 308] on span "Not ready to grade" at bounding box center [913, 318] width 183 height 31
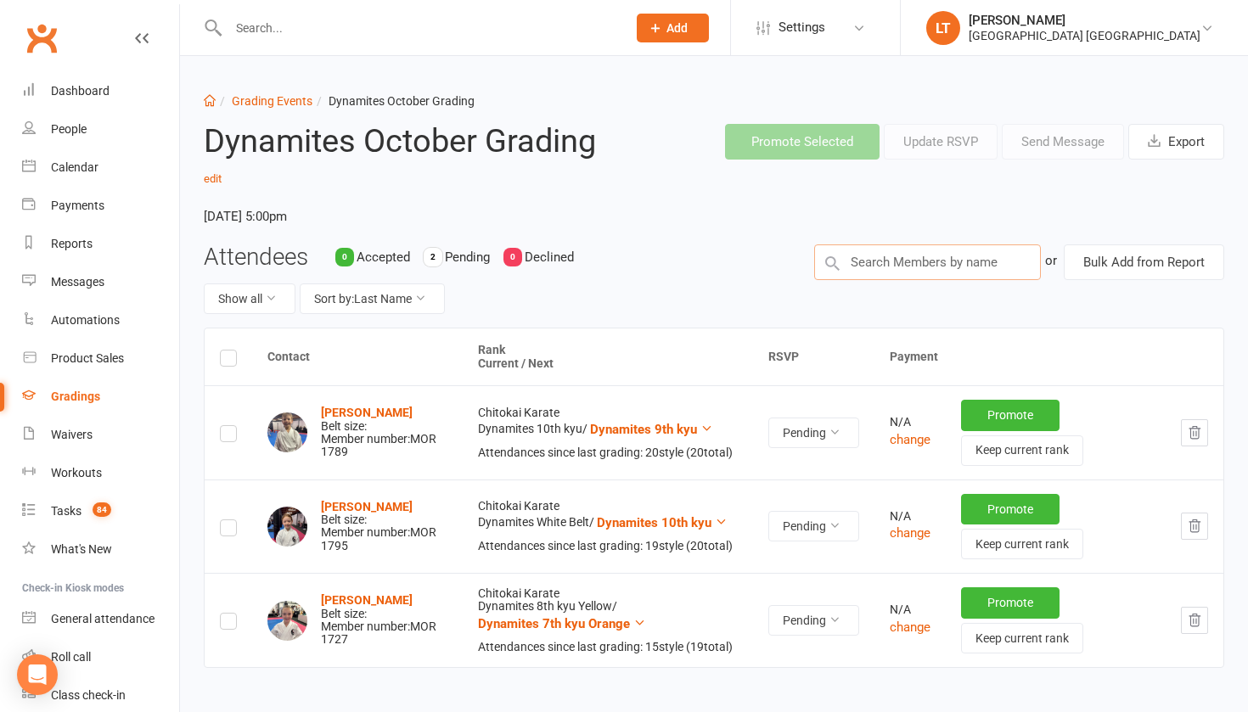
click at [961, 267] on input "text" at bounding box center [927, 263] width 227 height 36
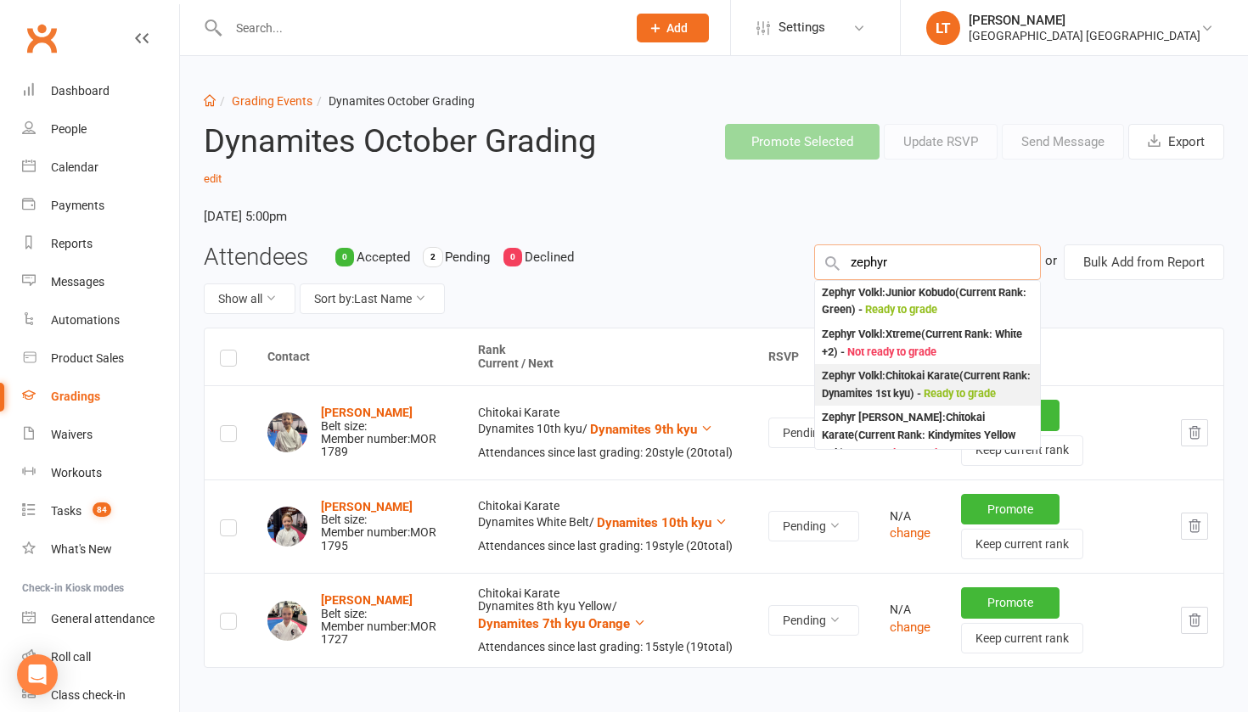
type input "zephyr"
click at [902, 386] on div "Zephyr Volkl : Chitokai Karate (Current Rank: Dynamites 1st kyu ) - Ready to gr…" at bounding box center [927, 385] width 211 height 35
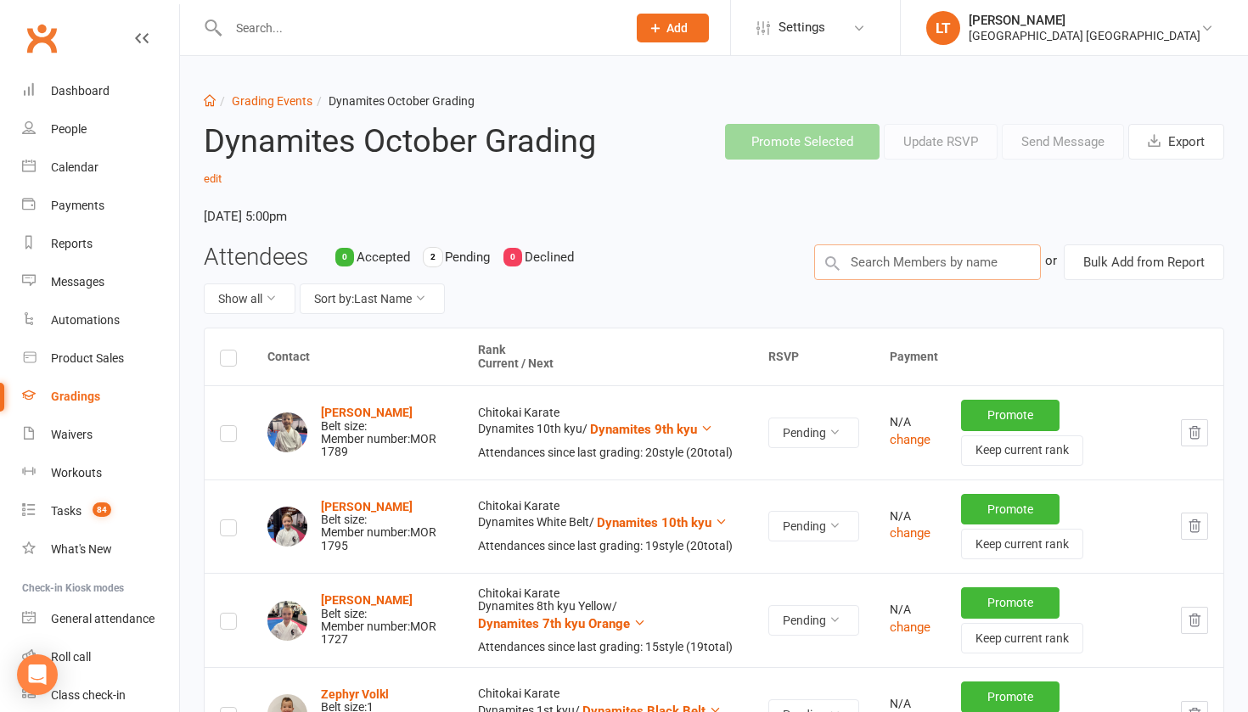
click at [905, 265] on input "text" at bounding box center [927, 263] width 227 height 36
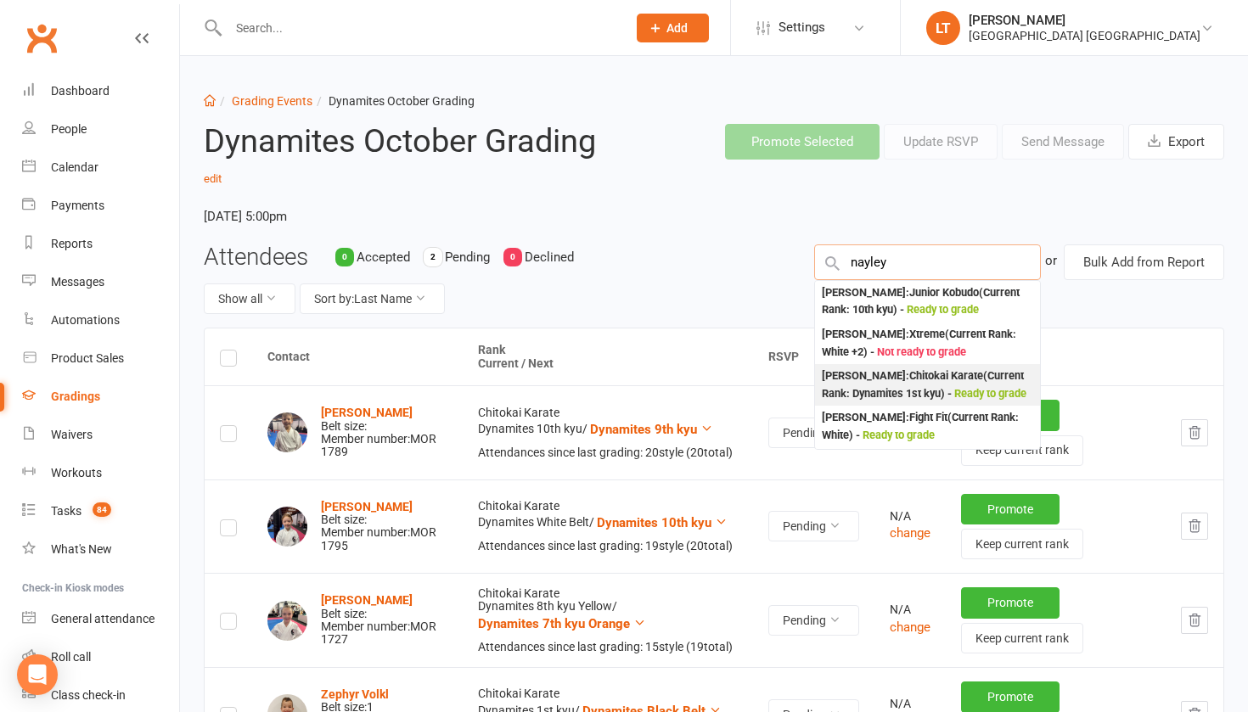
type input "nayley"
click at [881, 373] on div "[PERSON_NAME] : Chitokai Karate (Current Rank: Dynamites 1st kyu ) - Ready to g…" at bounding box center [927, 385] width 211 height 35
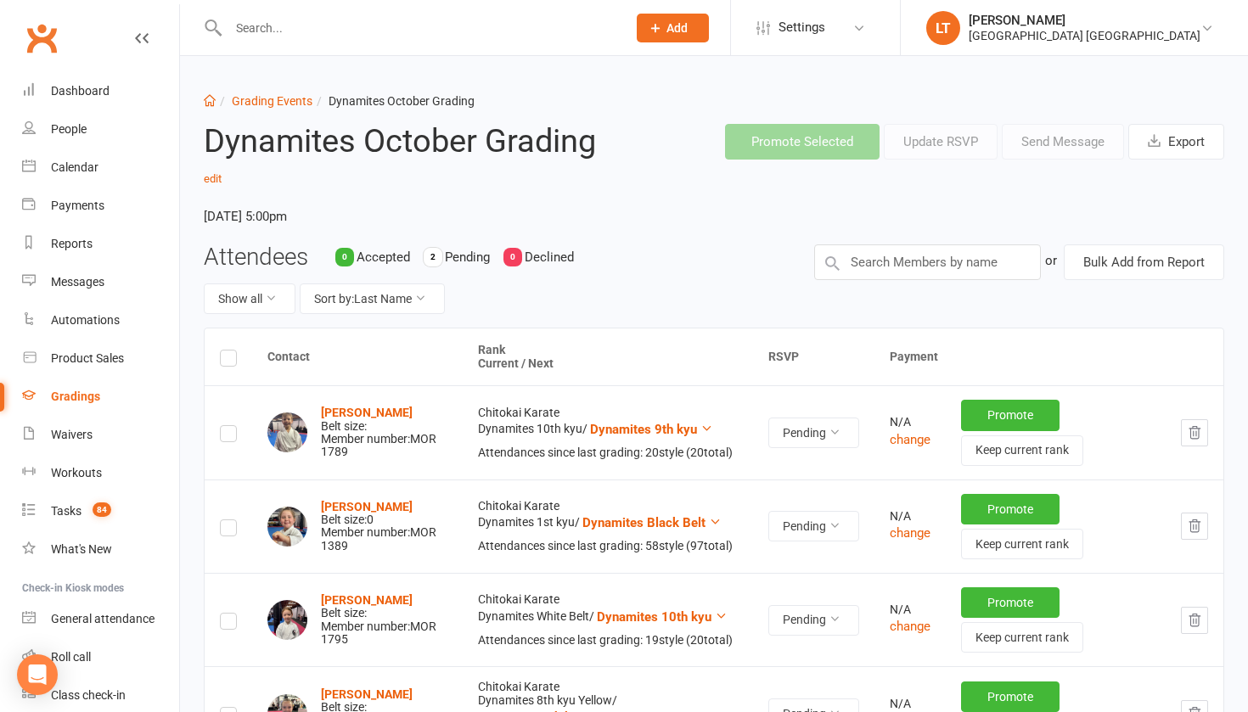
click at [273, 34] on input "text" at bounding box center [418, 28] width 391 height 24
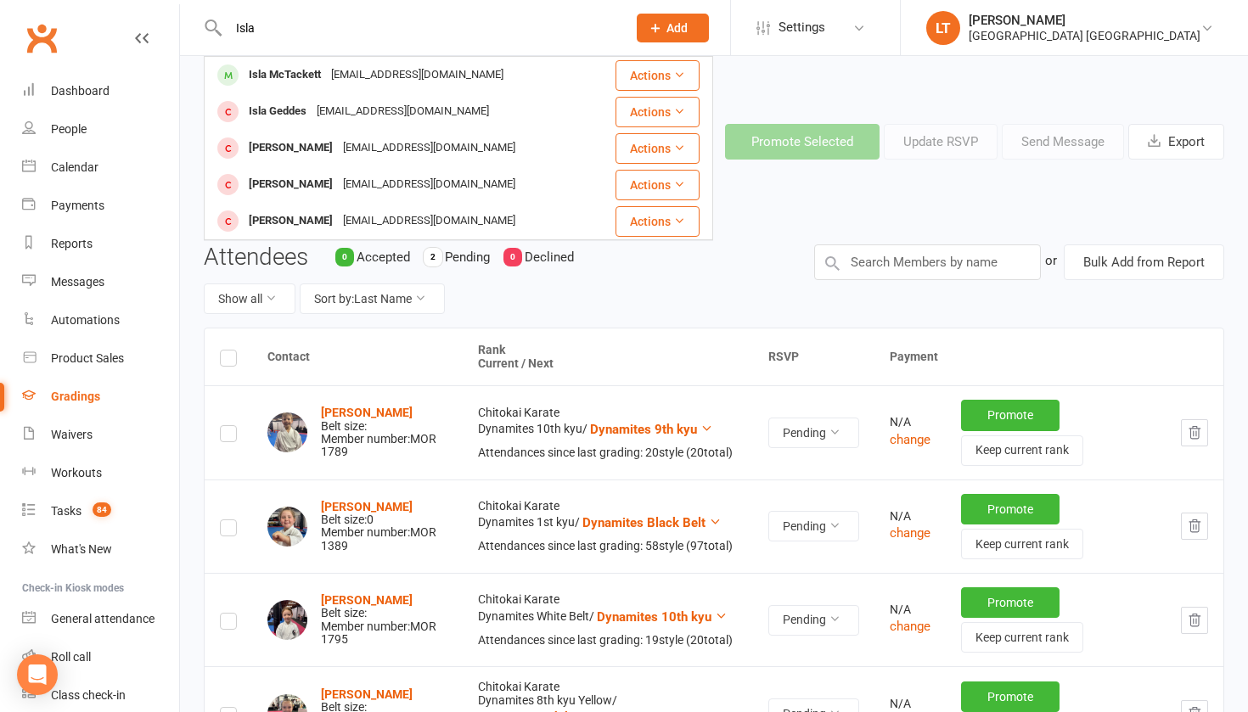
type input "Isla"
drag, startPoint x: 276, startPoint y: 41, endPoint x: 314, endPoint y: 76, distance: 51.7
click at [314, 76] on div "Isla McTackett" at bounding box center [285, 75] width 82 height 25
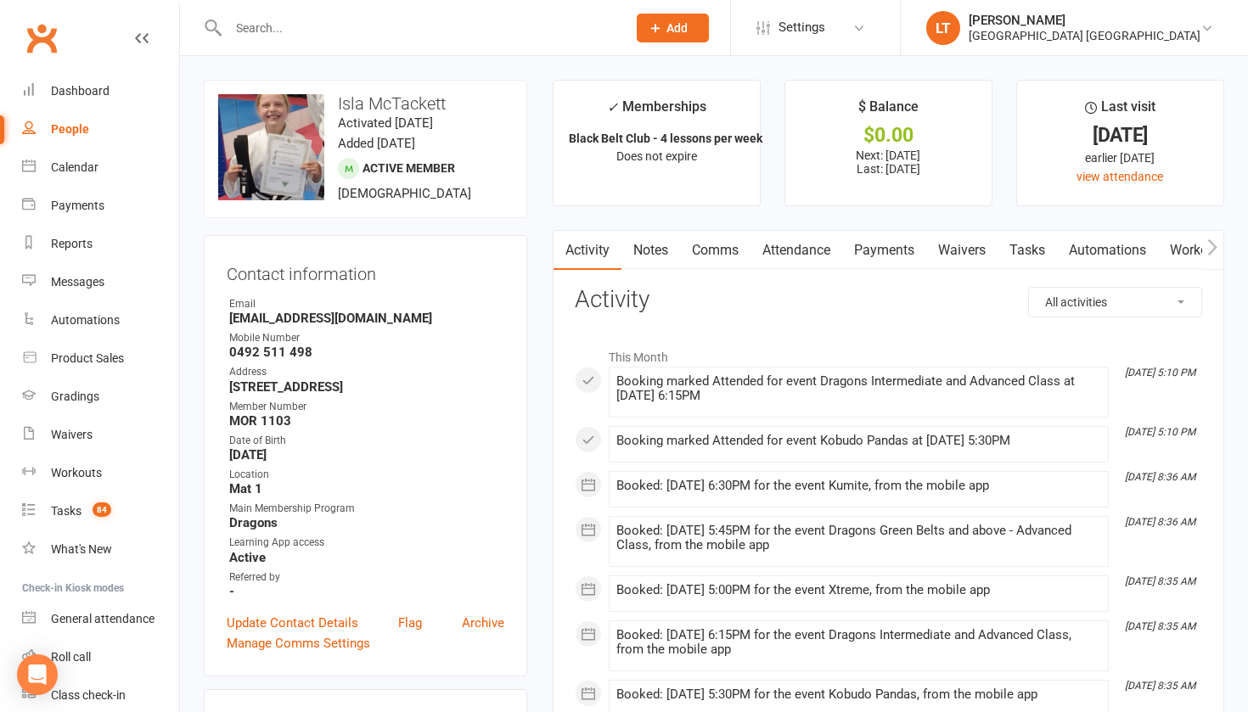
click at [665, 245] on link "Notes" at bounding box center [651, 250] width 59 height 39
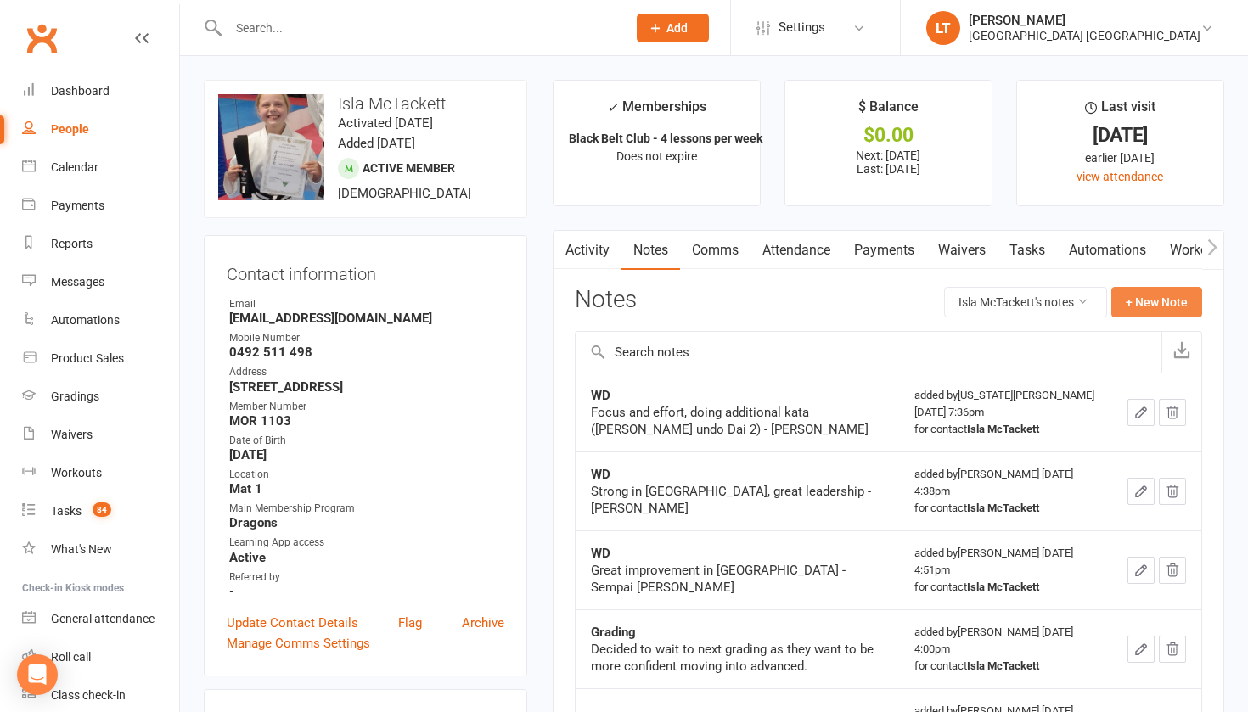
click at [1168, 299] on button "+ New Note" at bounding box center [1157, 302] width 91 height 31
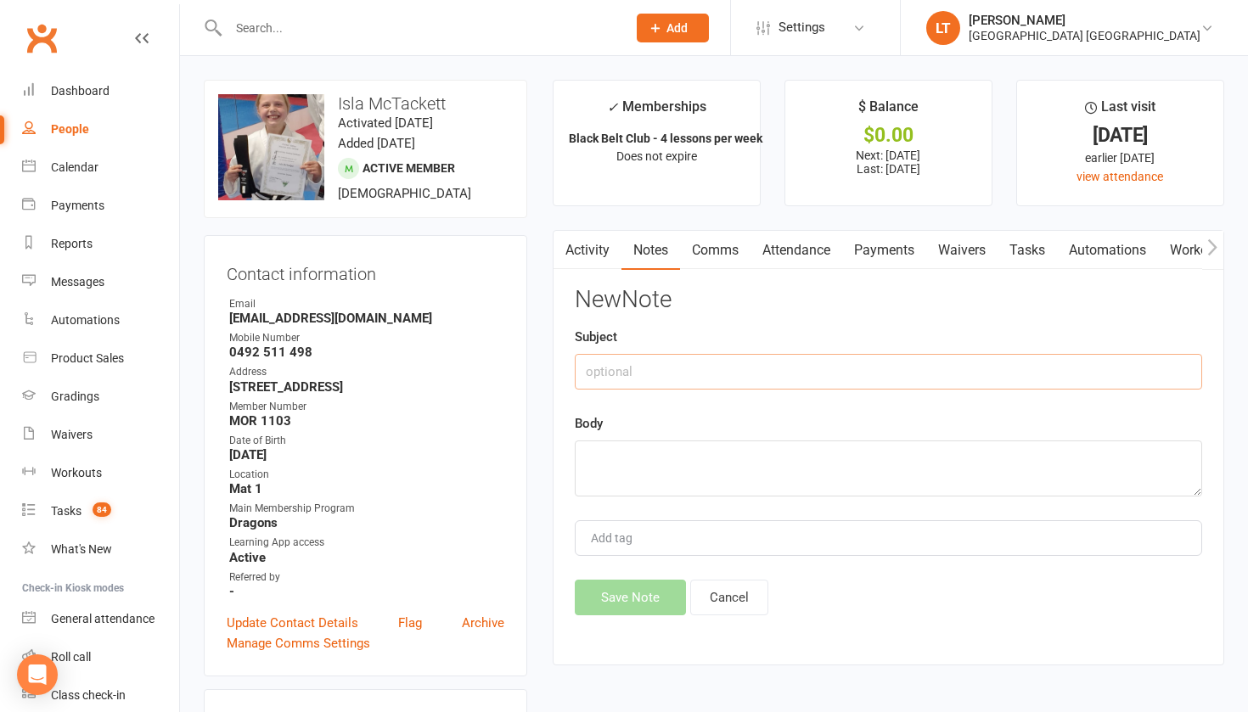
click at [691, 374] on input "text" at bounding box center [889, 372] width 628 height 36
type input "Progress meeting with mum"
copy link
